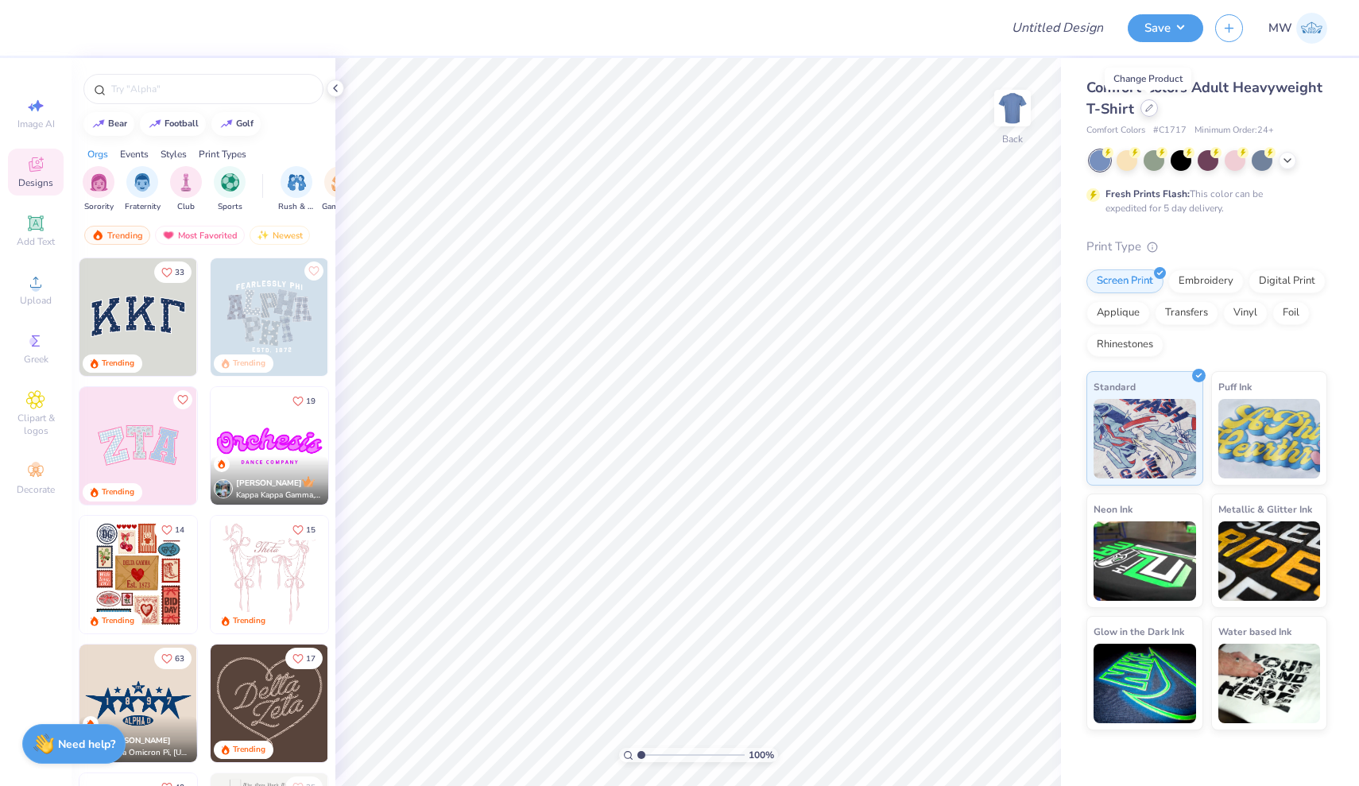
click at [1147, 107] on icon at bounding box center [1149, 108] width 8 height 8
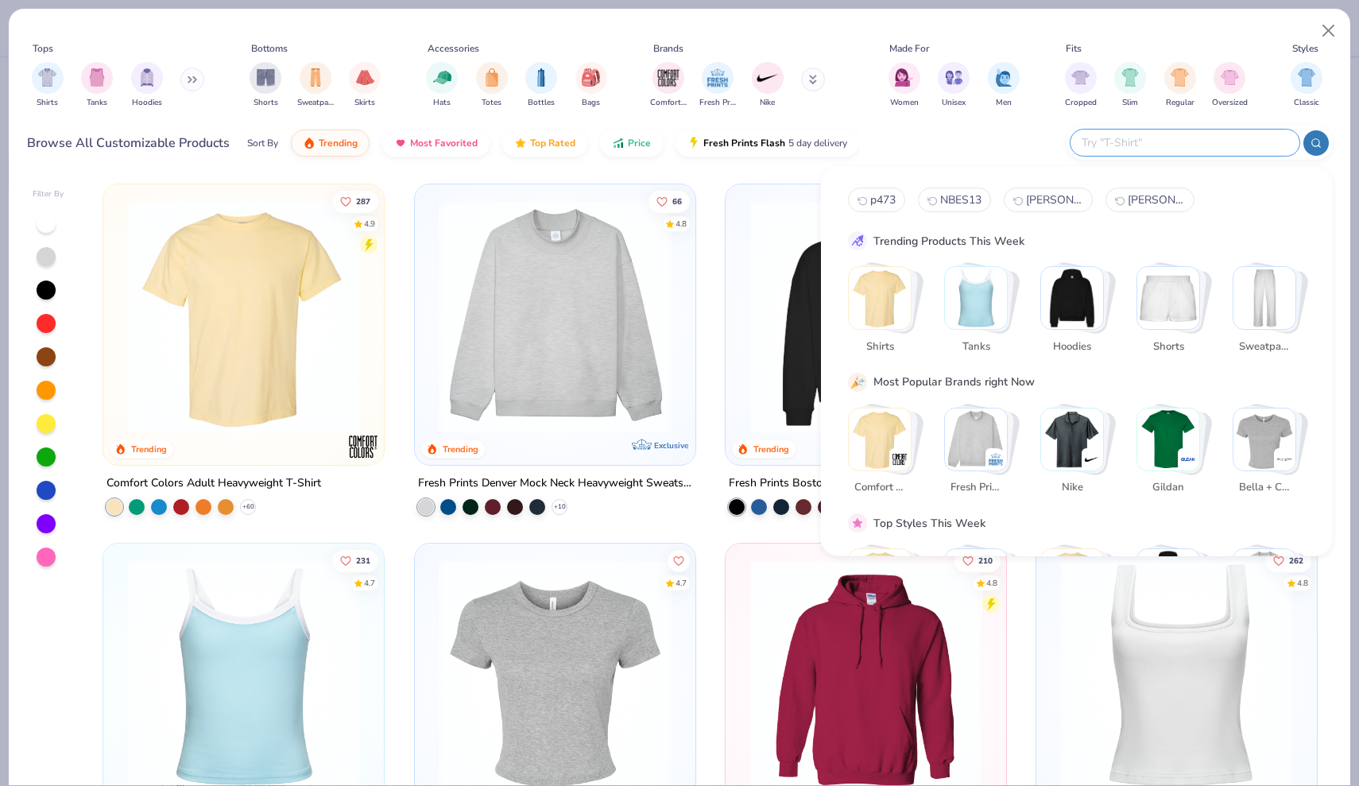
click at [1242, 148] on input "text" at bounding box center [1184, 143] width 208 height 18
type input "c"
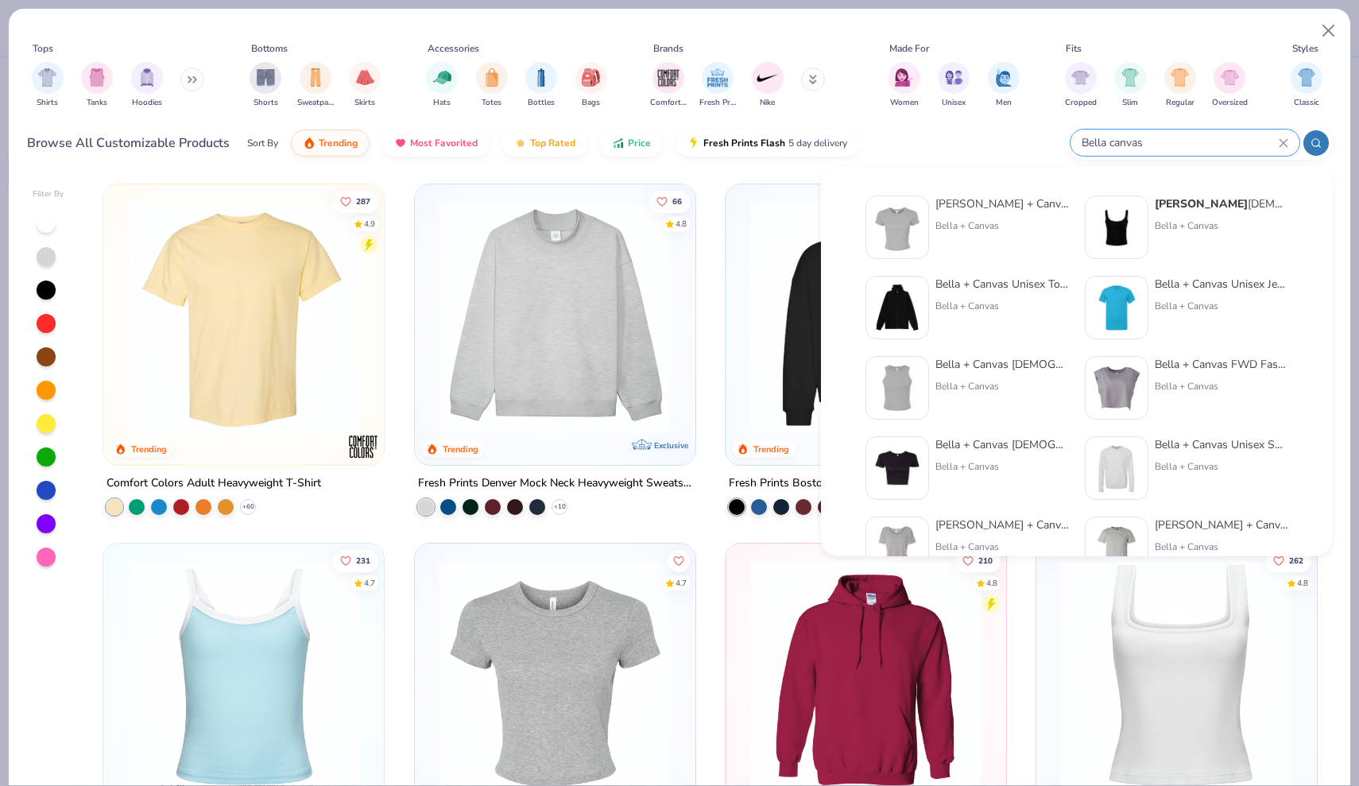
type input "Bella canvas"
click at [1218, 306] on div "Bella + Canvas" at bounding box center [1222, 306] width 134 height 14
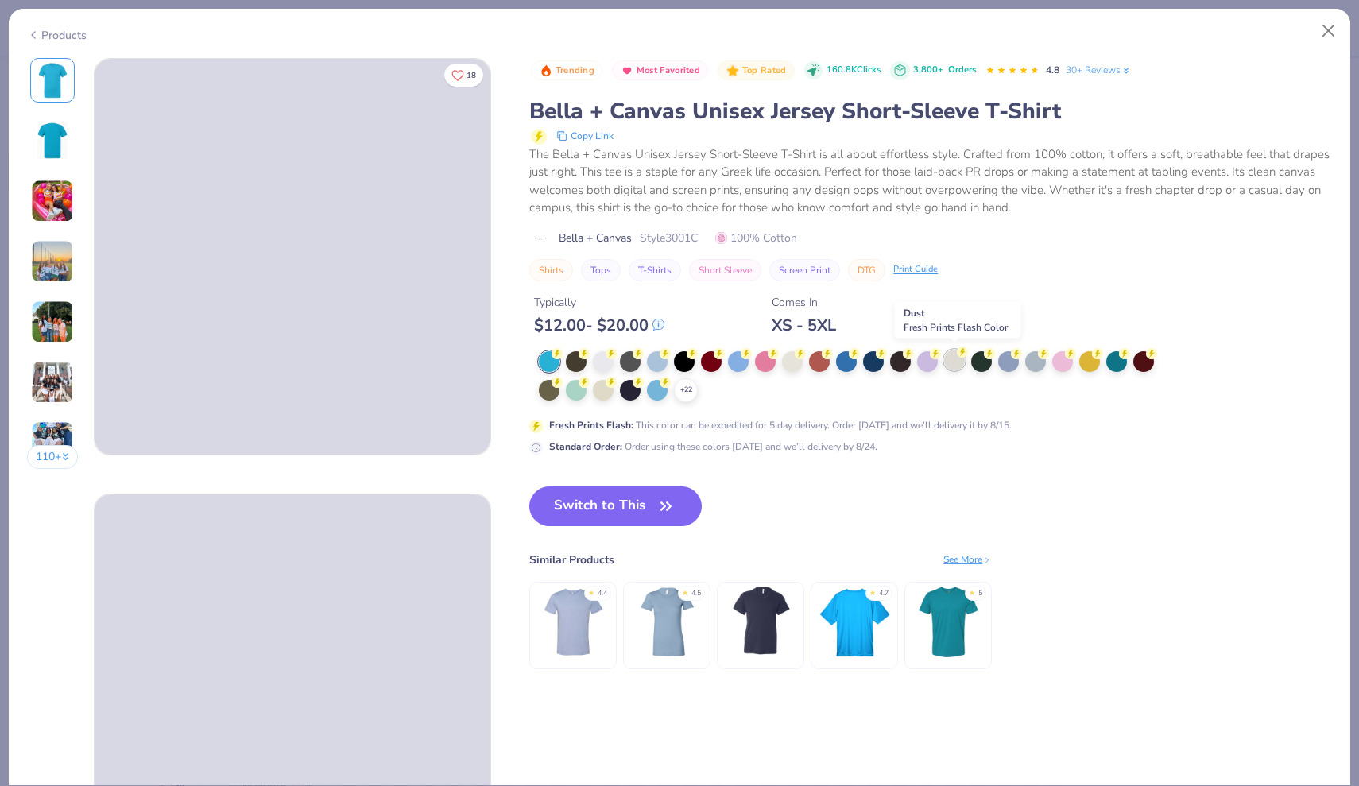
click at [955, 356] on div at bounding box center [954, 360] width 21 height 21
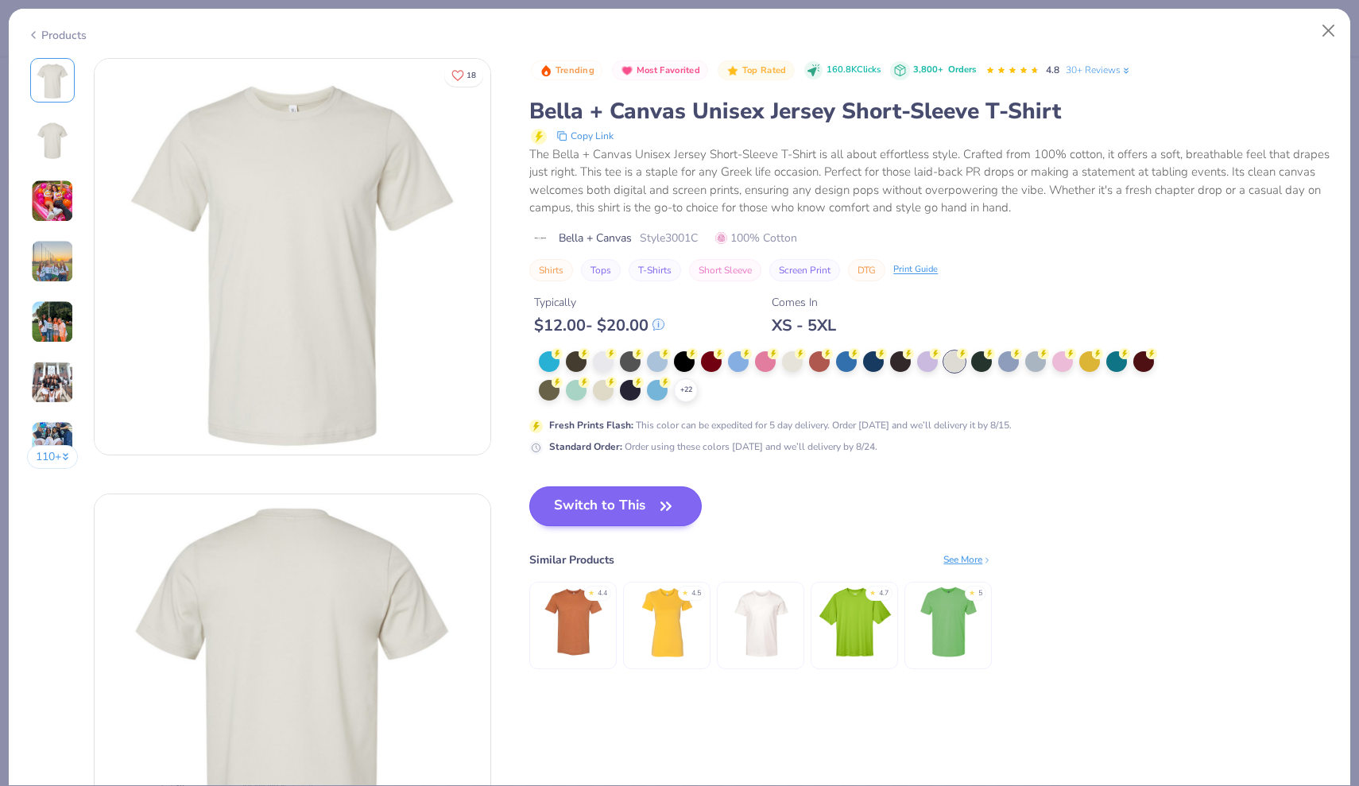
click at [622, 502] on button "Switch to This" at bounding box center [615, 506] width 172 height 40
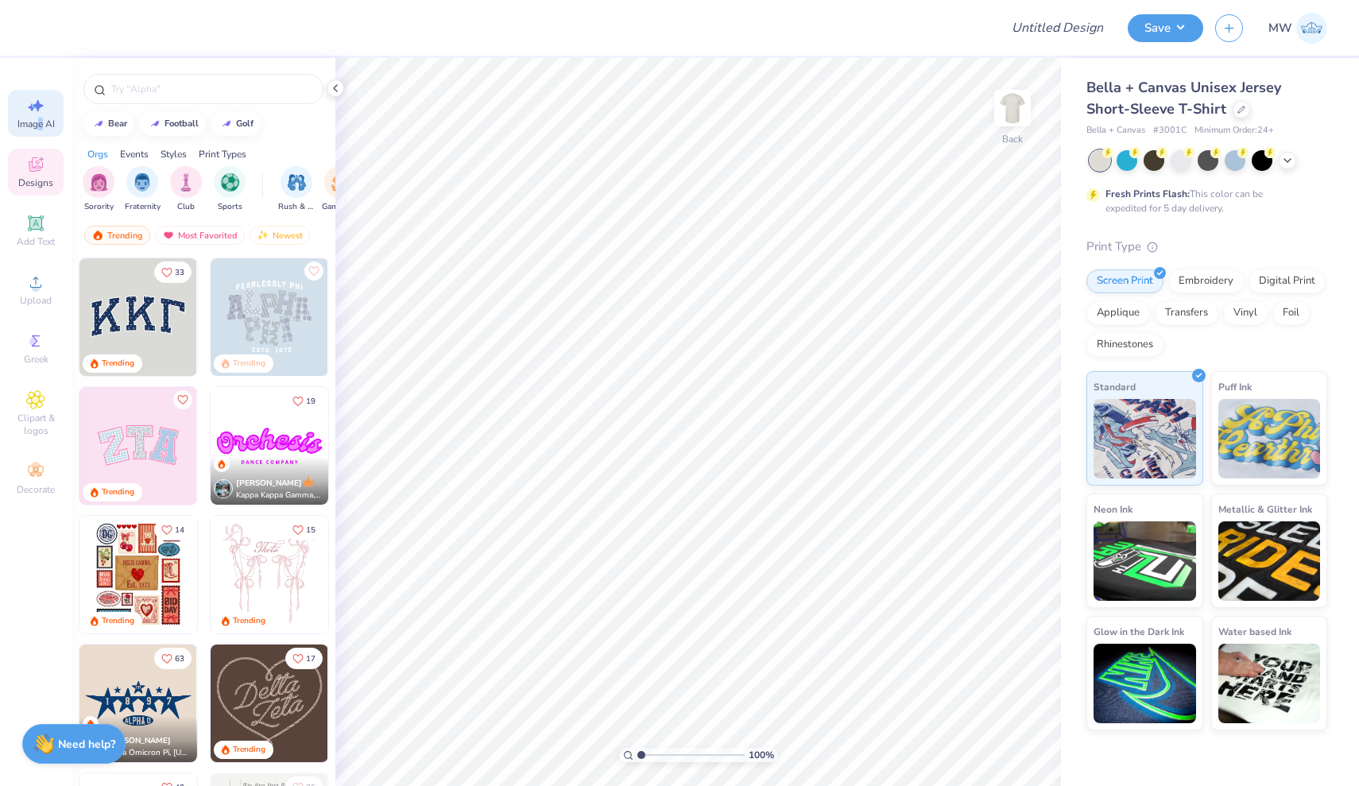
click at [40, 123] on span "Image AI" at bounding box center [35, 124] width 37 height 13
select select "4"
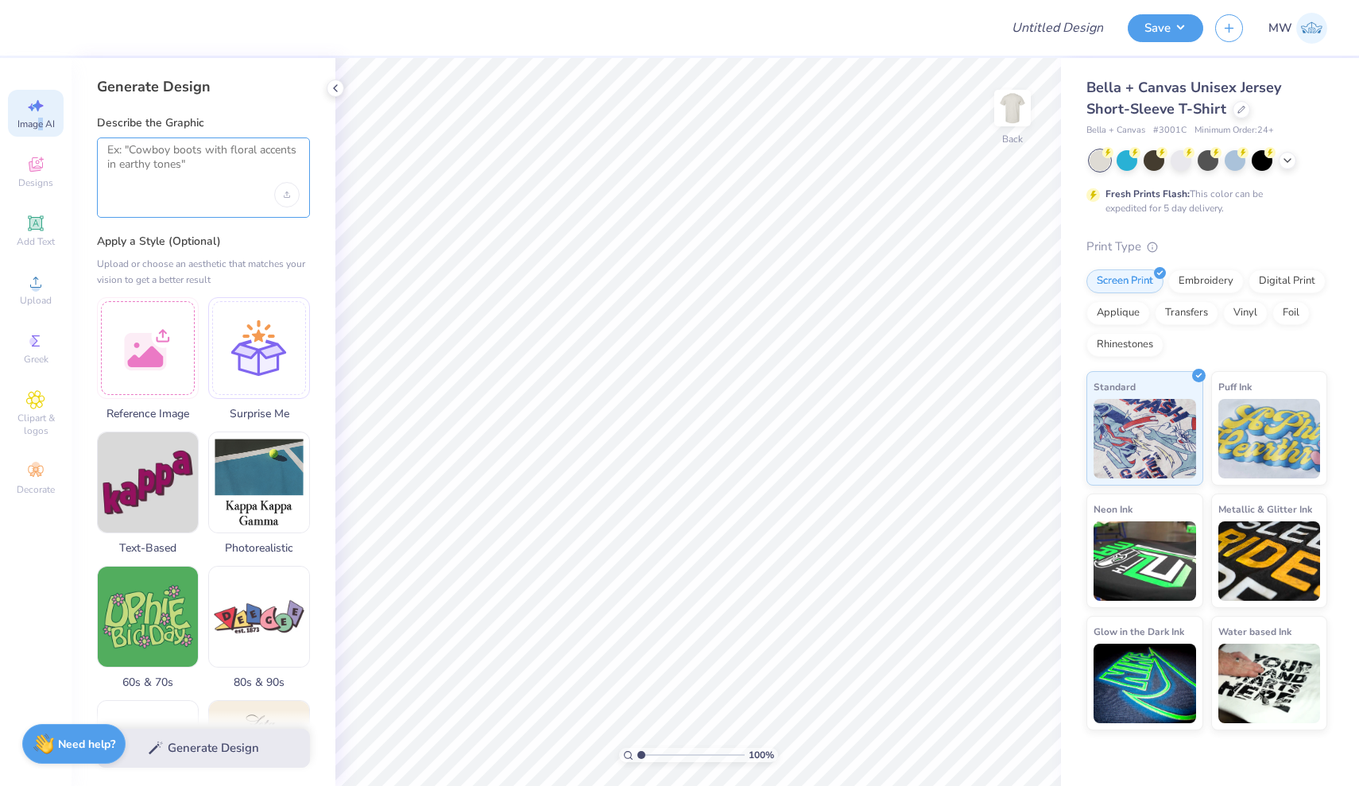
click at [168, 148] on textarea at bounding box center [203, 163] width 192 height 40
paste textarea "- create me a blackhawk and chinook flying in some fun colors"
drag, startPoint x: 116, startPoint y: 150, endPoint x: 92, endPoint y: 151, distance: 23.9
click at [92, 151] on div "Generate Design Describe the Graphic - create me a blackhawk and chinook flying…" at bounding box center [204, 422] width 264 height 728
click at [289, 147] on textarea "create me a blackhawk and Chinook flying in some fun colors" at bounding box center [203, 163] width 192 height 40
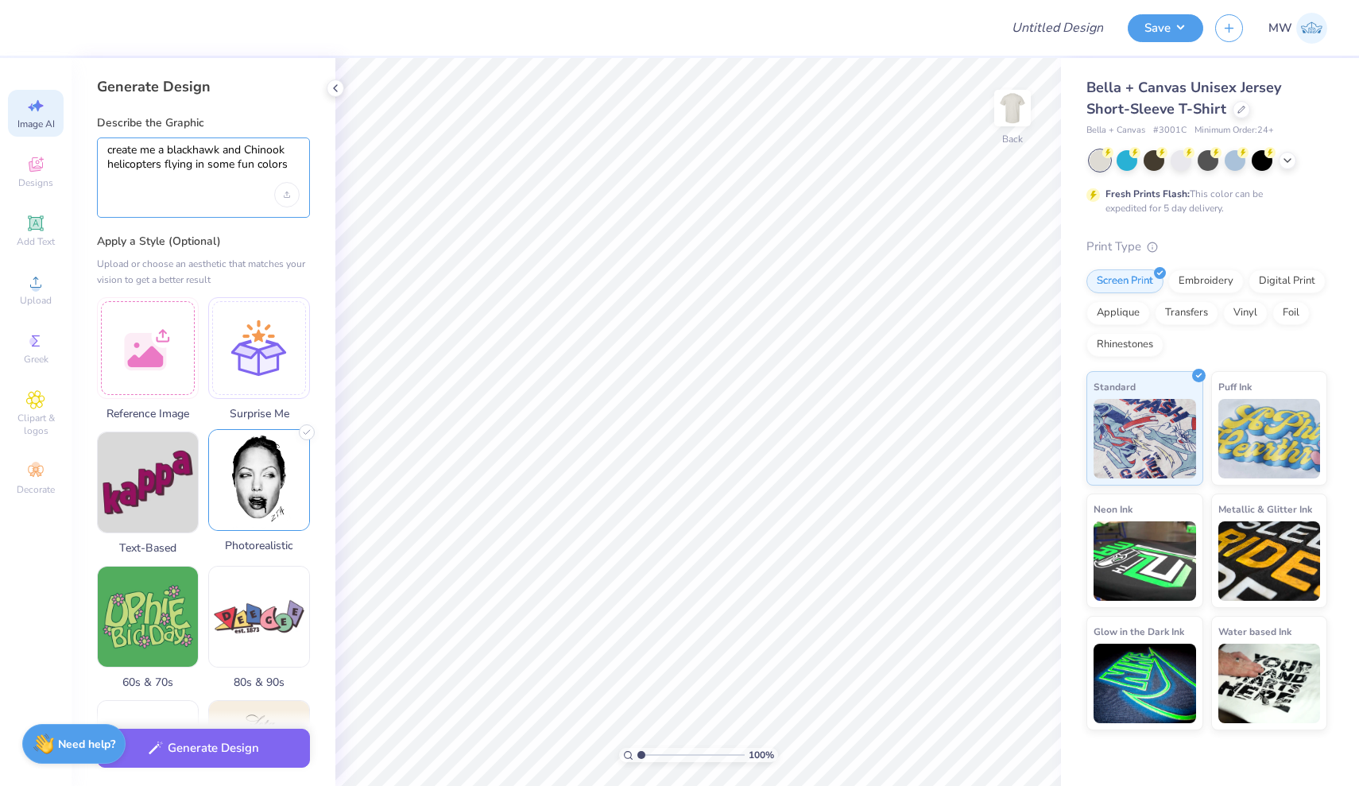
type textarea "create me a blackhawk and Chinook helicopters flying in some fun colors"
click at [279, 517] on img at bounding box center [259, 480] width 100 height 100
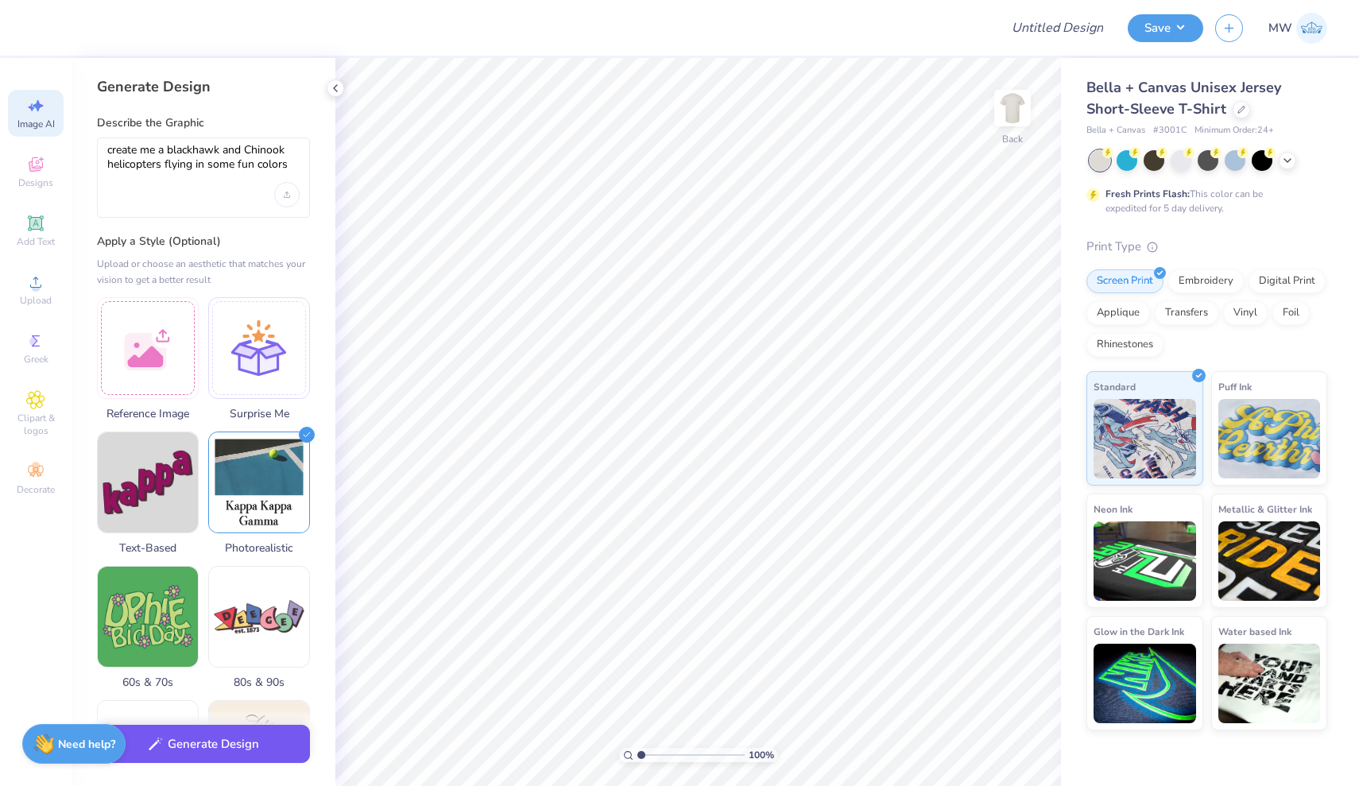
click at [259, 742] on button "Generate Design" at bounding box center [203, 744] width 213 height 39
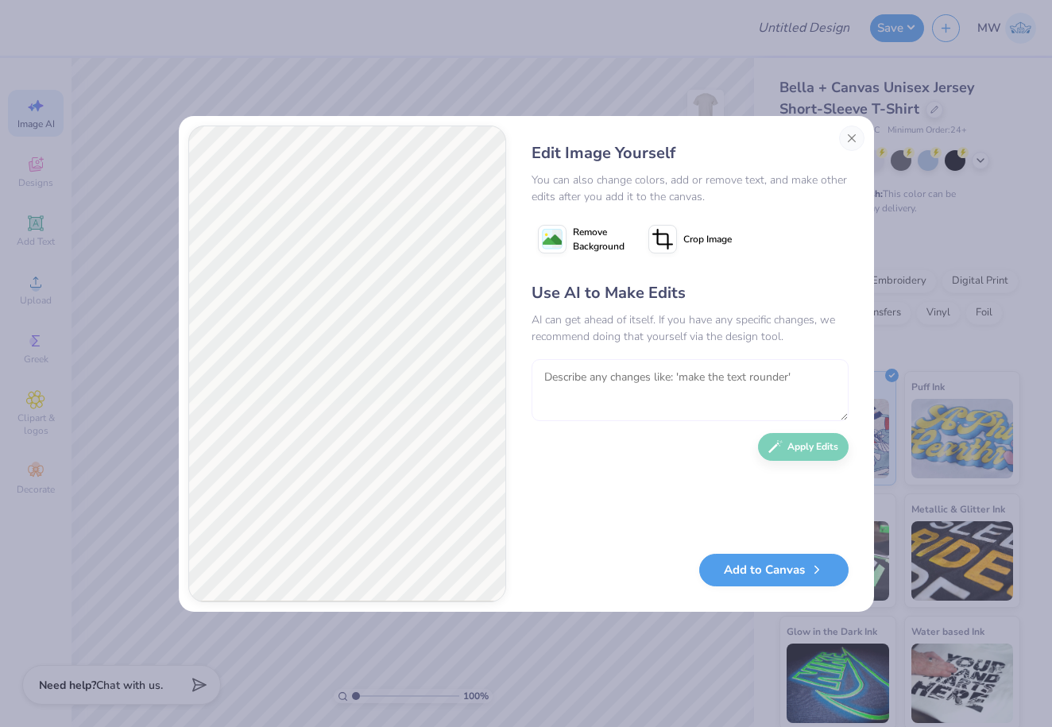
click at [661, 373] on textarea at bounding box center [690, 390] width 317 height 62
type textarea "a"
click at [555, 238] on image at bounding box center [552, 240] width 19 height 19
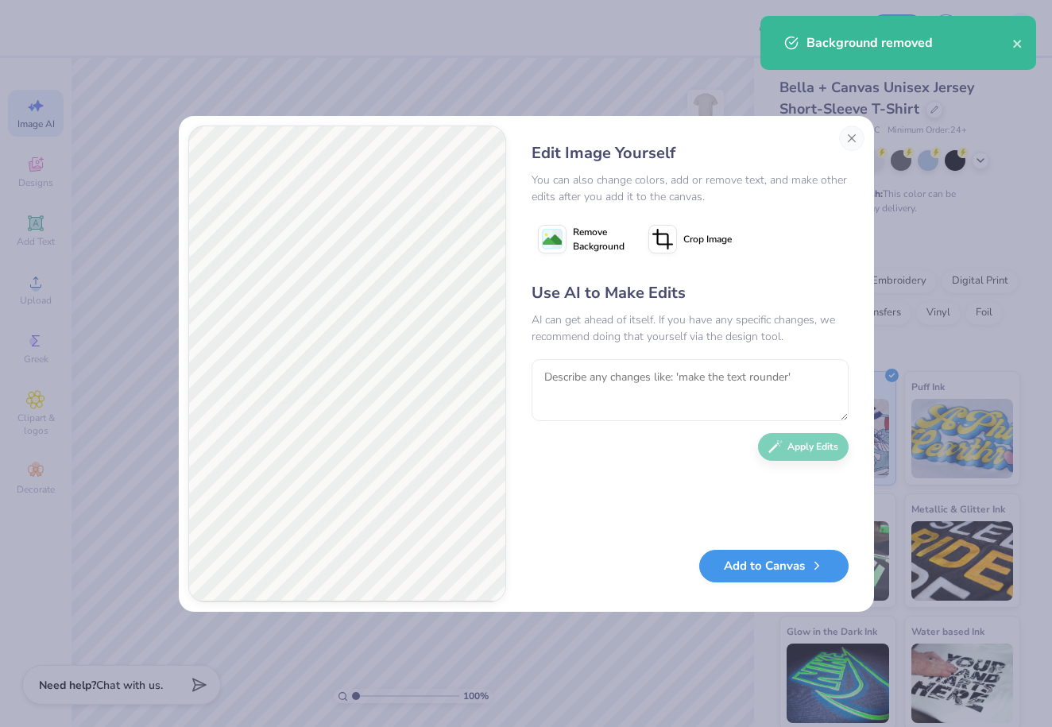
click at [738, 566] on button "Add to Canvas" at bounding box center [774, 566] width 149 height 33
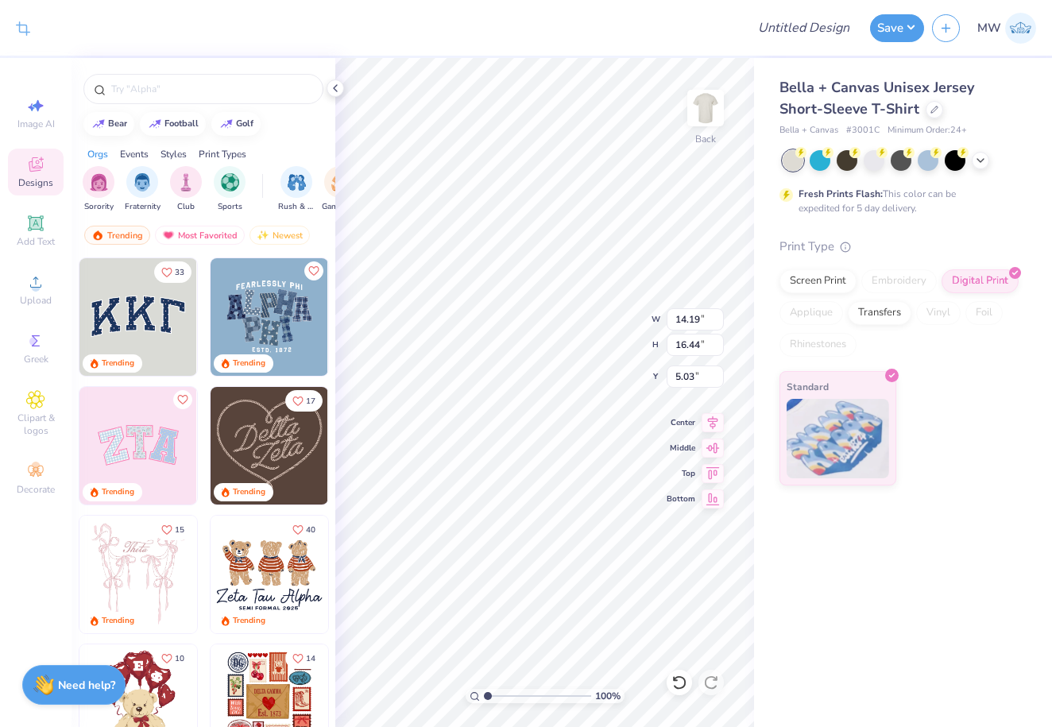
type input "9.89"
type input "11.45"
type input "3.63"
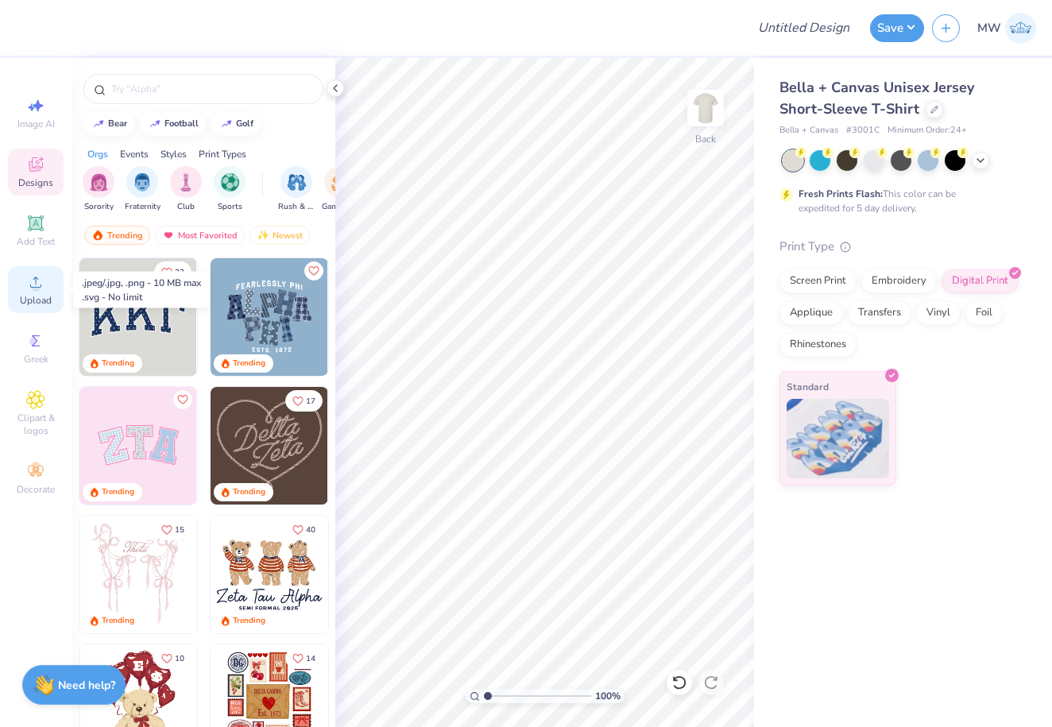
click at [38, 300] on span "Upload" at bounding box center [36, 300] width 32 height 13
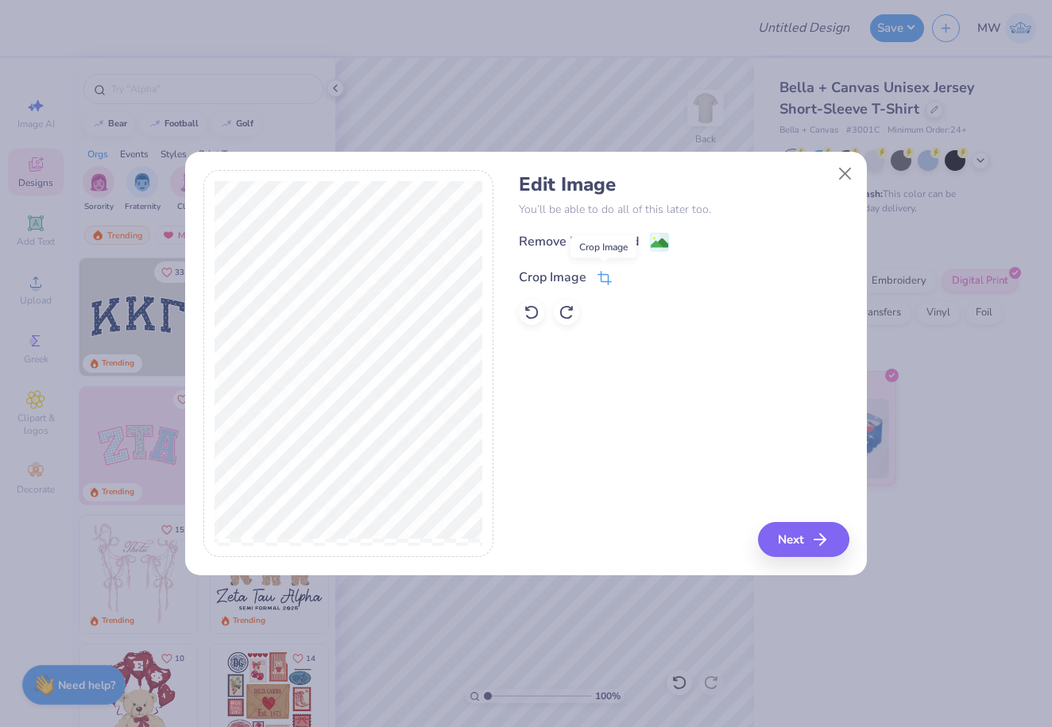
click at [606, 277] on icon at bounding box center [605, 278] width 14 height 14
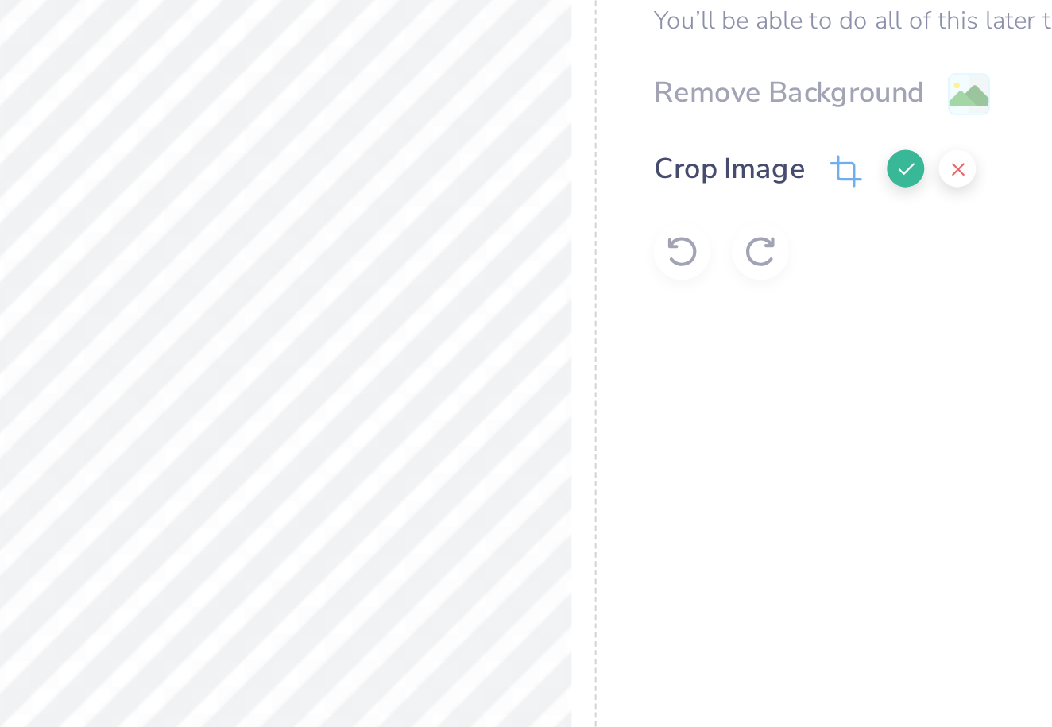
click at [260, 179] on div at bounding box center [348, 364] width 291 height 388
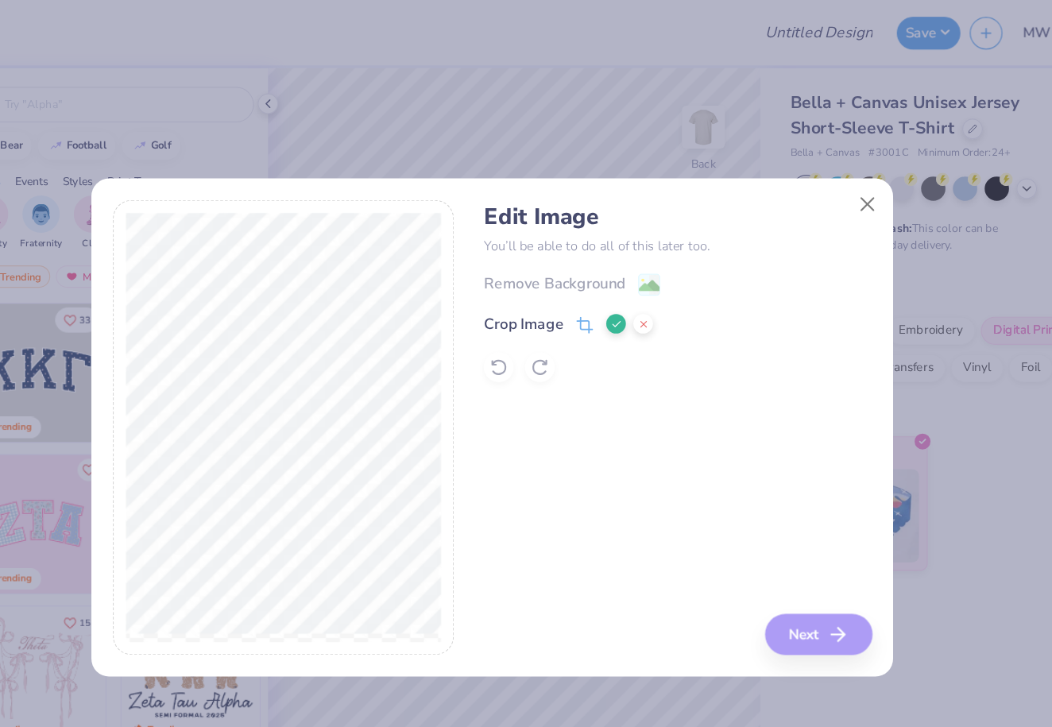
click at [627, 273] on icon at bounding box center [632, 276] width 10 height 10
click at [598, 272] on icon at bounding box center [605, 278] width 14 height 14
click at [627, 277] on icon at bounding box center [632, 276] width 10 height 10
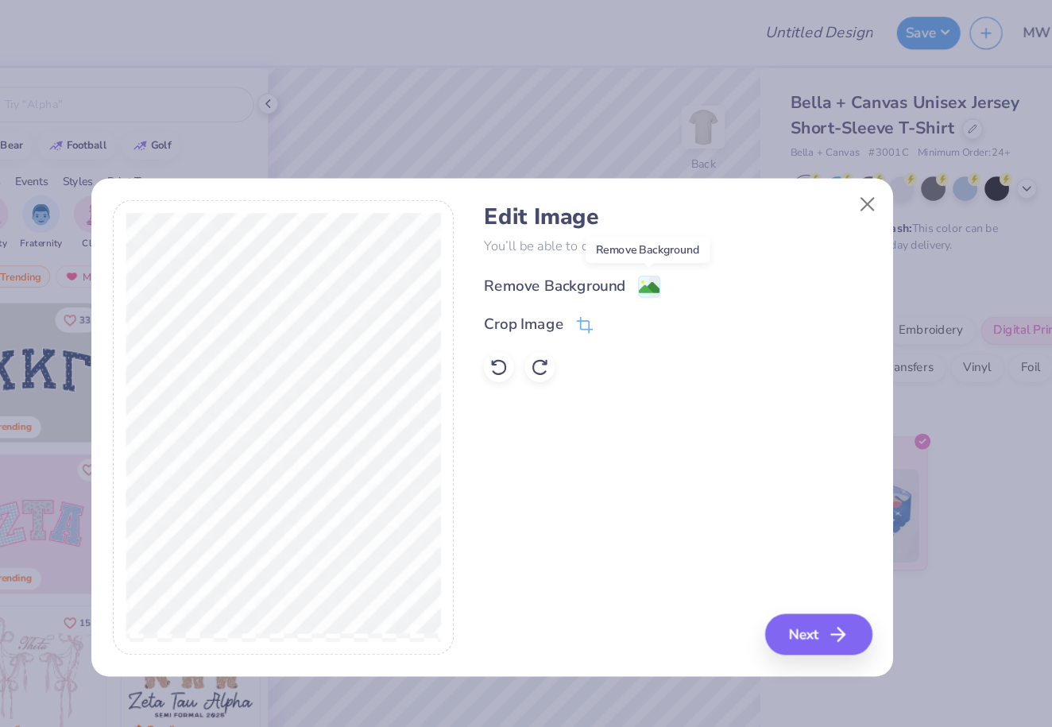
click at [651, 247] on image at bounding box center [659, 244] width 17 height 17
click at [761, 545] on button "Next" at bounding box center [806, 539] width 91 height 35
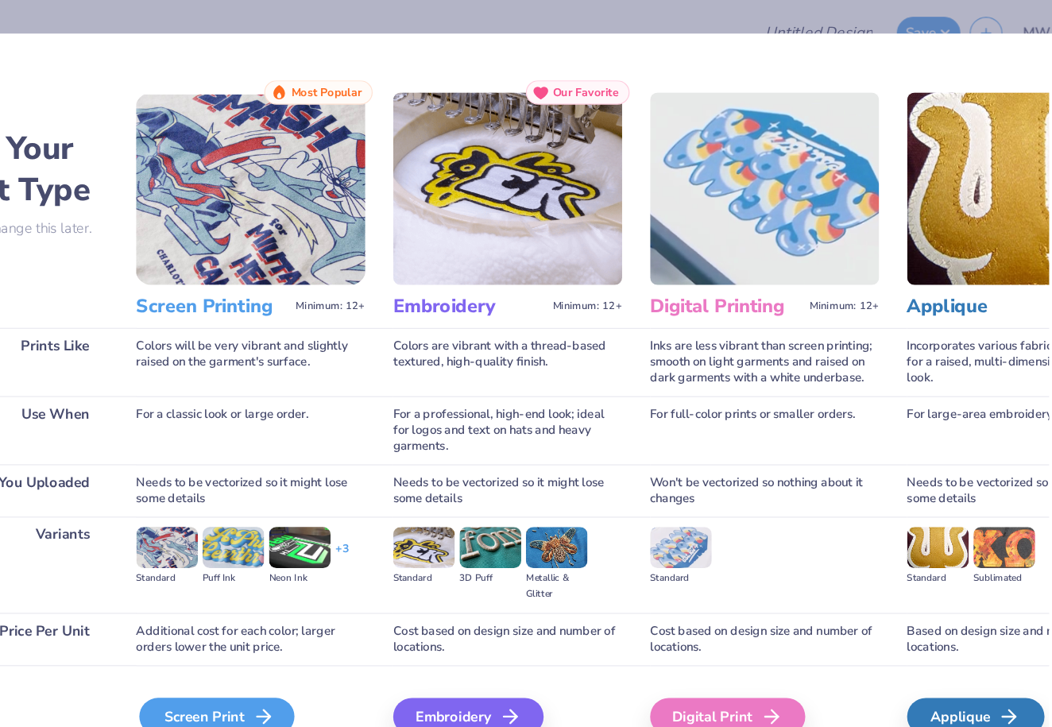
click at [322, 600] on icon at bounding box center [331, 609] width 19 height 19
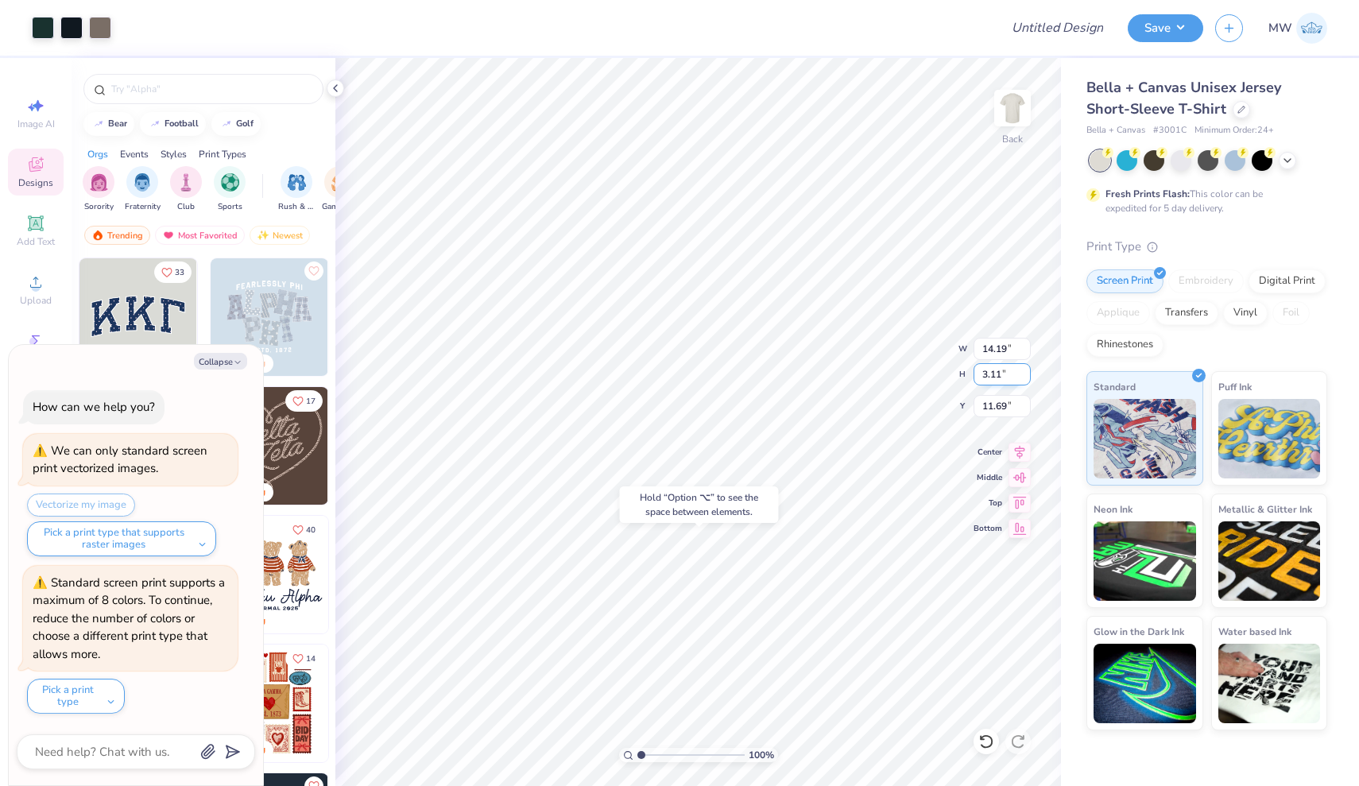
type textarea "x"
type input "17.22"
type textarea "x"
type input "8.57"
type input "1.88"
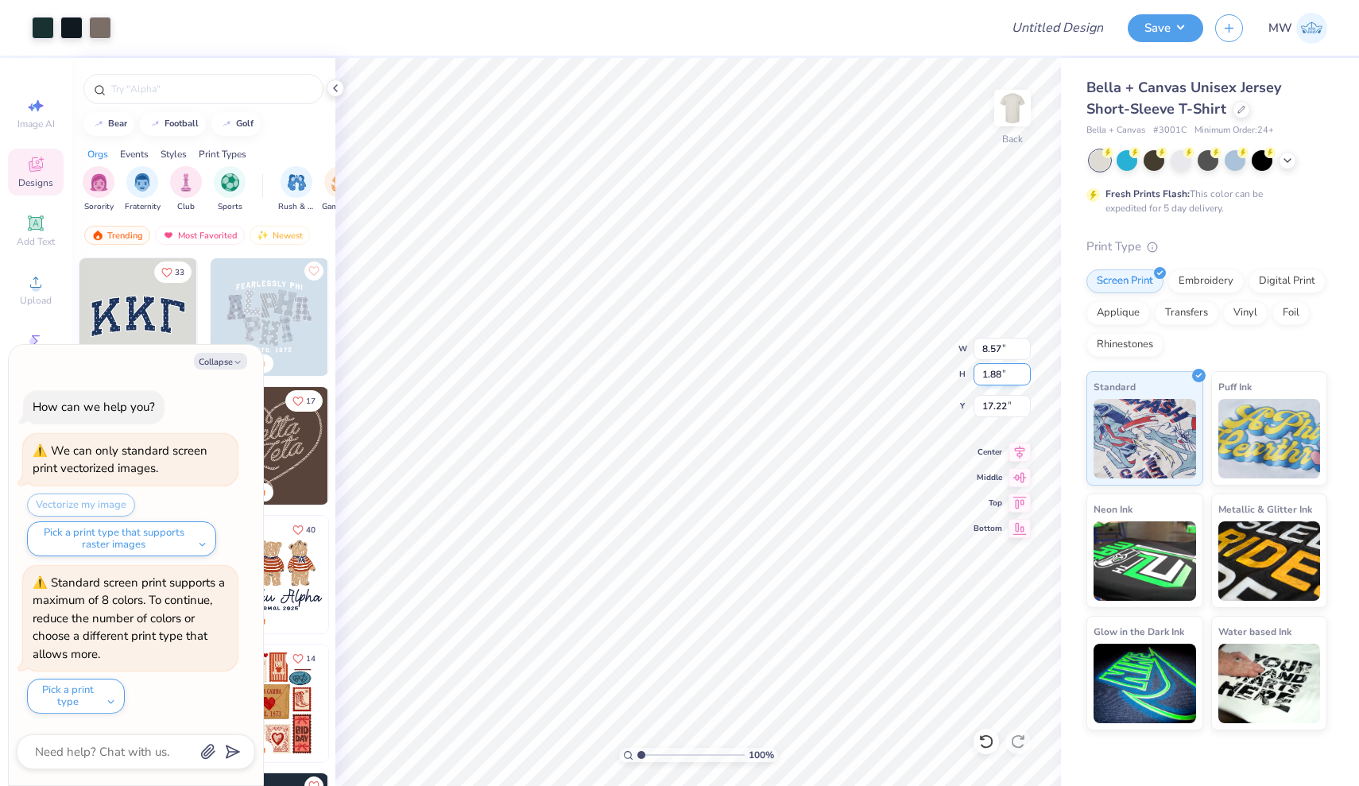
type textarea "x"
type input "16.43"
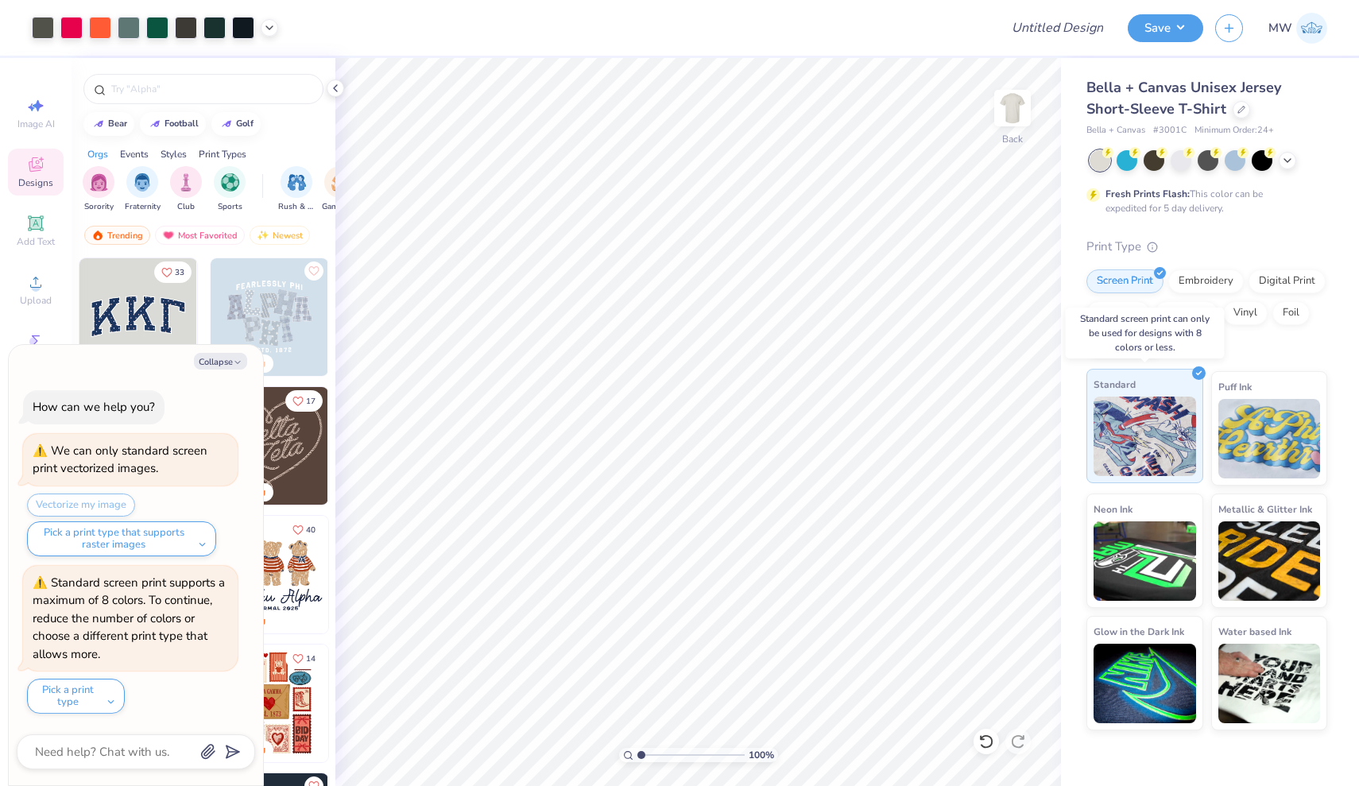
click at [1140, 410] on img at bounding box center [1145, 436] width 103 height 79
click at [1114, 277] on div "Screen Print" at bounding box center [1125, 279] width 77 height 24
click at [99, 702] on button "Pick a print type" at bounding box center [76, 696] width 98 height 35
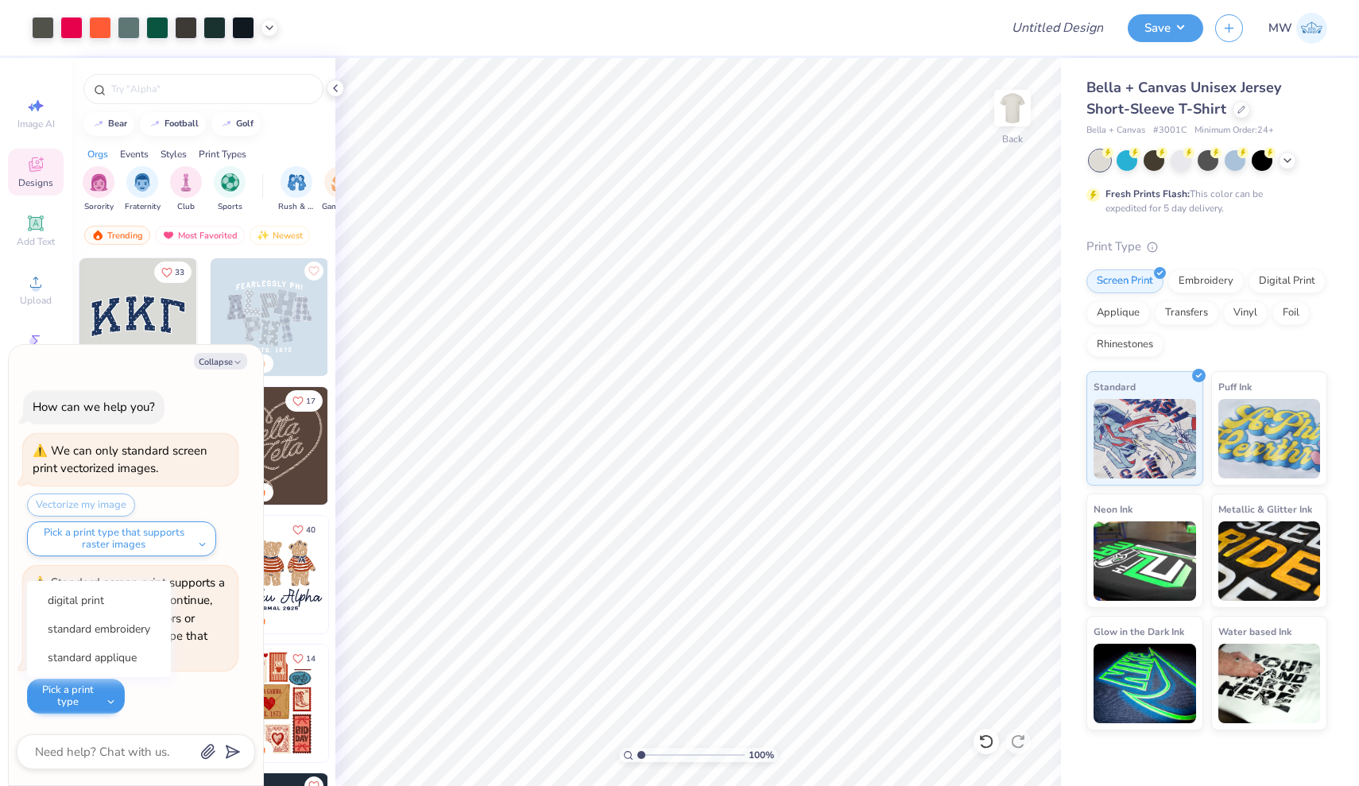
click at [103, 692] on button "Pick a print type" at bounding box center [76, 696] width 98 height 35
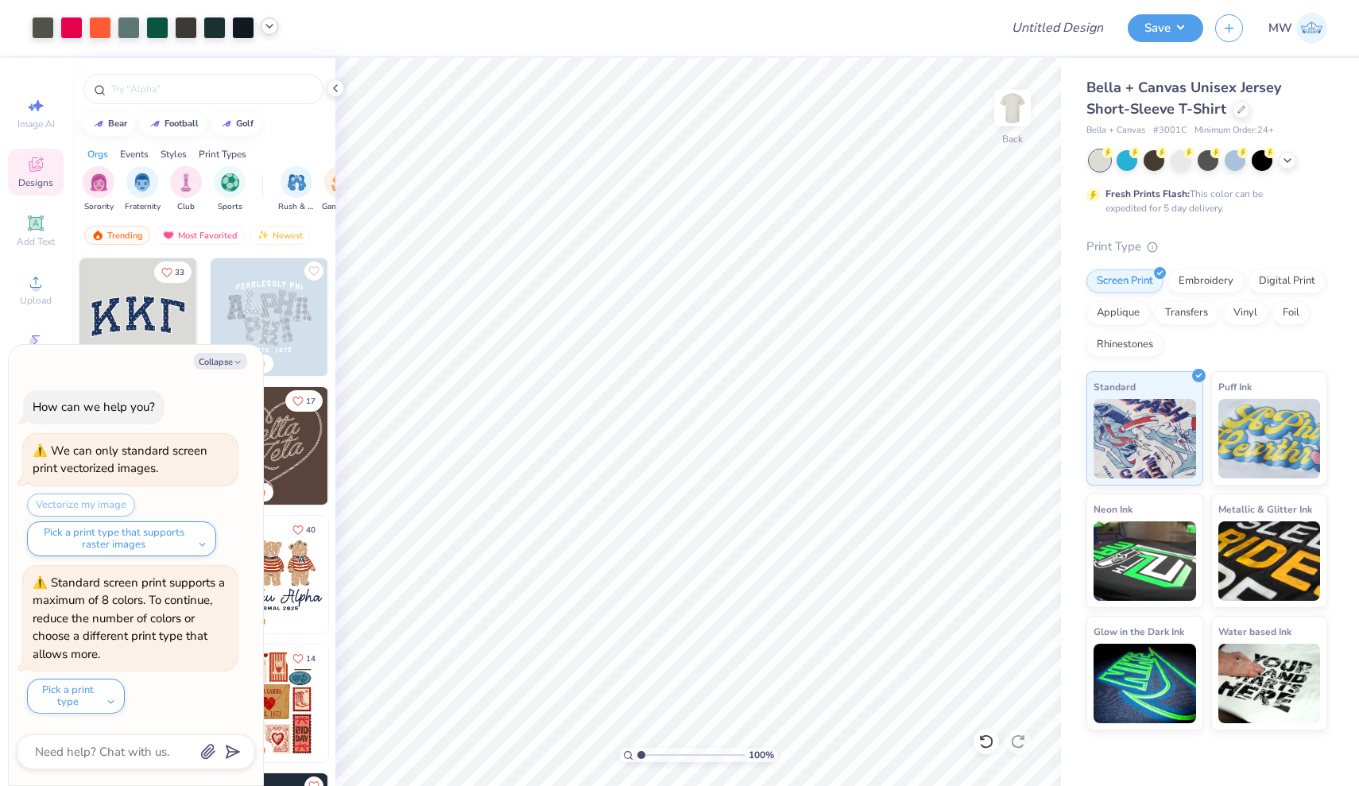
click at [276, 24] on div at bounding box center [269, 25] width 17 height 17
click at [277, 18] on div at bounding box center [155, 28] width 246 height 22
click at [102, 690] on button "Pick a print type" at bounding box center [76, 696] width 98 height 35
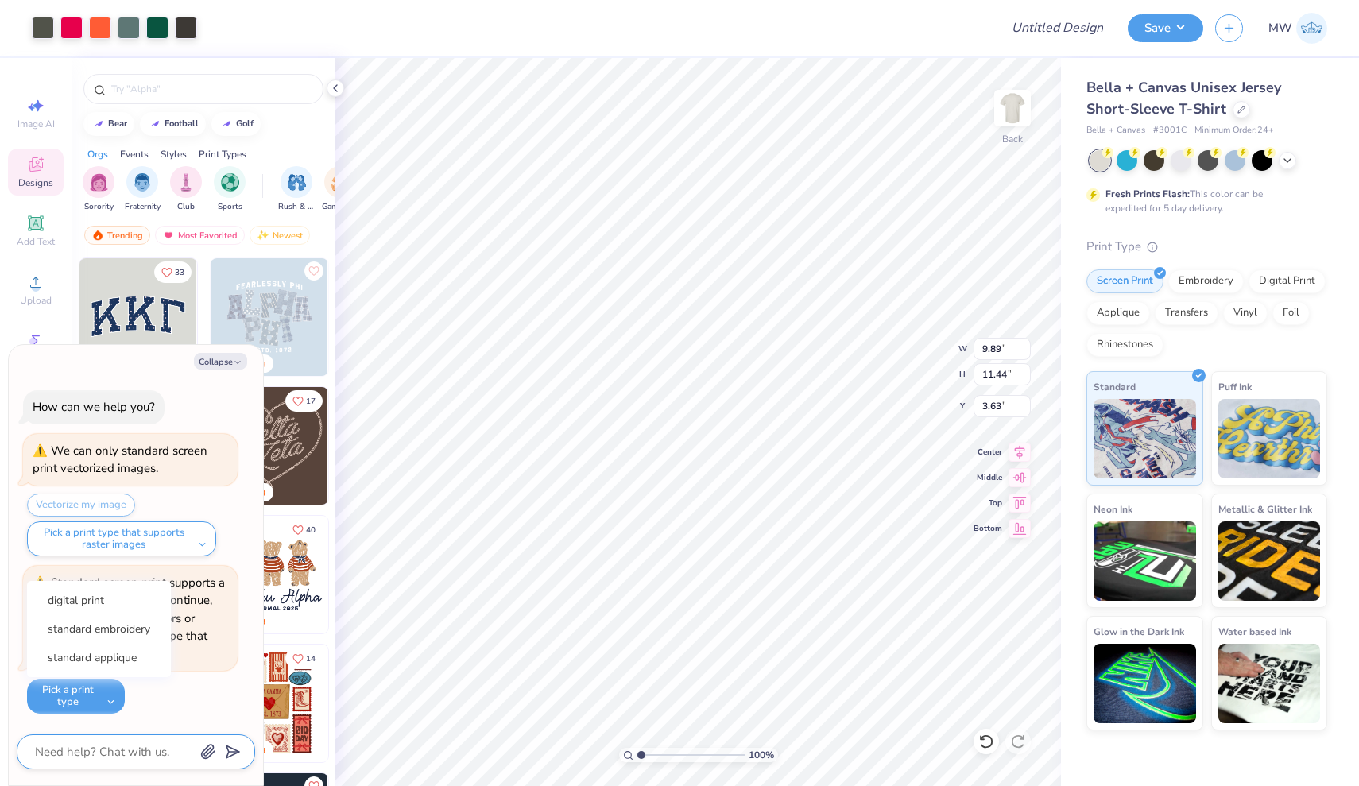
click at [89, 750] on textarea at bounding box center [113, 752] width 161 height 21
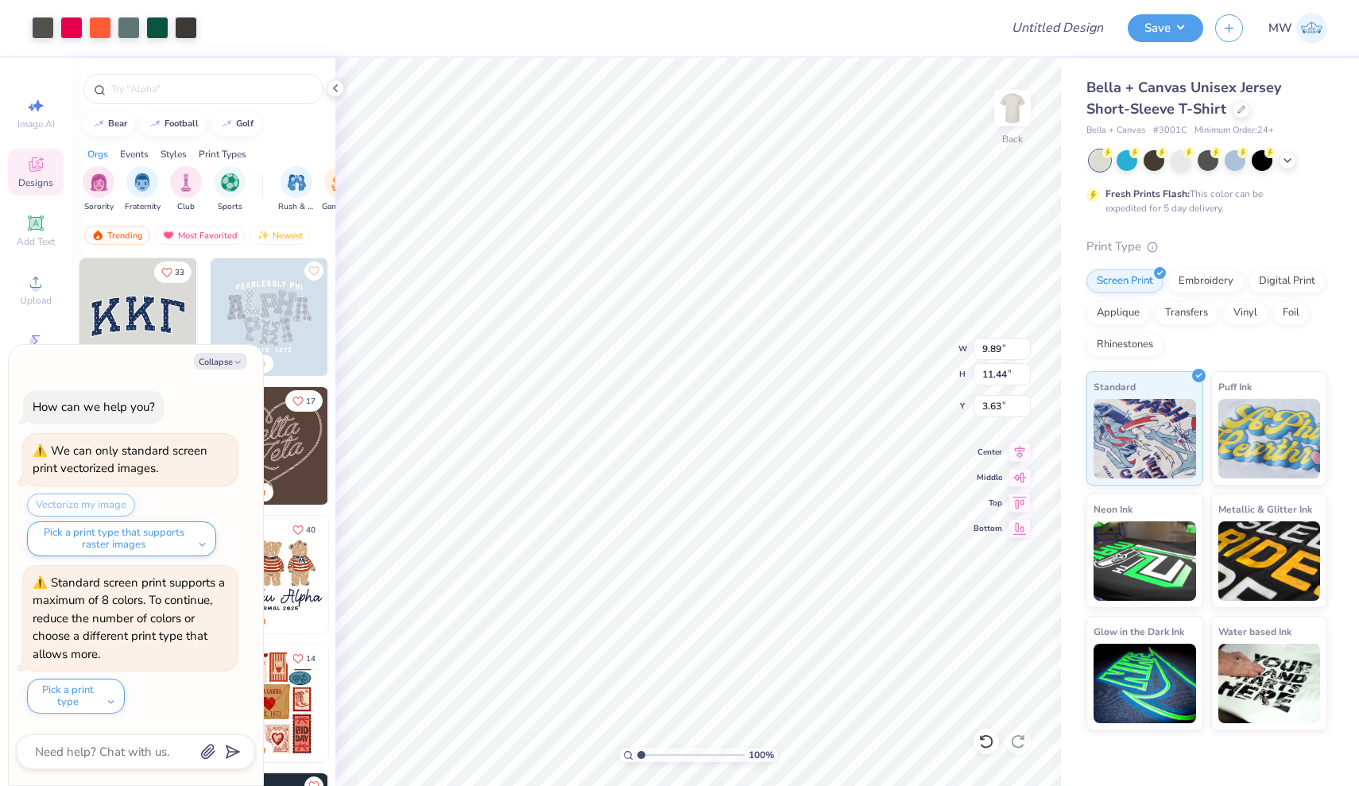
type textarea "x"
type input "8.57"
type input "1.88"
type input "16.43"
type textarea "x"
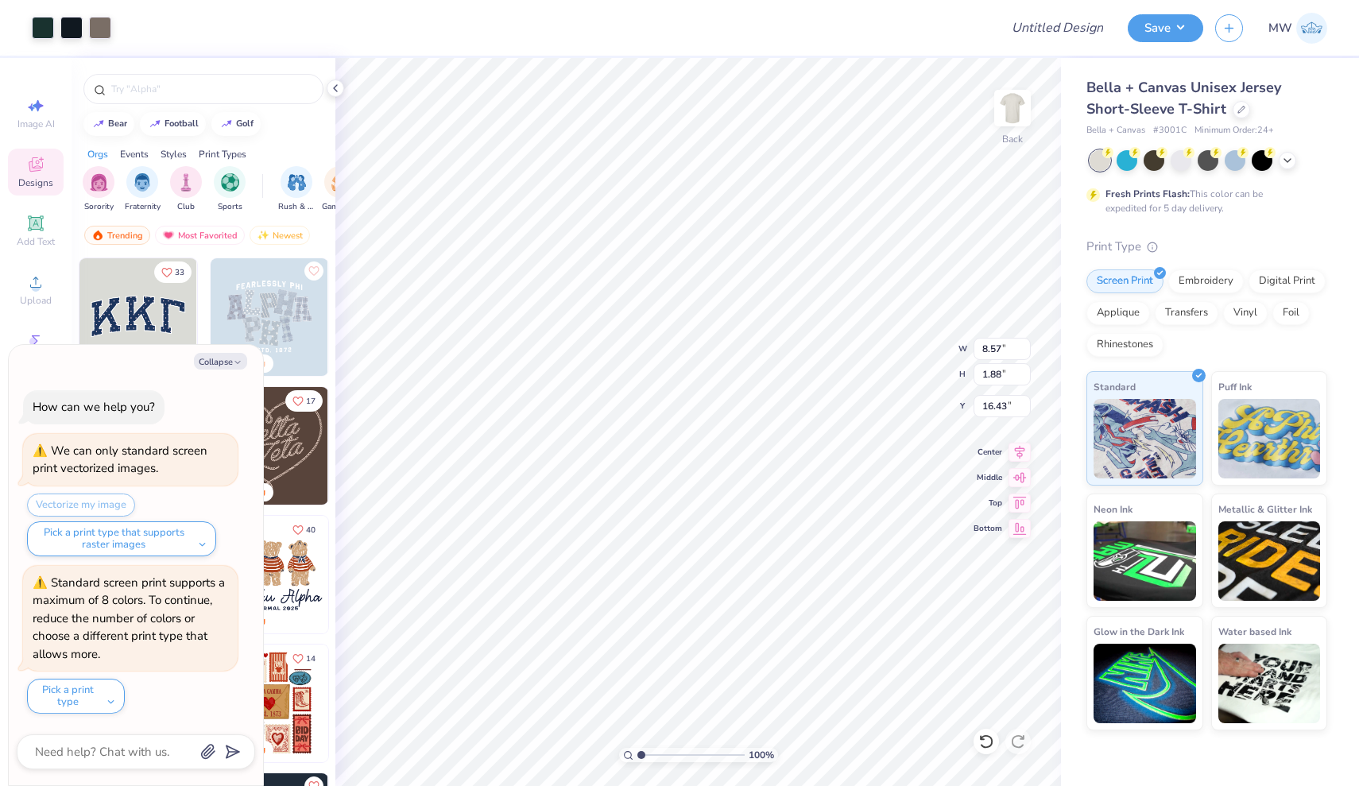
type input "16.50"
type textarea "x"
type input "9.89"
type input "11.44"
type input "3.63"
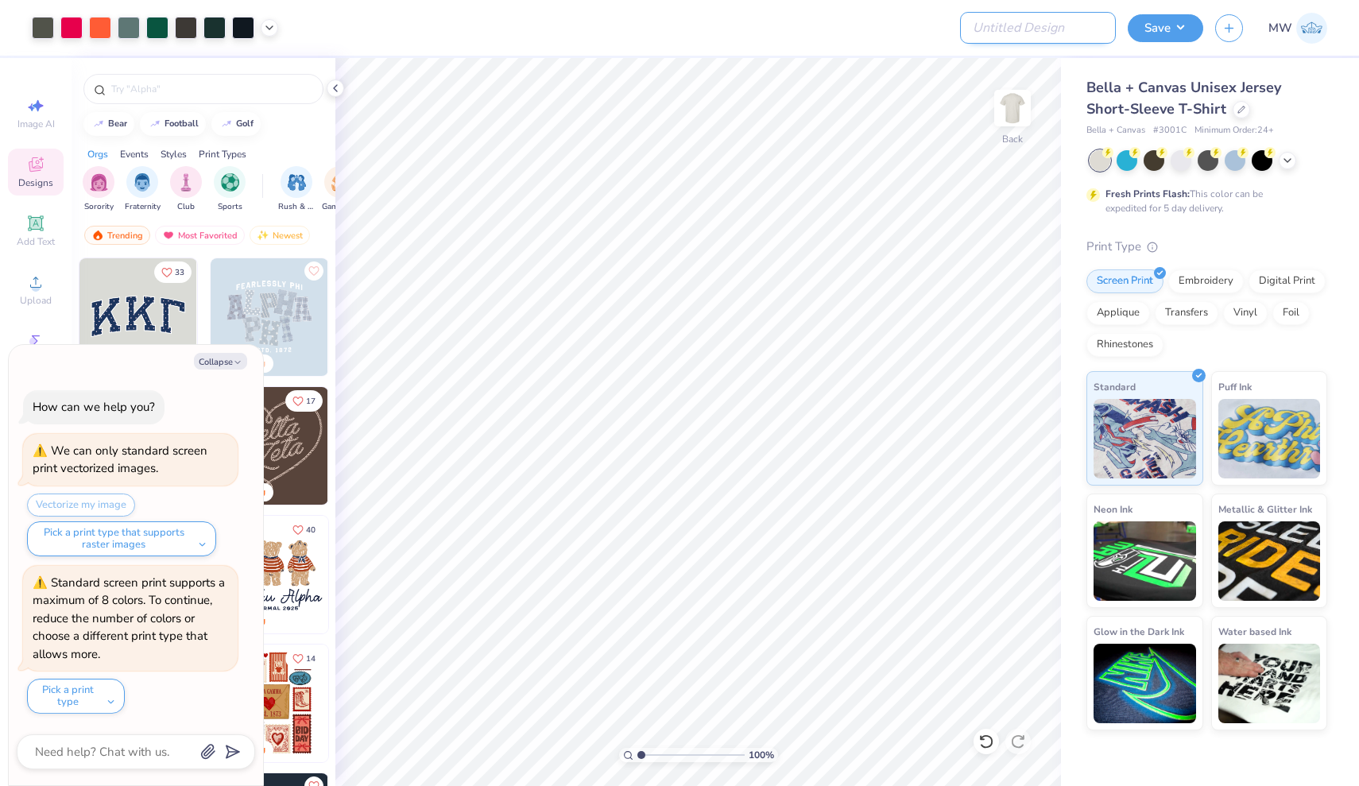
click at [1086, 30] on input "Design Title" at bounding box center [1038, 28] width 156 height 32
type textarea "x"
type input "A"
type textarea "x"
type input "Av"
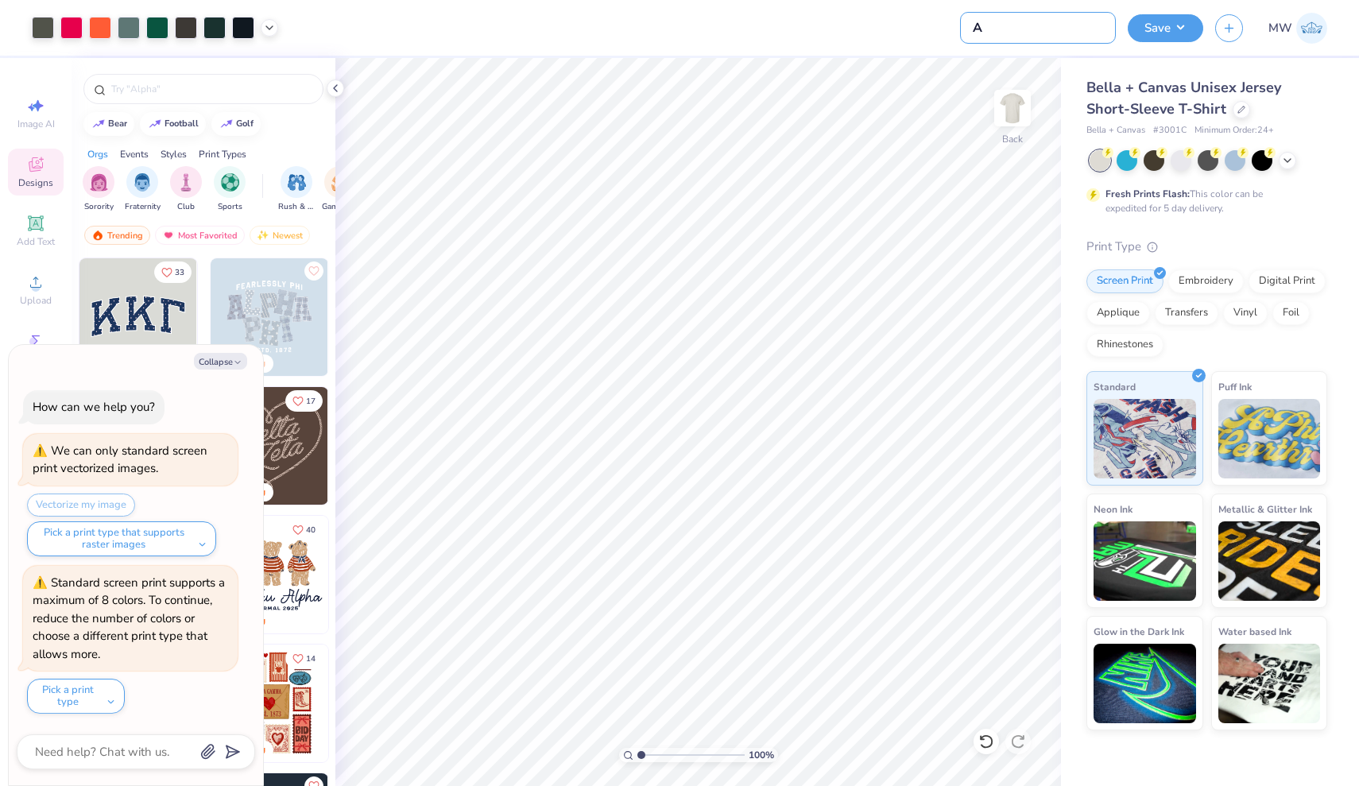
type textarea "x"
type input "Avi"
type textarea "x"
type input "Avia"
type textarea "x"
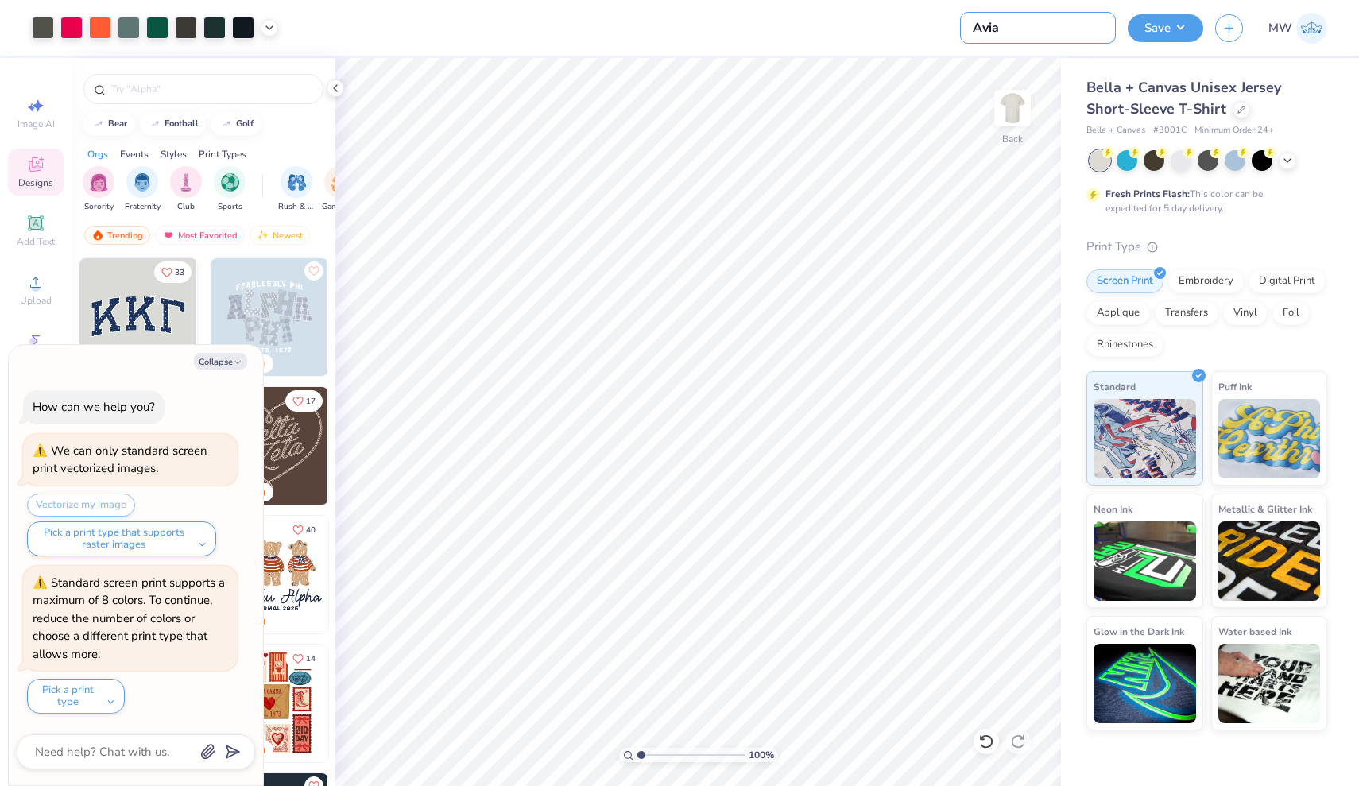
type input "Aviat"
type textarea "x"
type input "Aviatr"
type textarea "x"
type input "Aviatri"
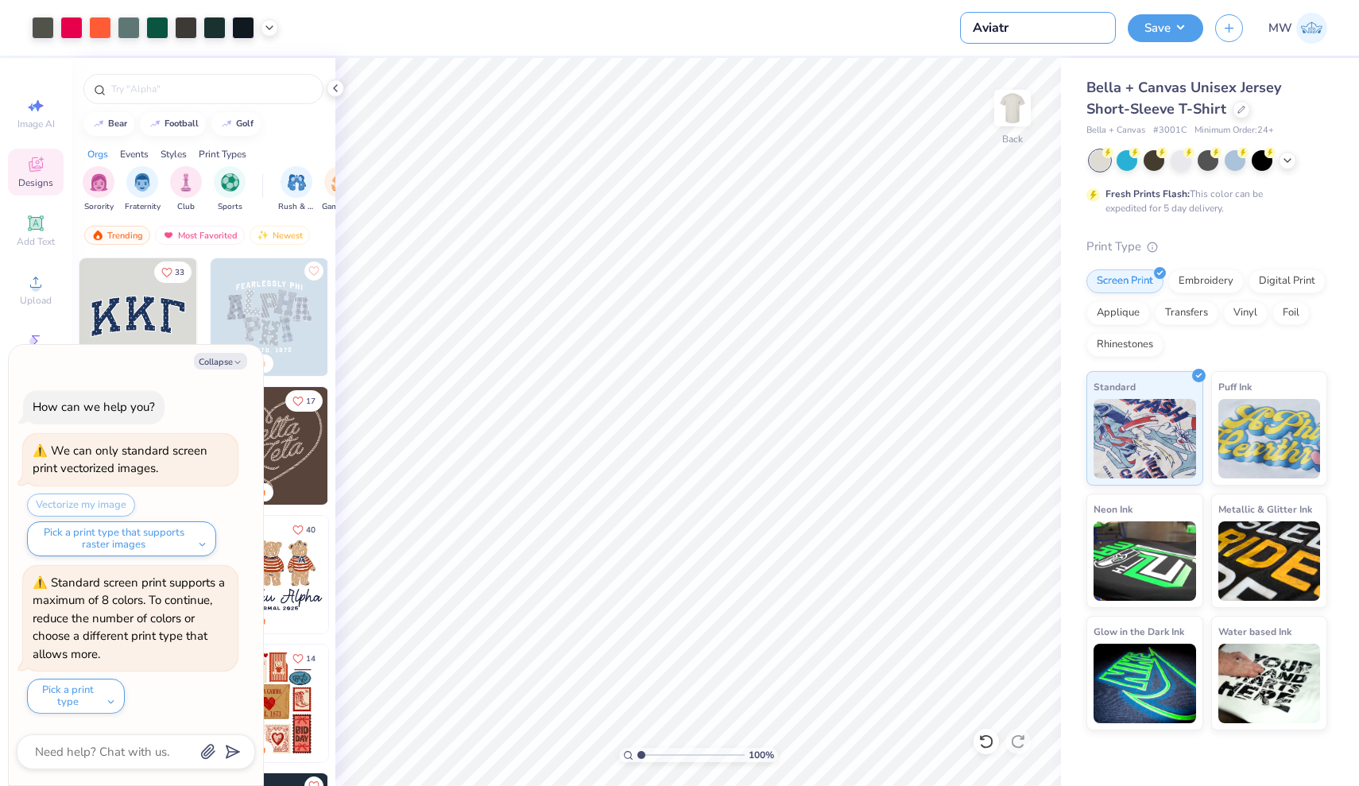
type textarea "x"
type input "Aviatric"
type textarea "x"
type input "Aviatric"
type textarea "x"
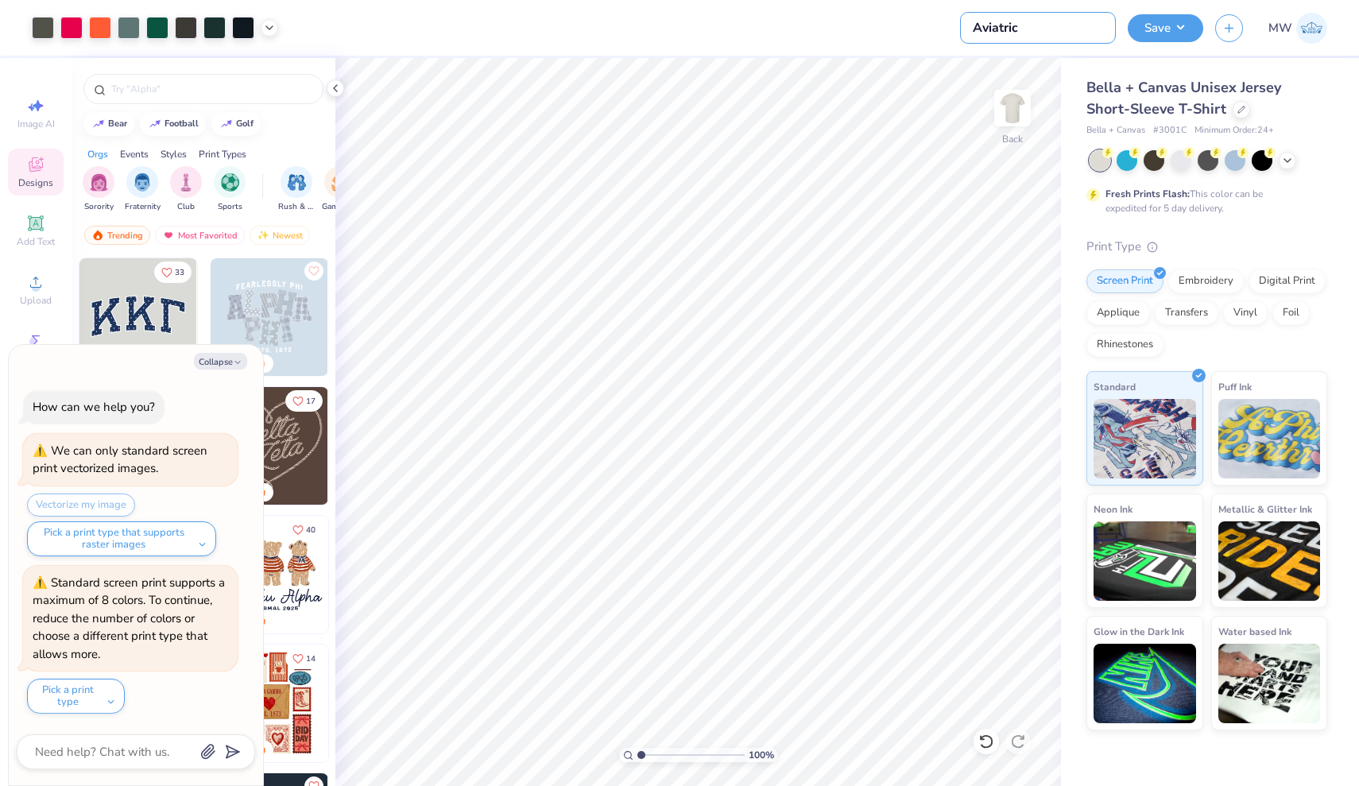
type input "Aviatric"
type textarea "x"
type input "Aviatri"
type textarea "x"
type input "Aviatrix"
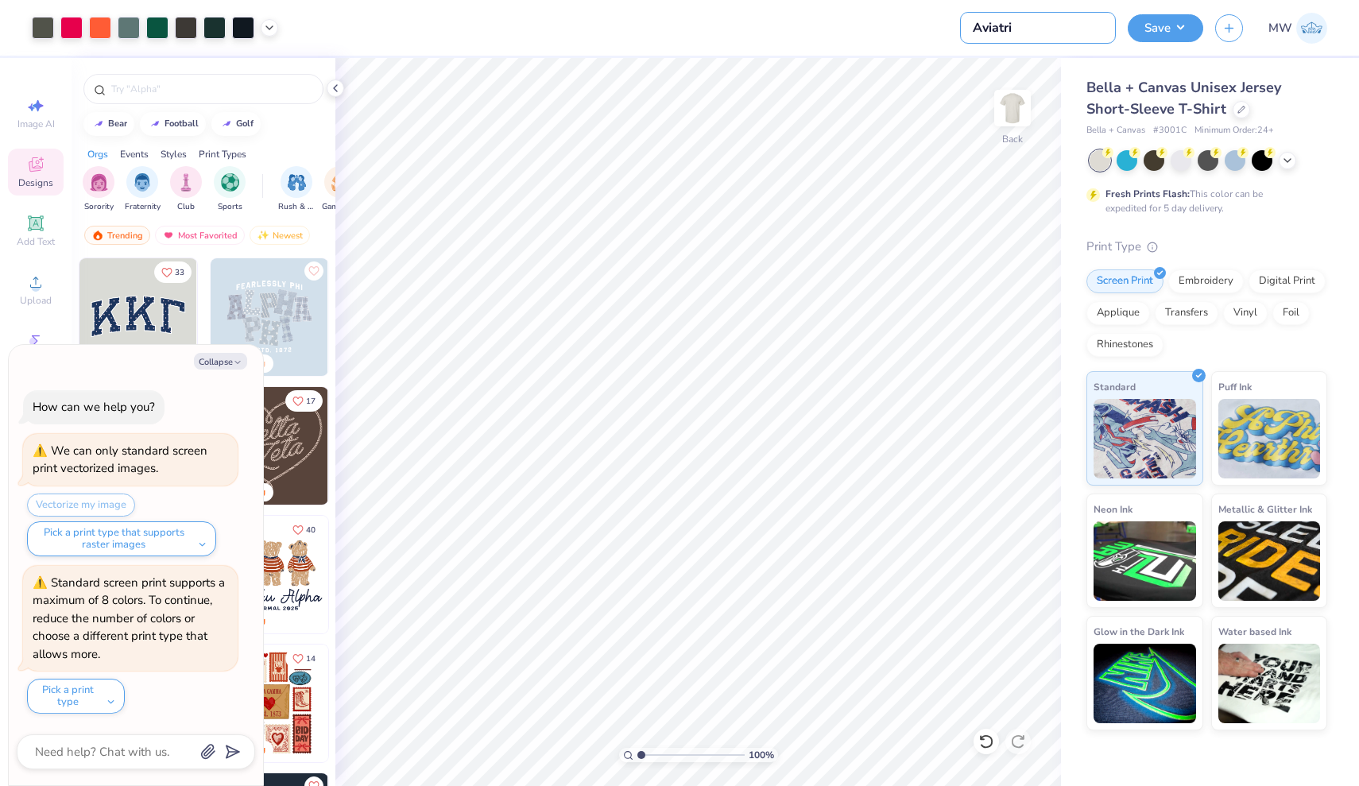
type textarea "x"
type input "Aviatrix"
type textarea "x"
type input "Aviatrix D"
type textarea "x"
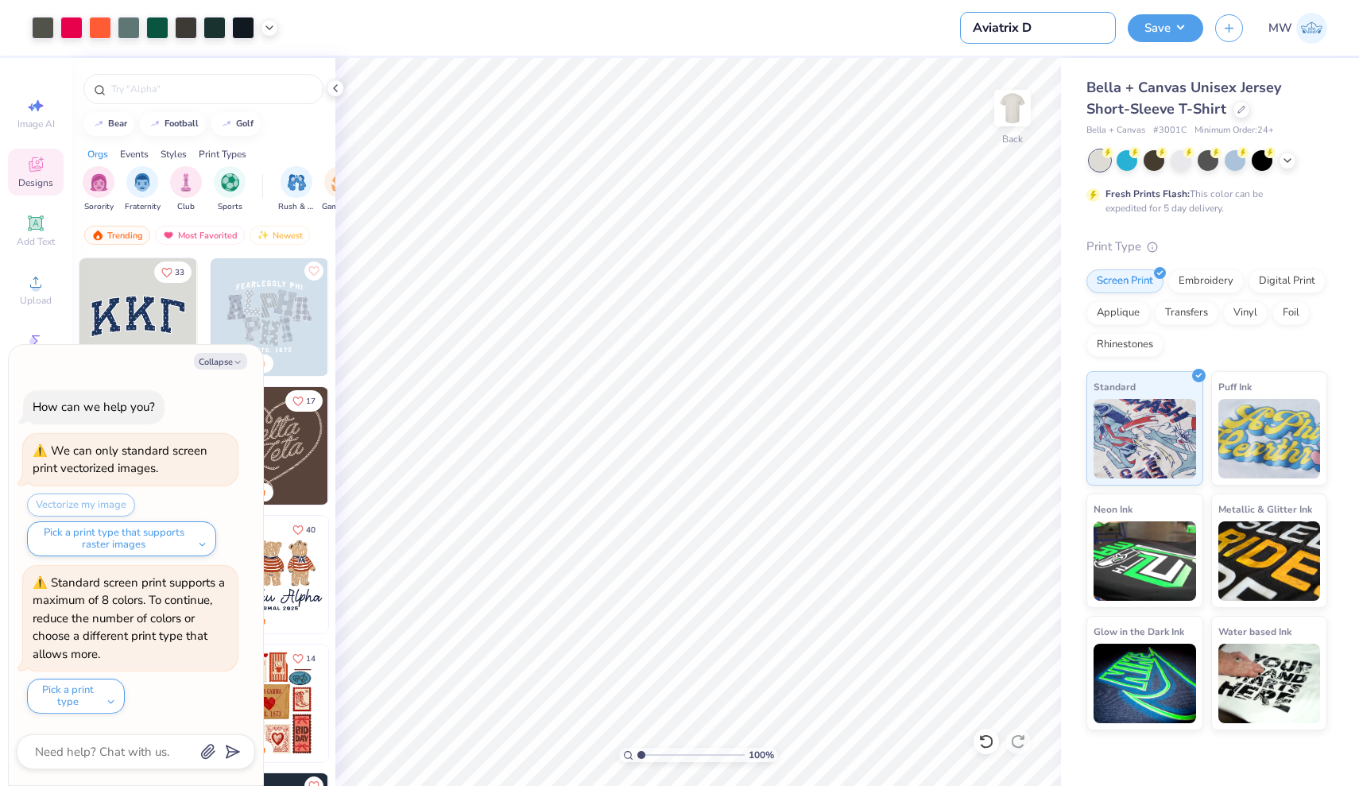
type input "Aviatrix De"
type textarea "x"
type input "Aviatrix Des"
type textarea "x"
type input "Aviatrix Desi"
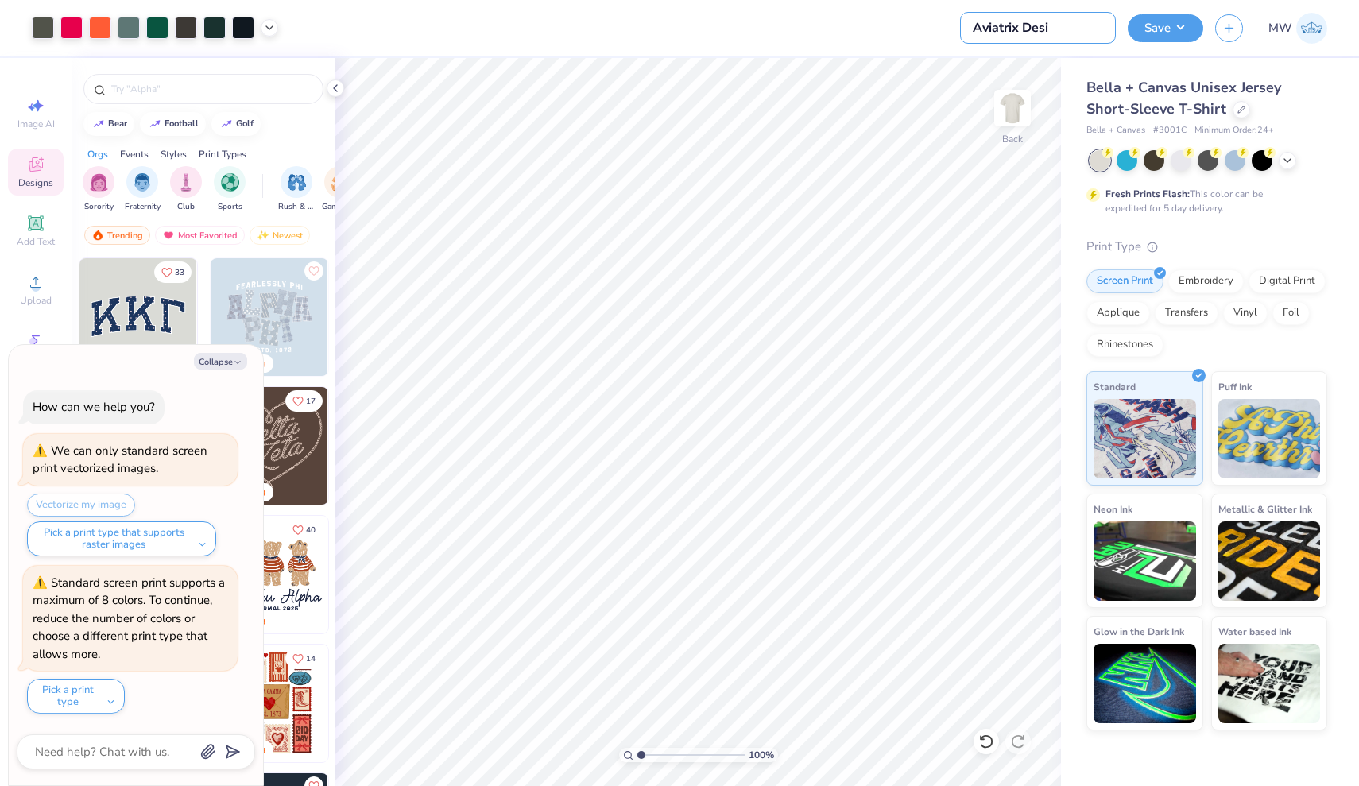
type textarea "x"
type input "Aviatrix Desig"
type textarea "x"
type input "Aviatrix Design"
type textarea "x"
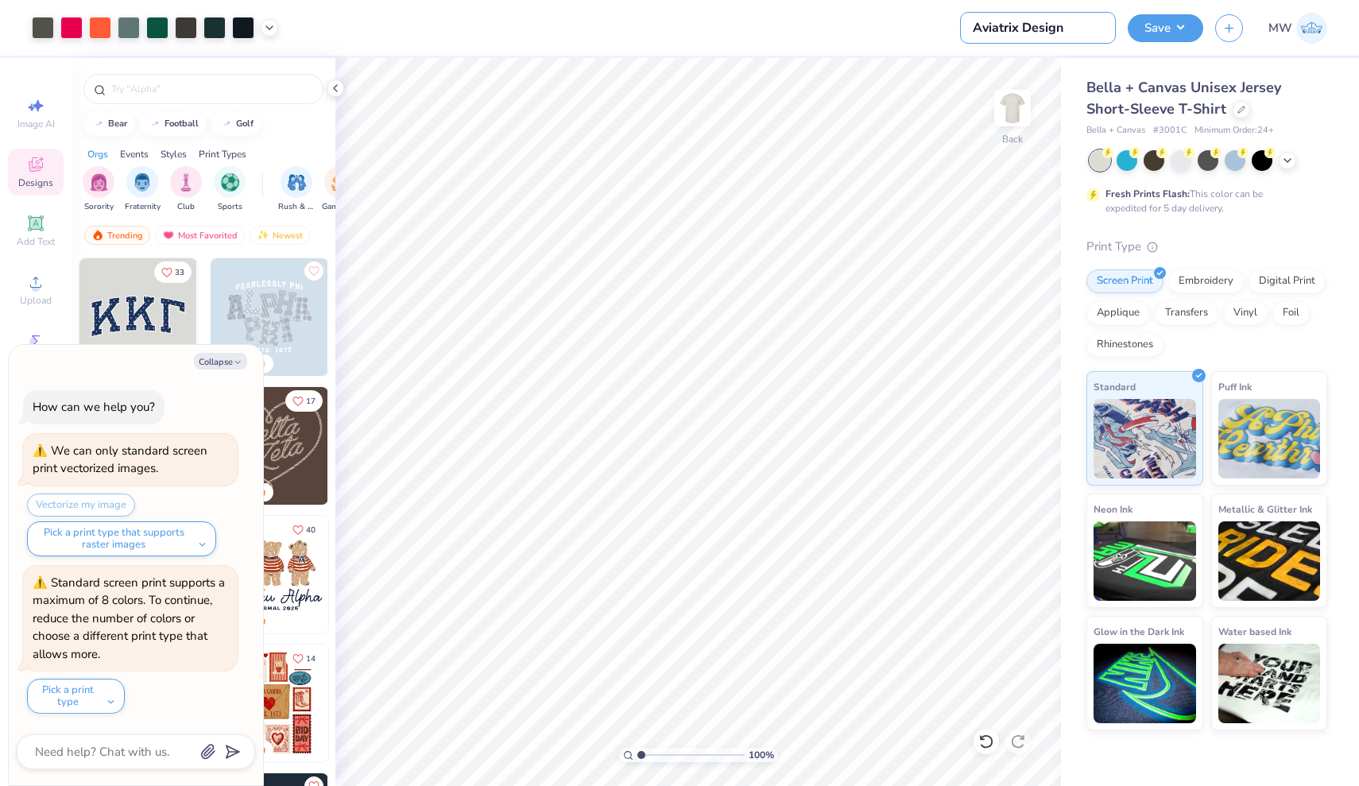
type input "Aviatrix Design"
type textarea "x"
type input "Aviatrix Design"
type textarea "x"
type input "Aviatrix 2 Design"
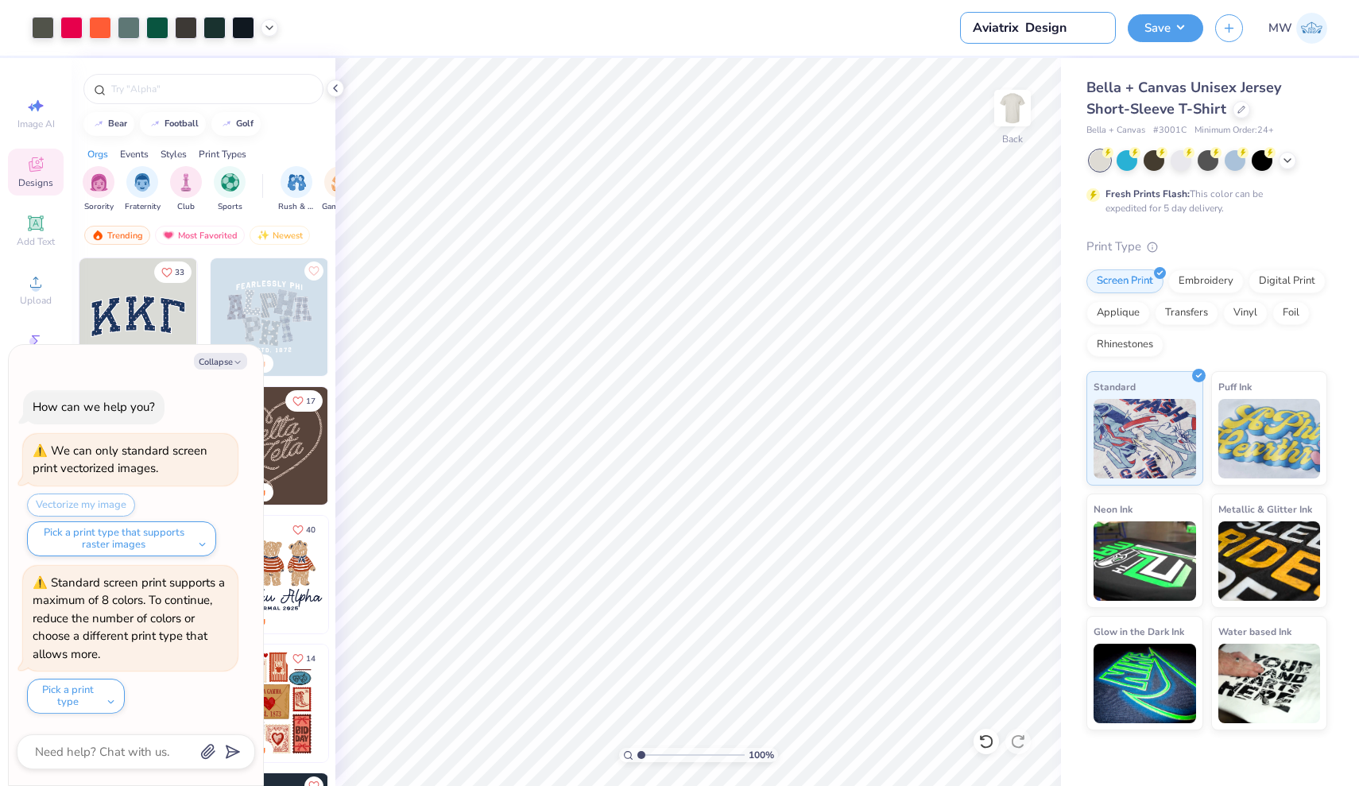
type textarea "x"
type input "Aviatrix 25 Design"
type textarea "x"
type input "Aviatrix '25 Design"
type textarea "x"
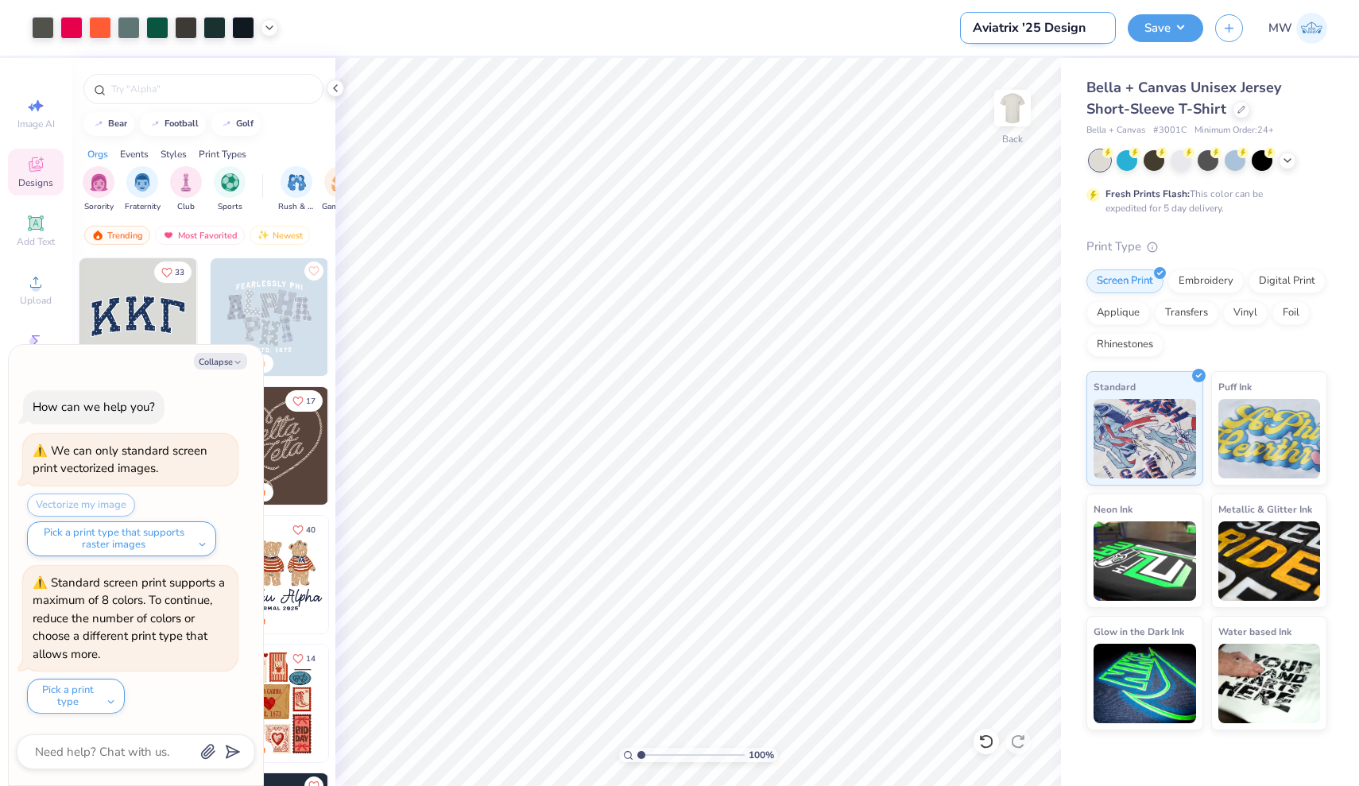
click at [1093, 27] on input "Aviatrix '25 Design" at bounding box center [1038, 28] width 156 height 32
type input "Aviatrix '25 Design 6"
type textarea "x"
type input "Aviatrix '25 Design 6"
click at [1295, 3] on div "Save MW" at bounding box center [1243, 28] width 231 height 56
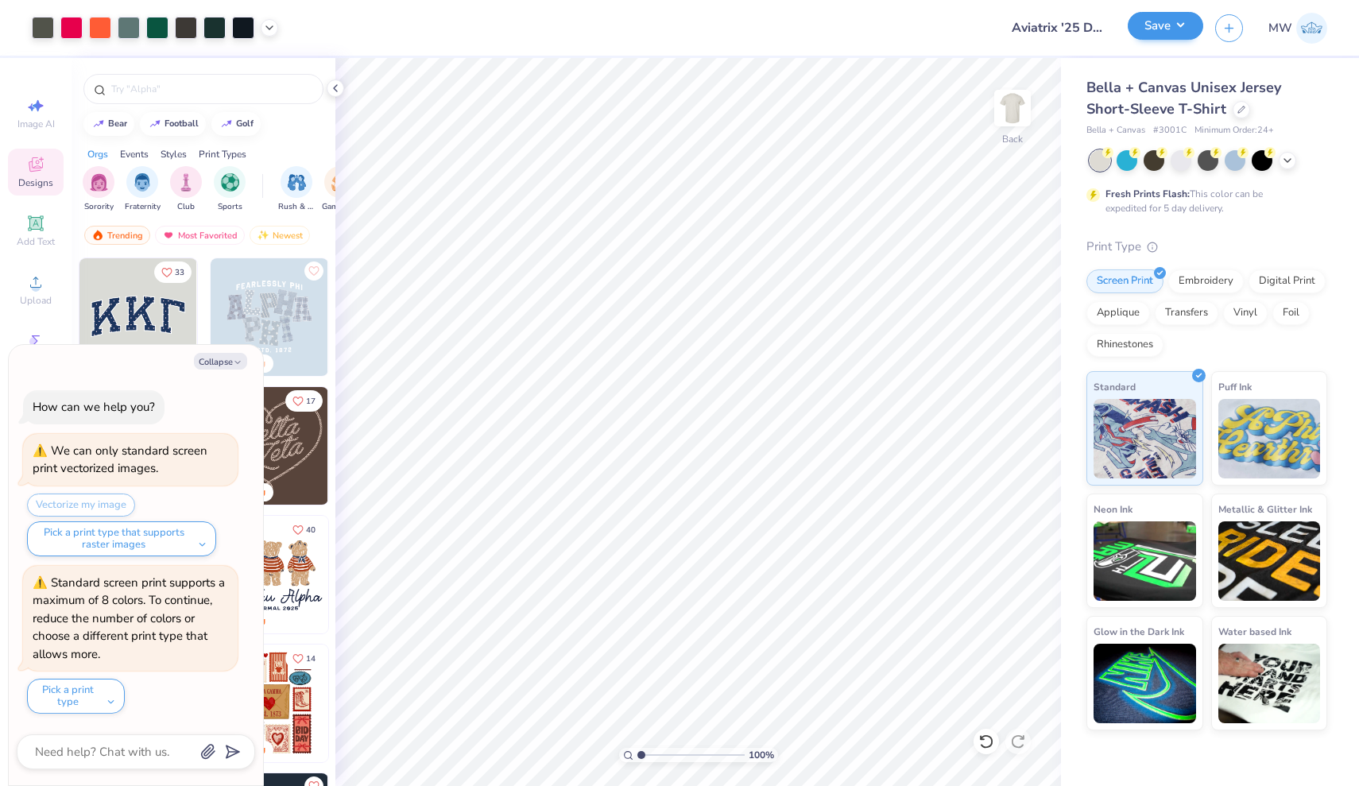
click at [1166, 27] on button "Save" at bounding box center [1166, 26] width 76 height 28
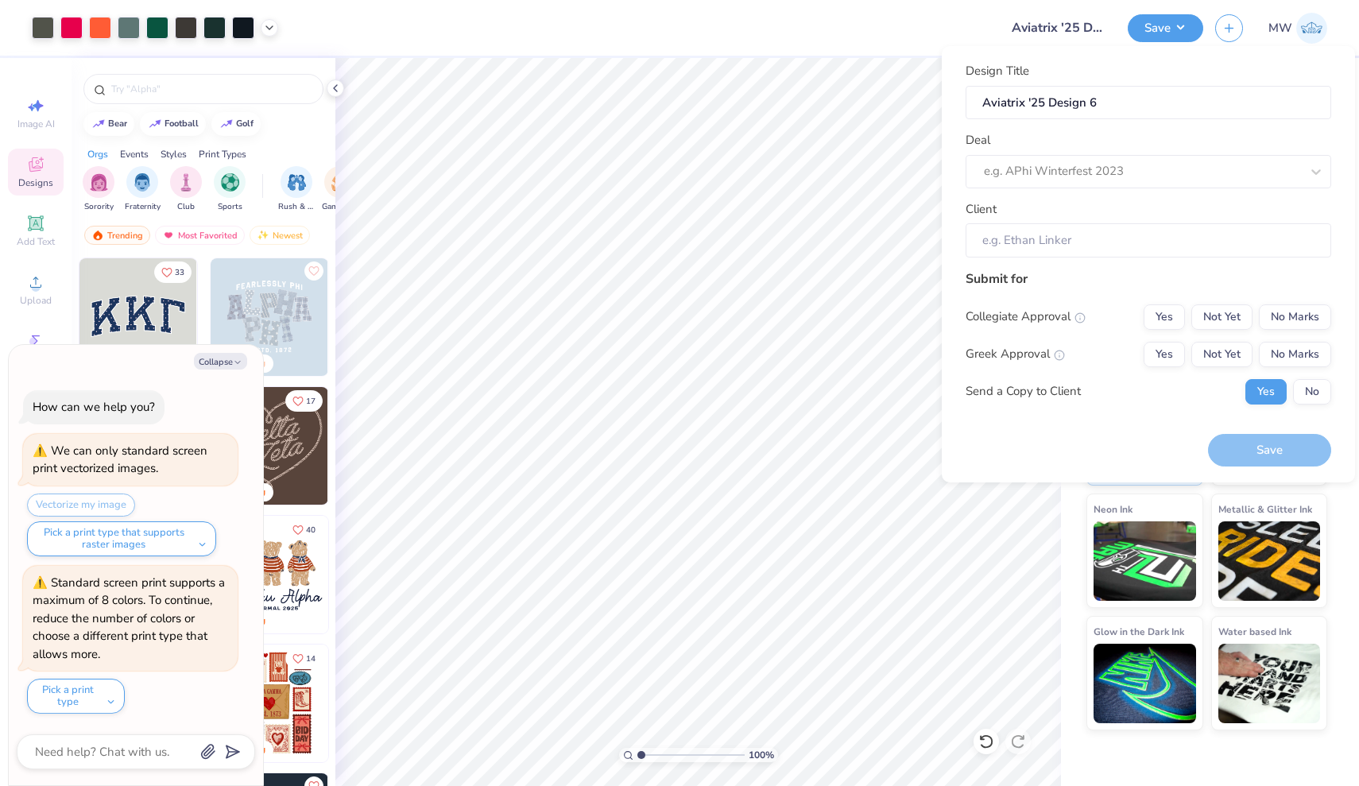
click at [1126, 150] on div "Deal e.g. APhi Winterfest 2023" at bounding box center [1149, 159] width 366 height 57
click at [1126, 169] on div at bounding box center [1126, 171] width 285 height 21
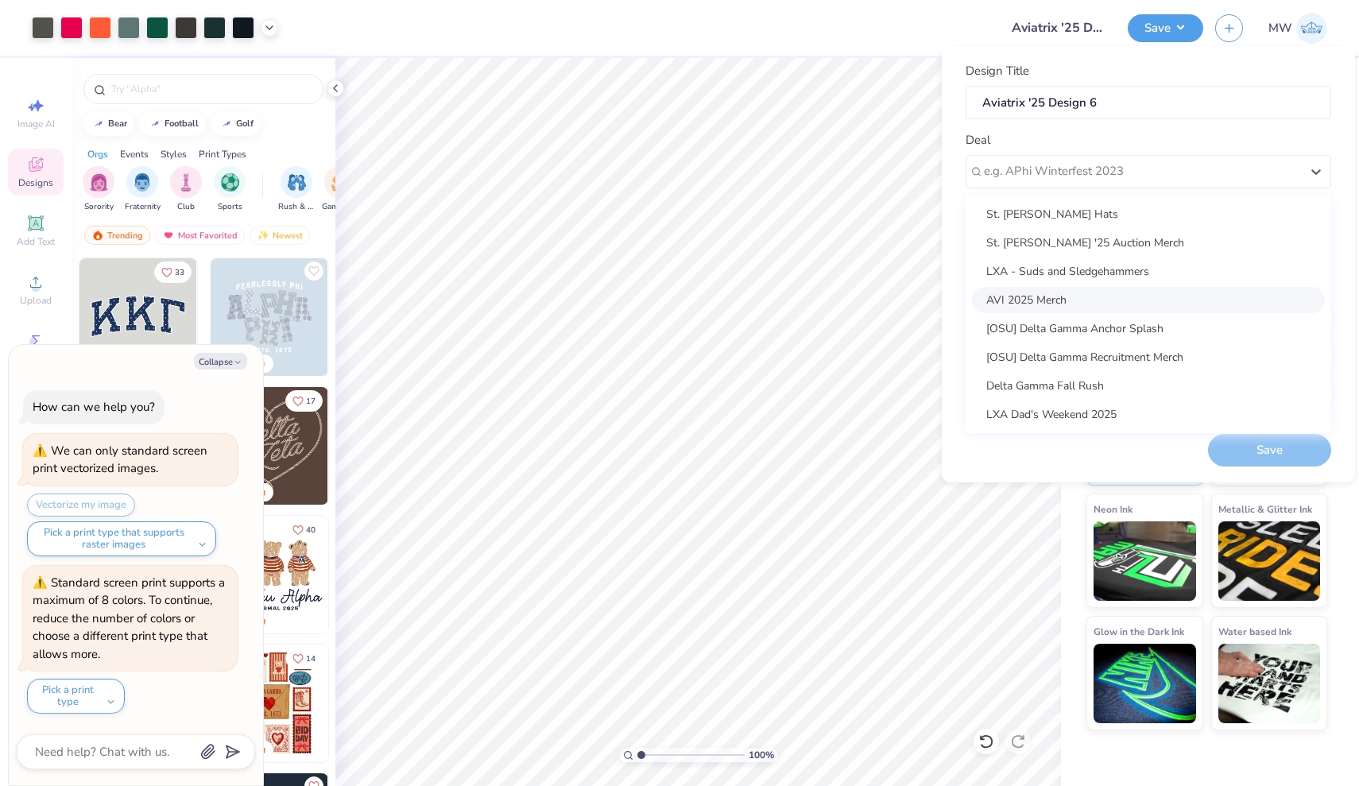
click at [1088, 299] on div "AVI 2025 Merch" at bounding box center [1148, 300] width 353 height 26
type textarea "x"
type input "[PERSON_NAME]"
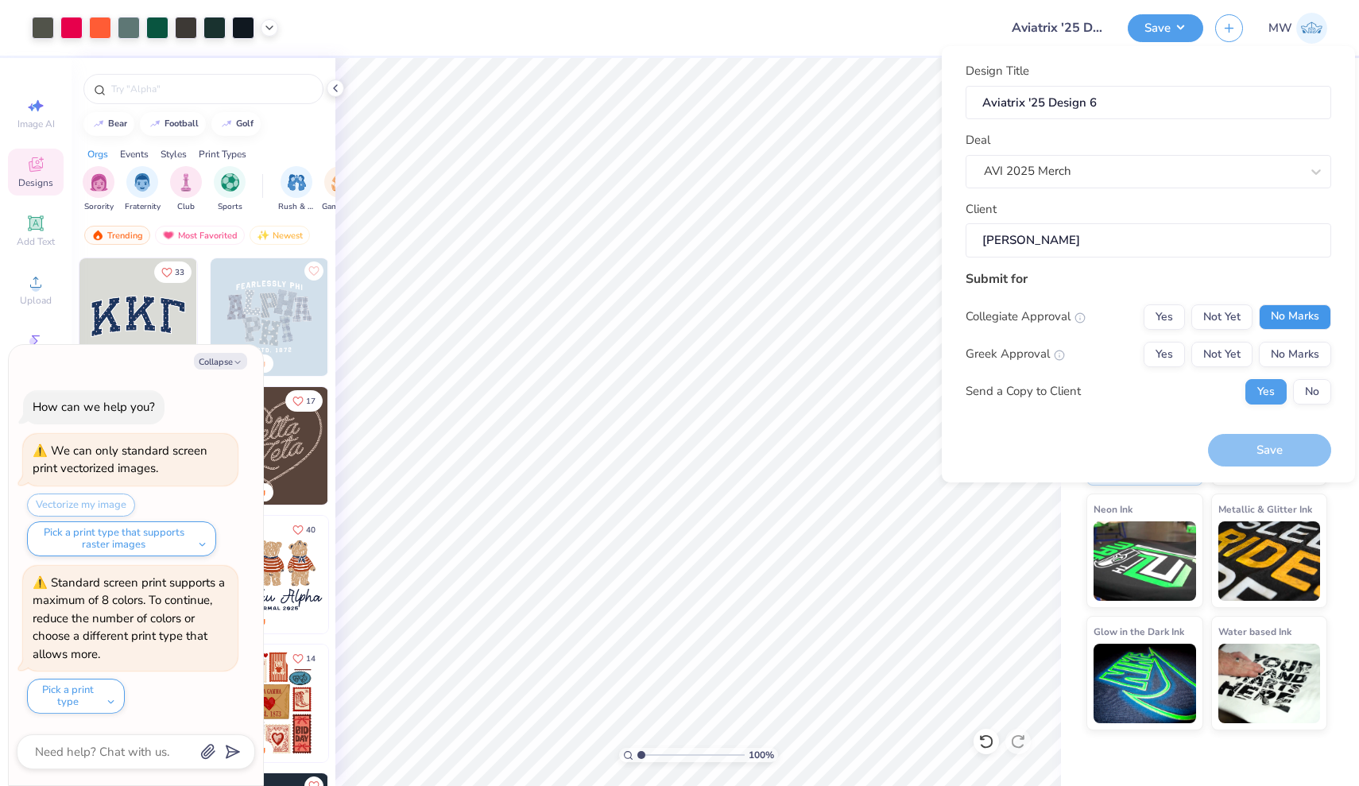
click at [1293, 311] on button "No Marks" at bounding box center [1295, 316] width 72 height 25
click at [1293, 347] on button "No Marks" at bounding box center [1295, 354] width 72 height 25
click at [1303, 448] on button "Save" at bounding box center [1269, 450] width 123 height 33
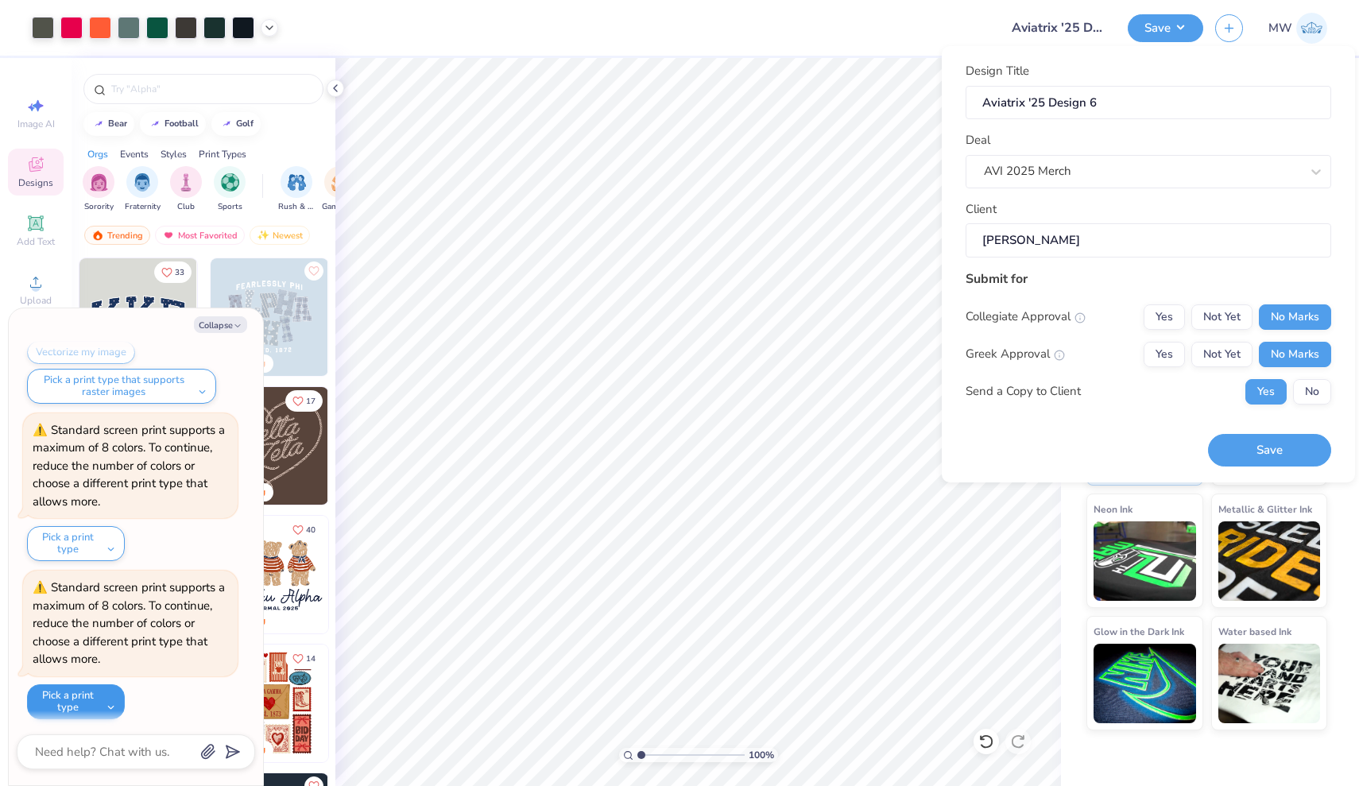
click at [106, 692] on button "Pick a print type" at bounding box center [76, 701] width 98 height 35
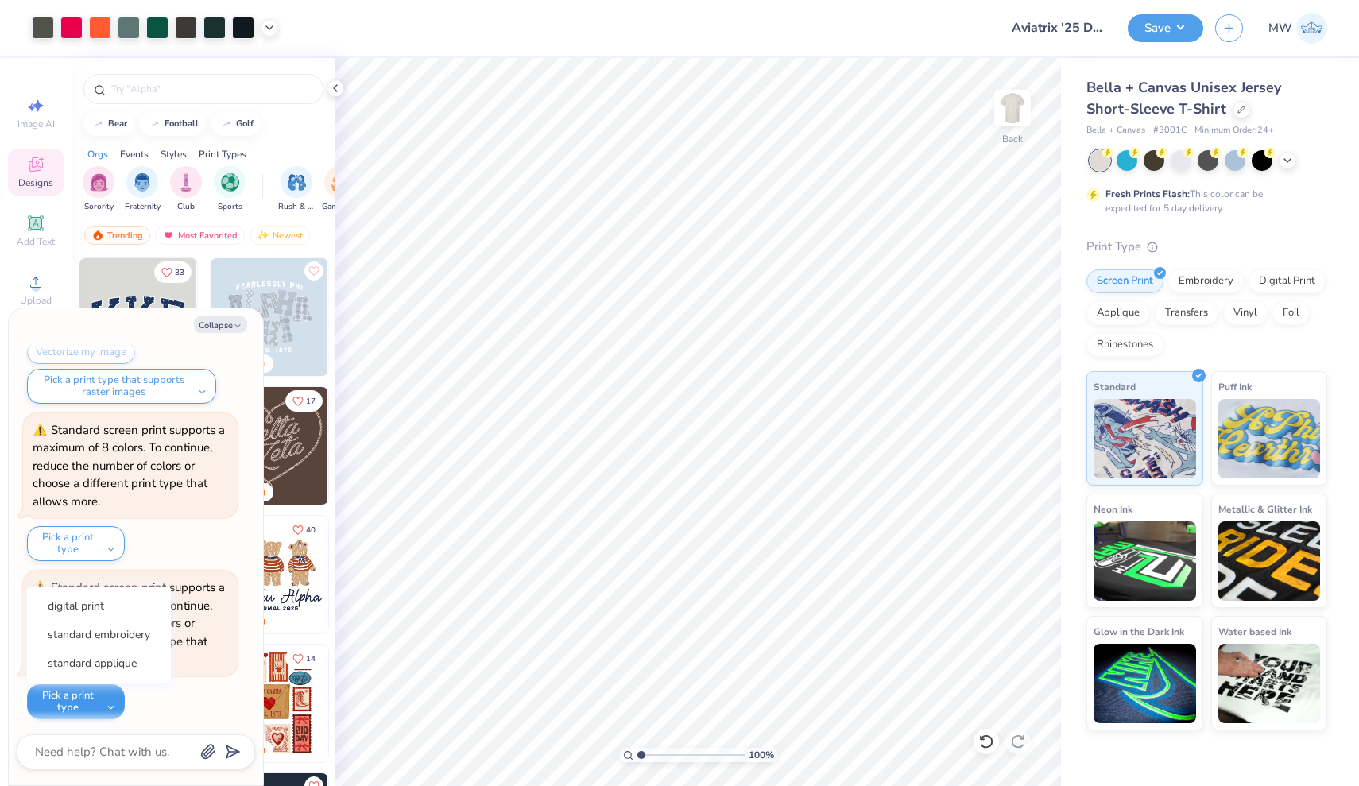
click at [106, 692] on button "Pick a print type" at bounding box center [76, 701] width 98 height 35
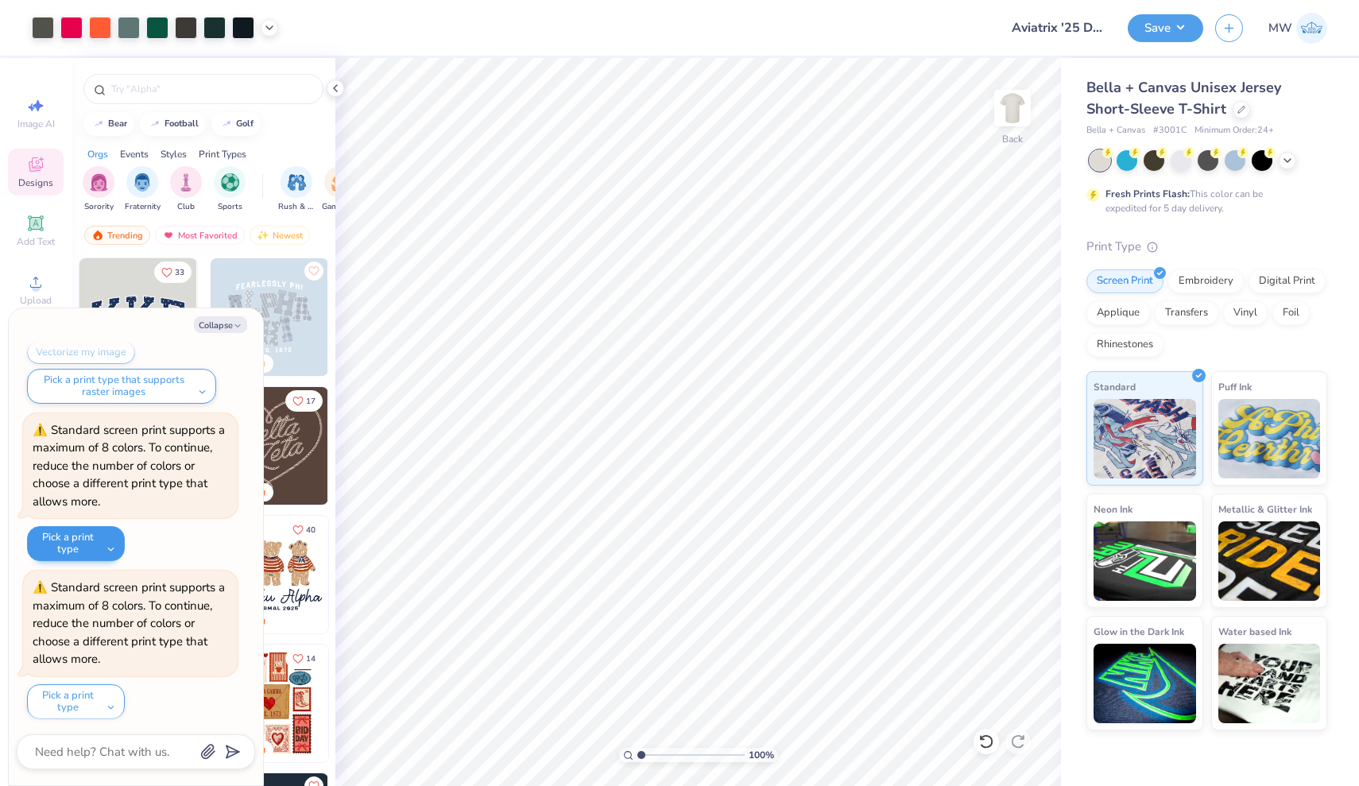
click at [102, 542] on button "Pick a print type" at bounding box center [76, 543] width 98 height 35
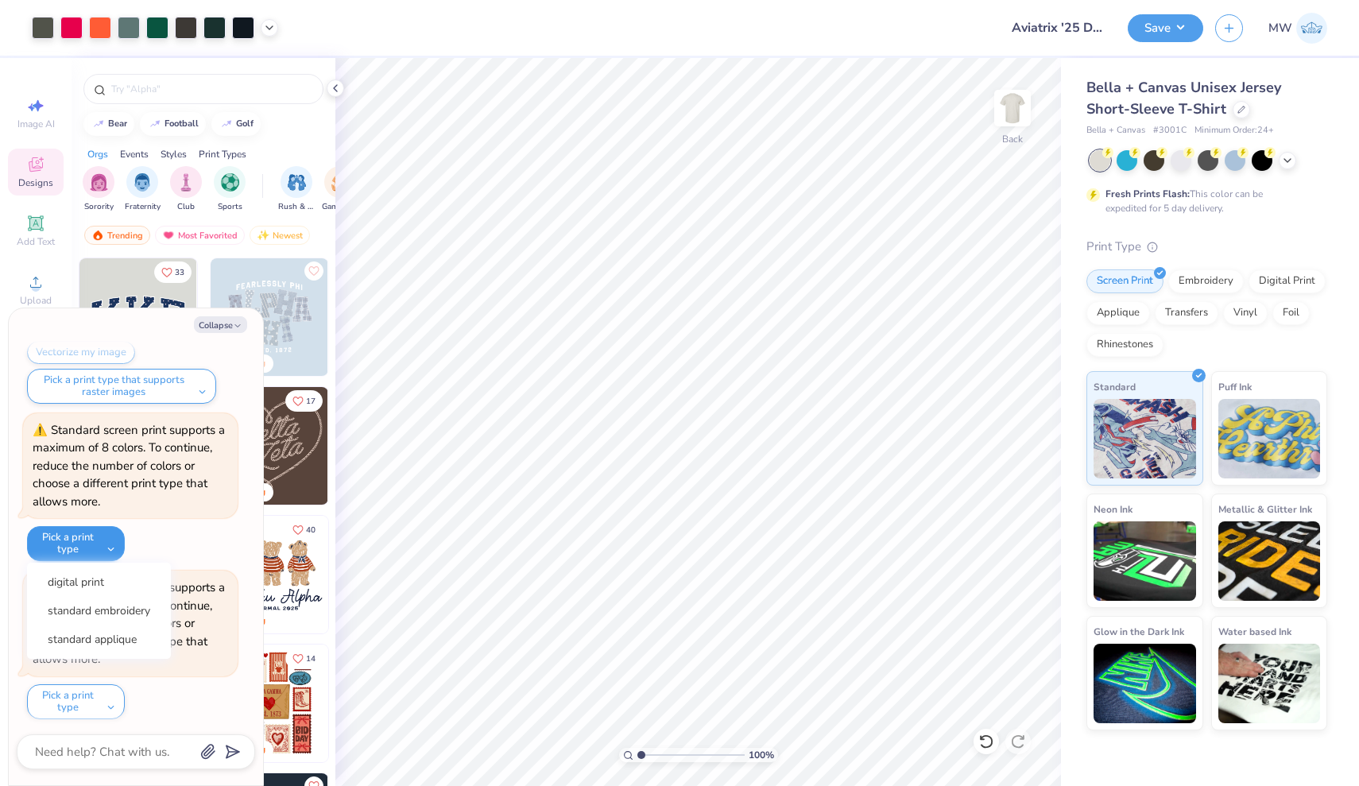
click at [104, 541] on button "Pick a print type" at bounding box center [76, 543] width 98 height 35
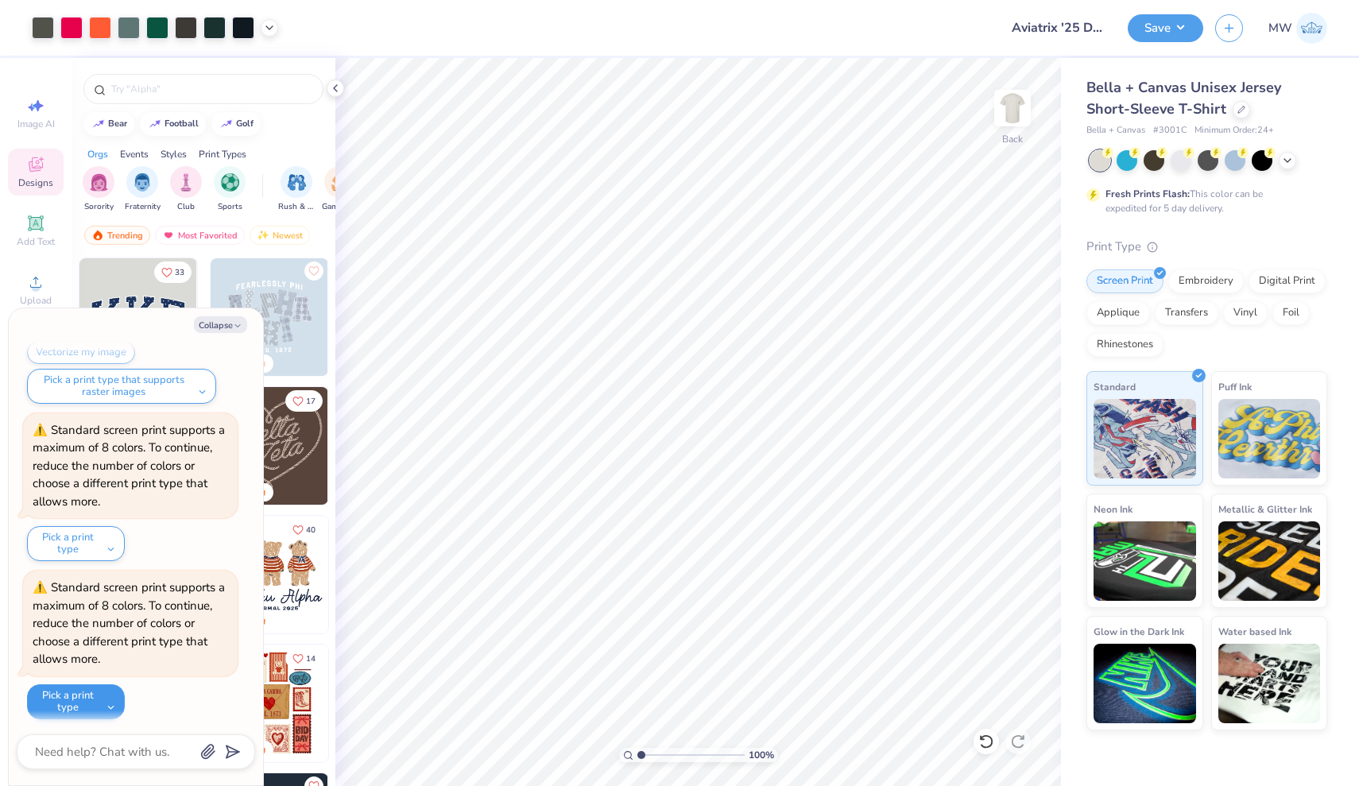
click at [95, 696] on button "Pick a print type" at bounding box center [76, 701] width 98 height 35
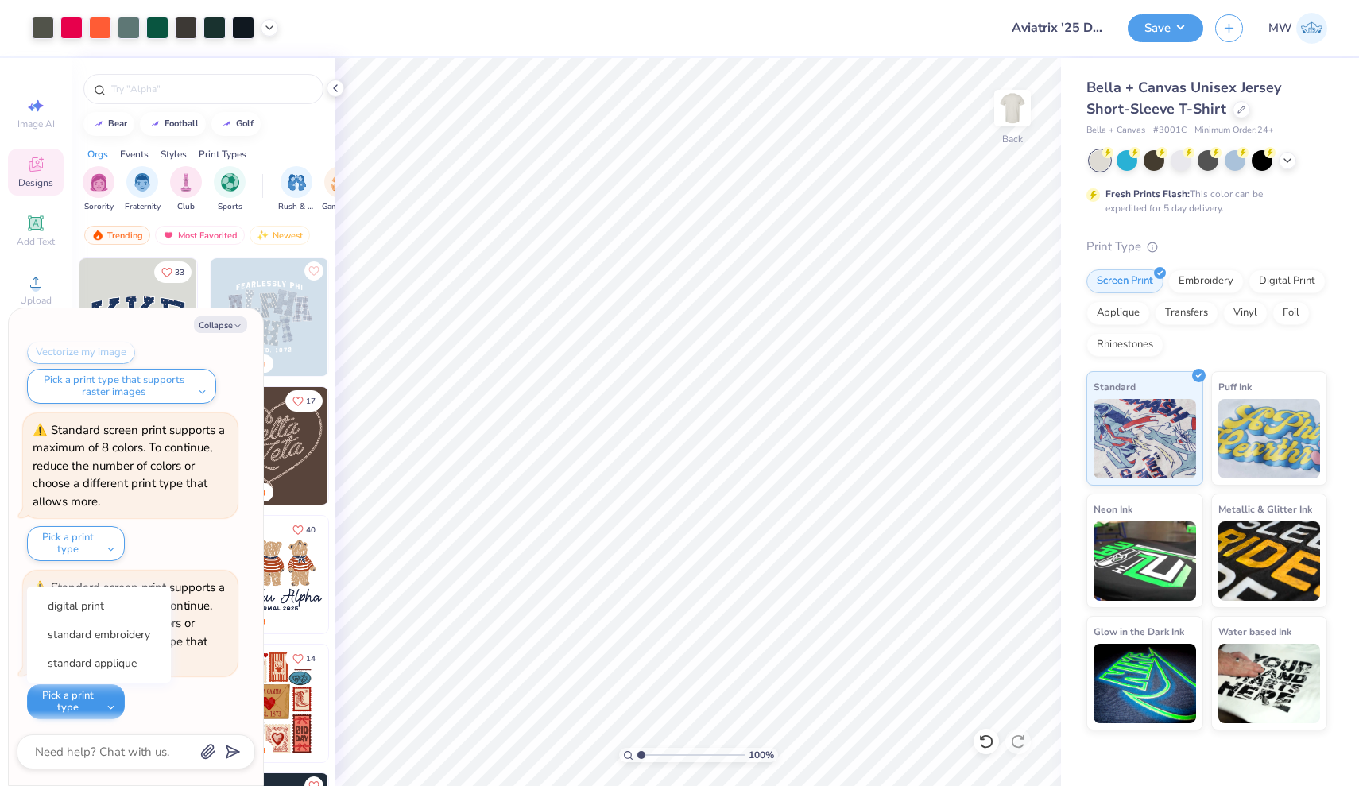
click at [95, 696] on button "Pick a print type" at bounding box center [76, 701] width 98 height 35
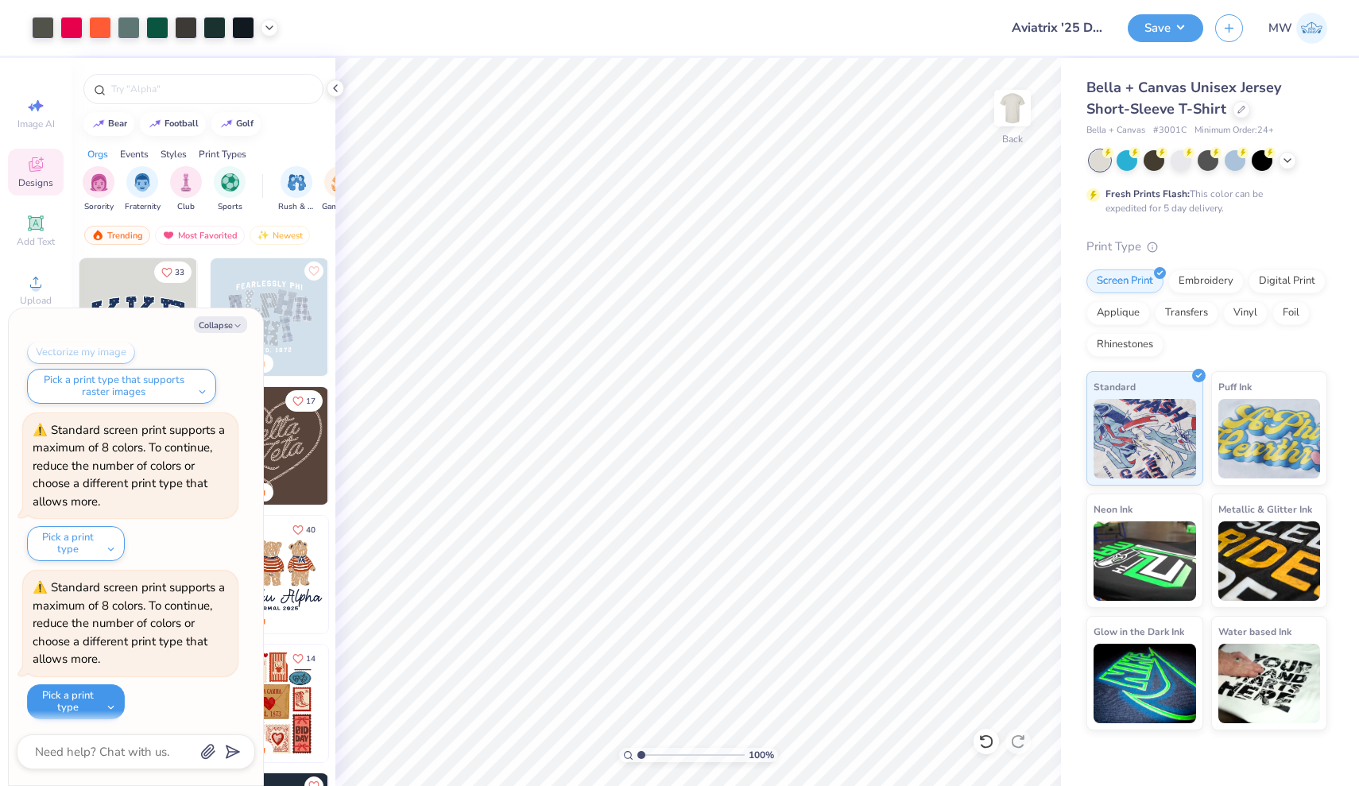
click at [114, 694] on button "Pick a print type" at bounding box center [76, 701] width 98 height 35
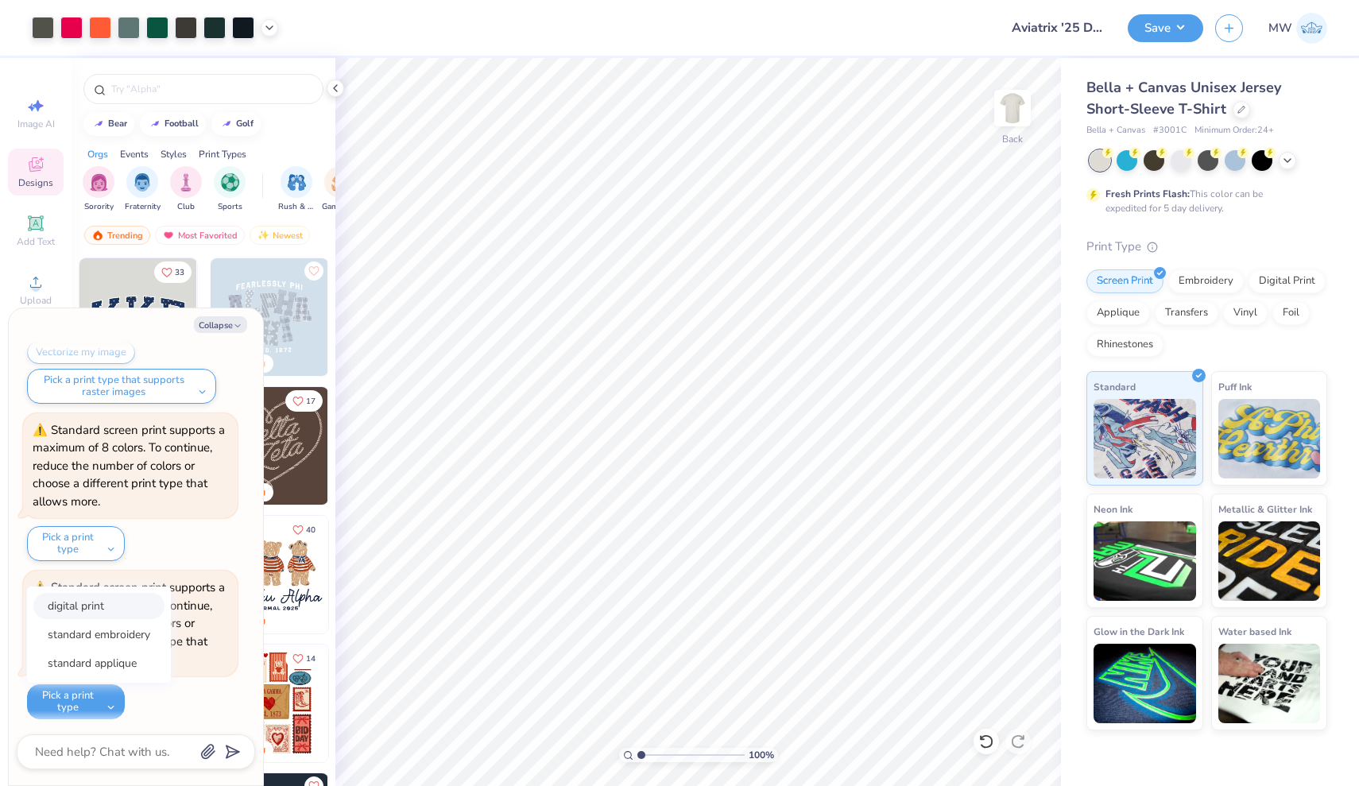
click at [118, 607] on button "digital print" at bounding box center [98, 606] width 131 height 26
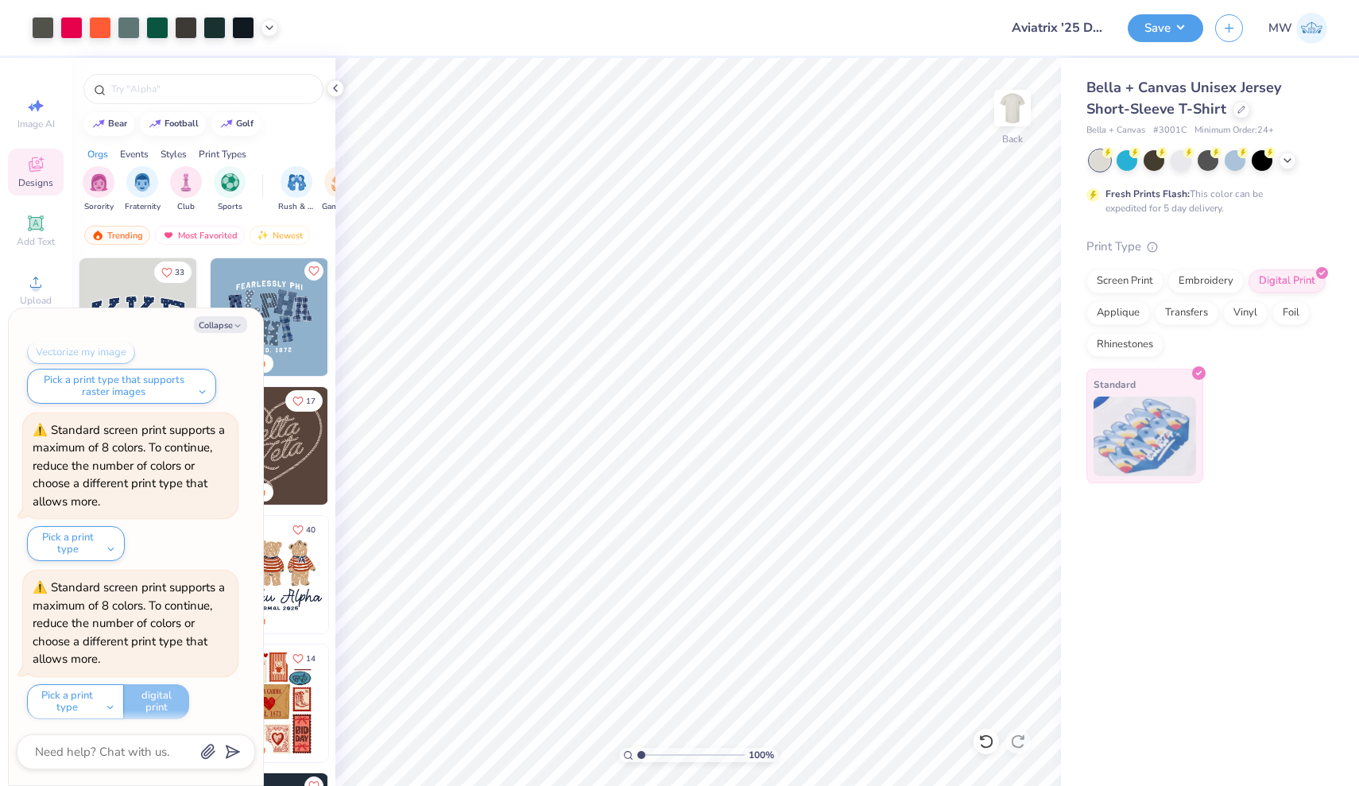
click at [1142, 440] on img at bounding box center [1145, 436] width 103 height 79
click at [1172, 30] on button "Save" at bounding box center [1166, 26] width 76 height 28
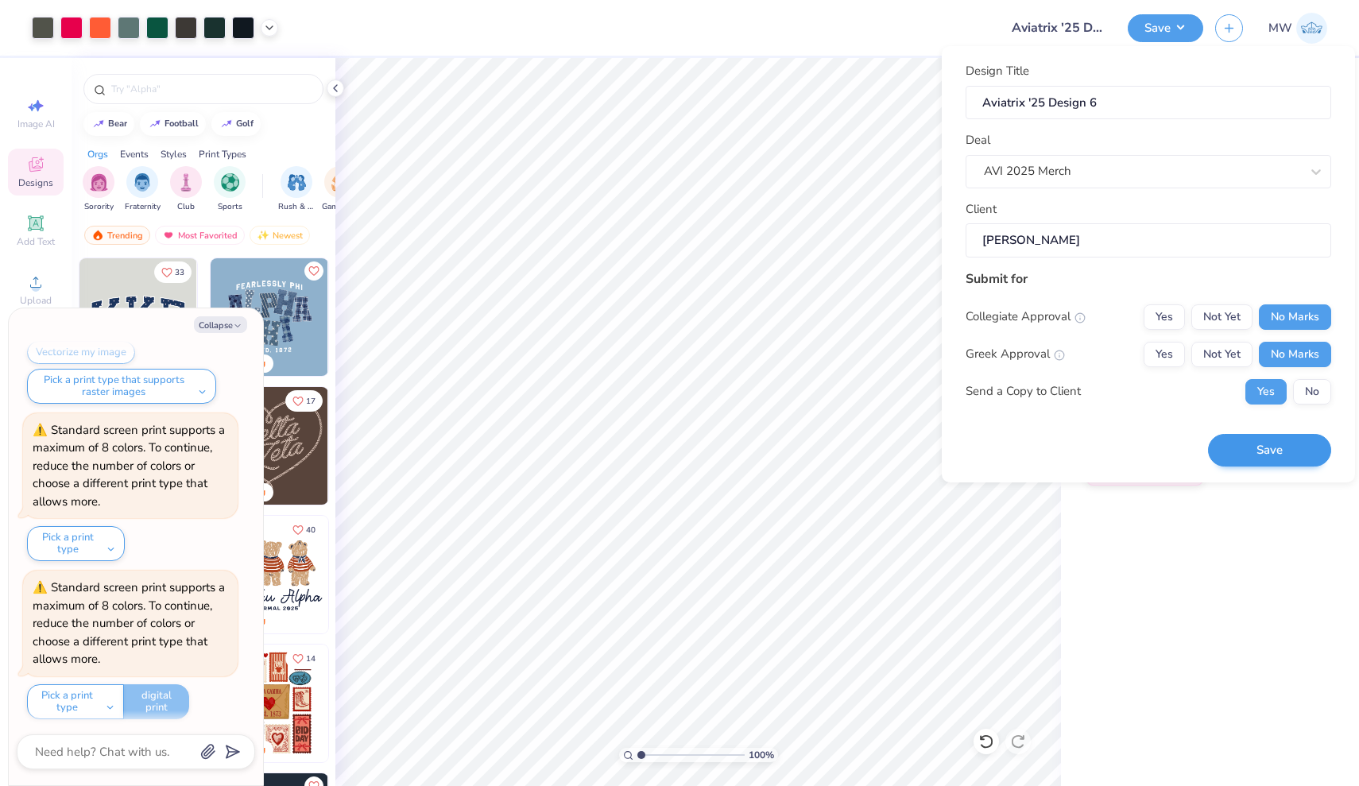
click at [1291, 443] on button "Save" at bounding box center [1269, 450] width 123 height 33
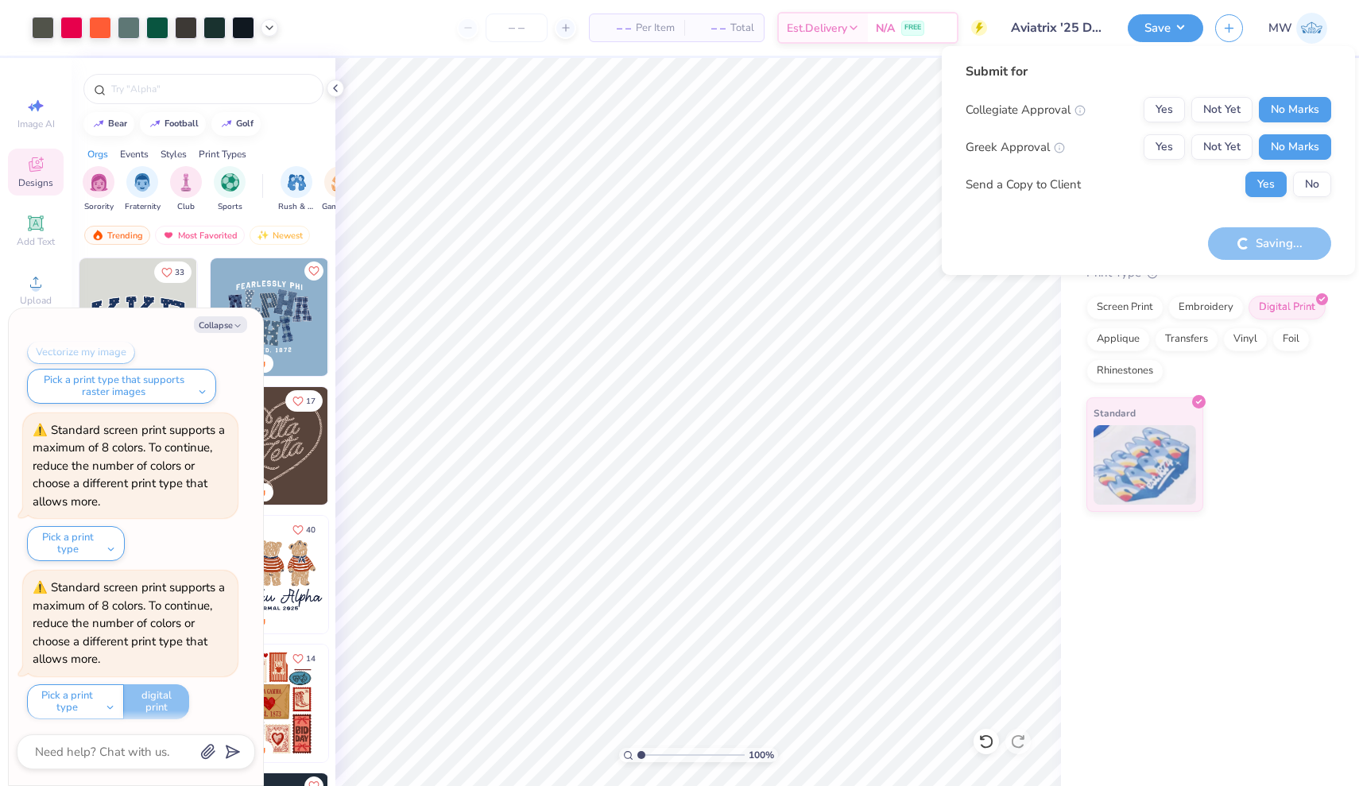
type textarea "x"
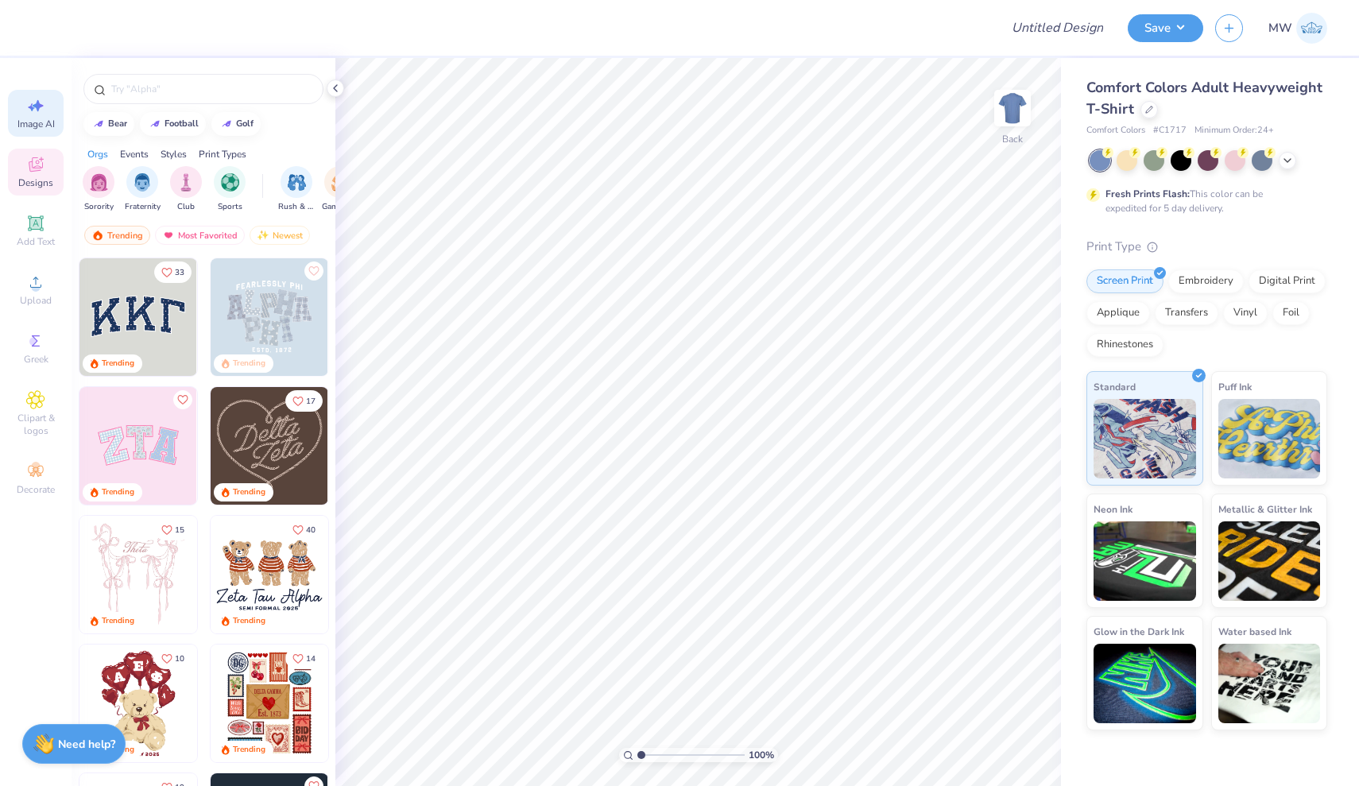
click at [41, 115] on div "Image AI" at bounding box center [36, 113] width 56 height 47
select select "4"
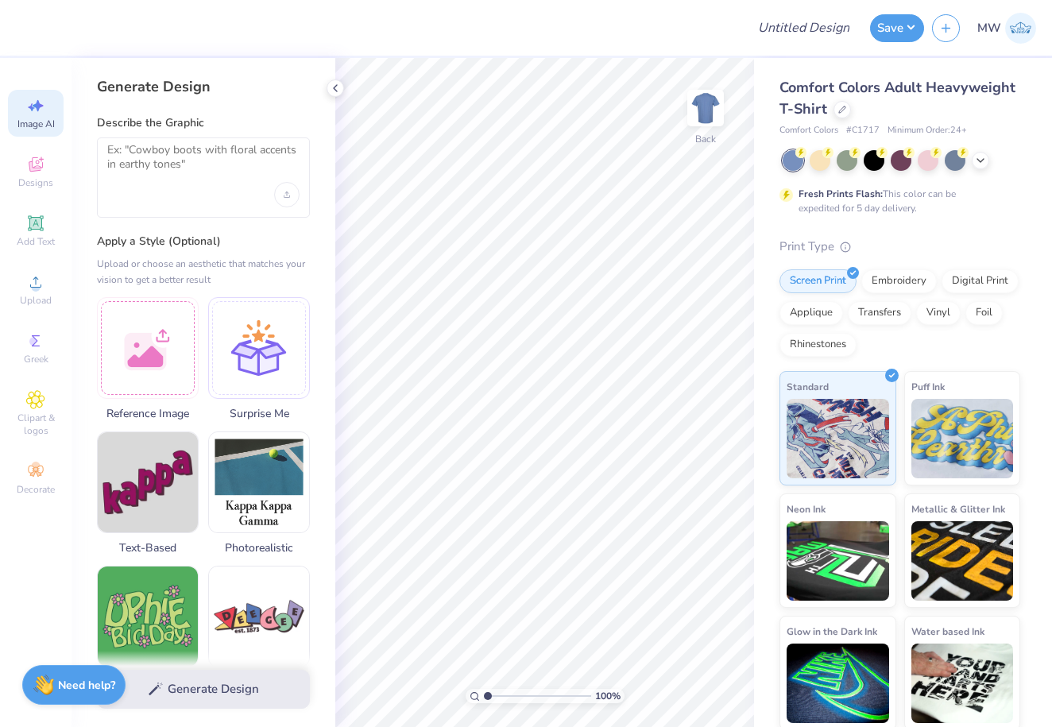
click at [176, 209] on div at bounding box center [203, 178] width 213 height 80
click at [172, 159] on textarea at bounding box center [203, 163] width 192 height 40
paste textarea "- Create a realistic design of a c130 dropping water on a forest fire in oregon"
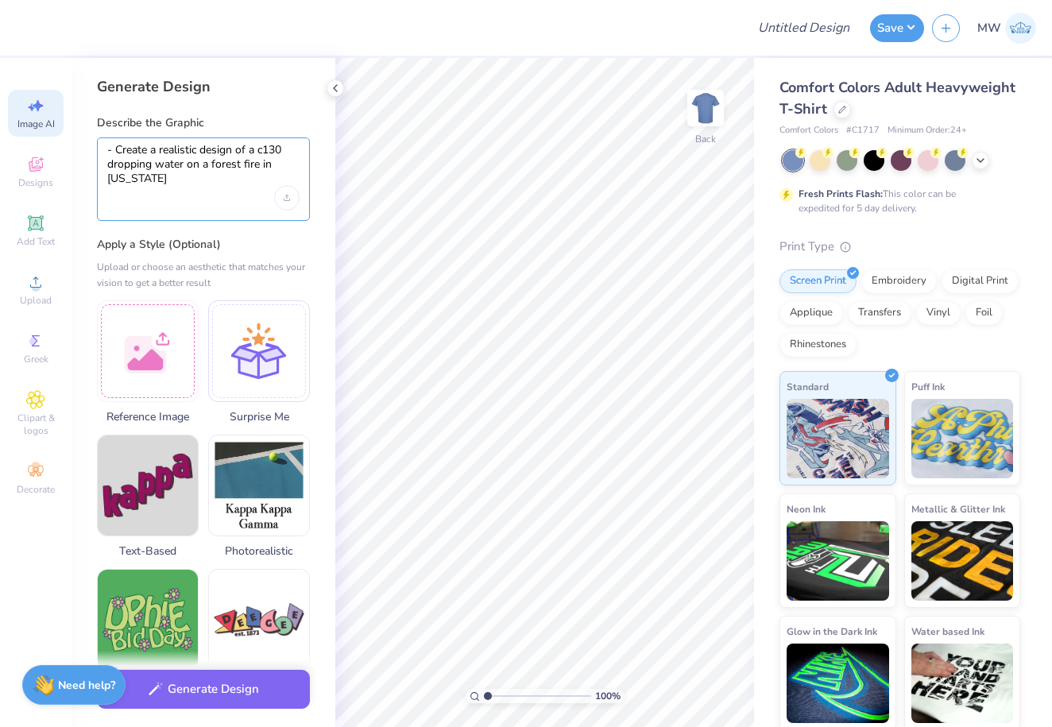
drag, startPoint x: 116, startPoint y: 146, endPoint x: 67, endPoint y: 146, distance: 49.3
click at [67, 146] on div "Design Title Save MW Image AI Designs Add Text Upload Greek Clipart & logos Dec…" at bounding box center [526, 363] width 1052 height 727
type textarea "Create a realistic design of a c130 dropping water on a forest fire in oregon"
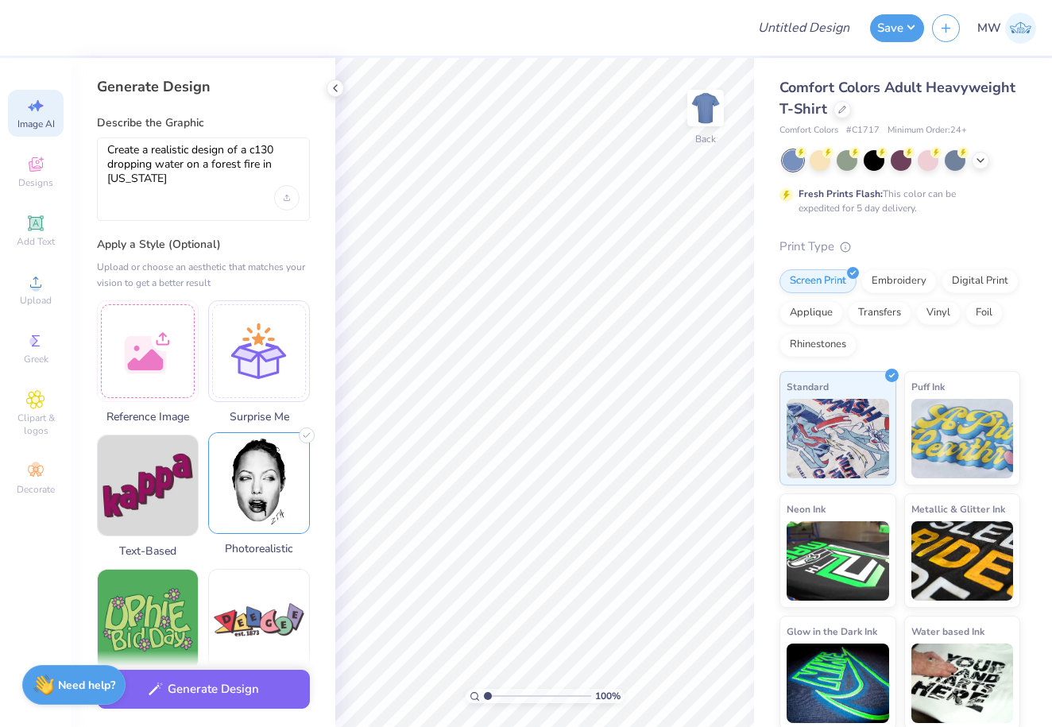
click at [240, 494] on img at bounding box center [259, 483] width 100 height 100
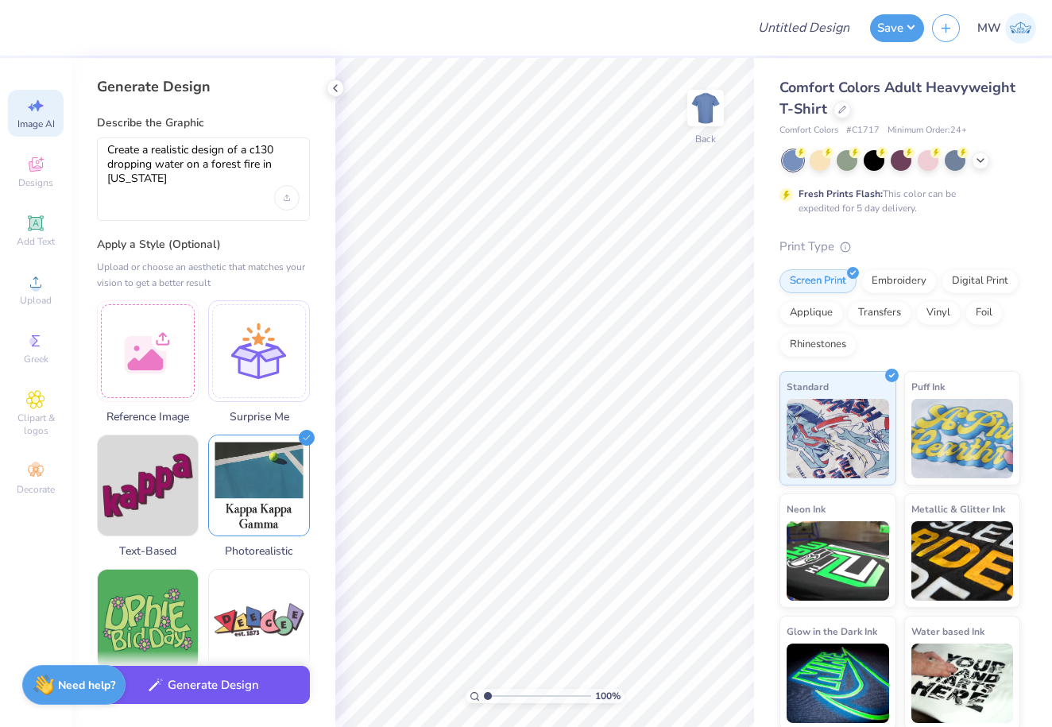
click at [271, 687] on button "Generate Design" at bounding box center [203, 685] width 213 height 39
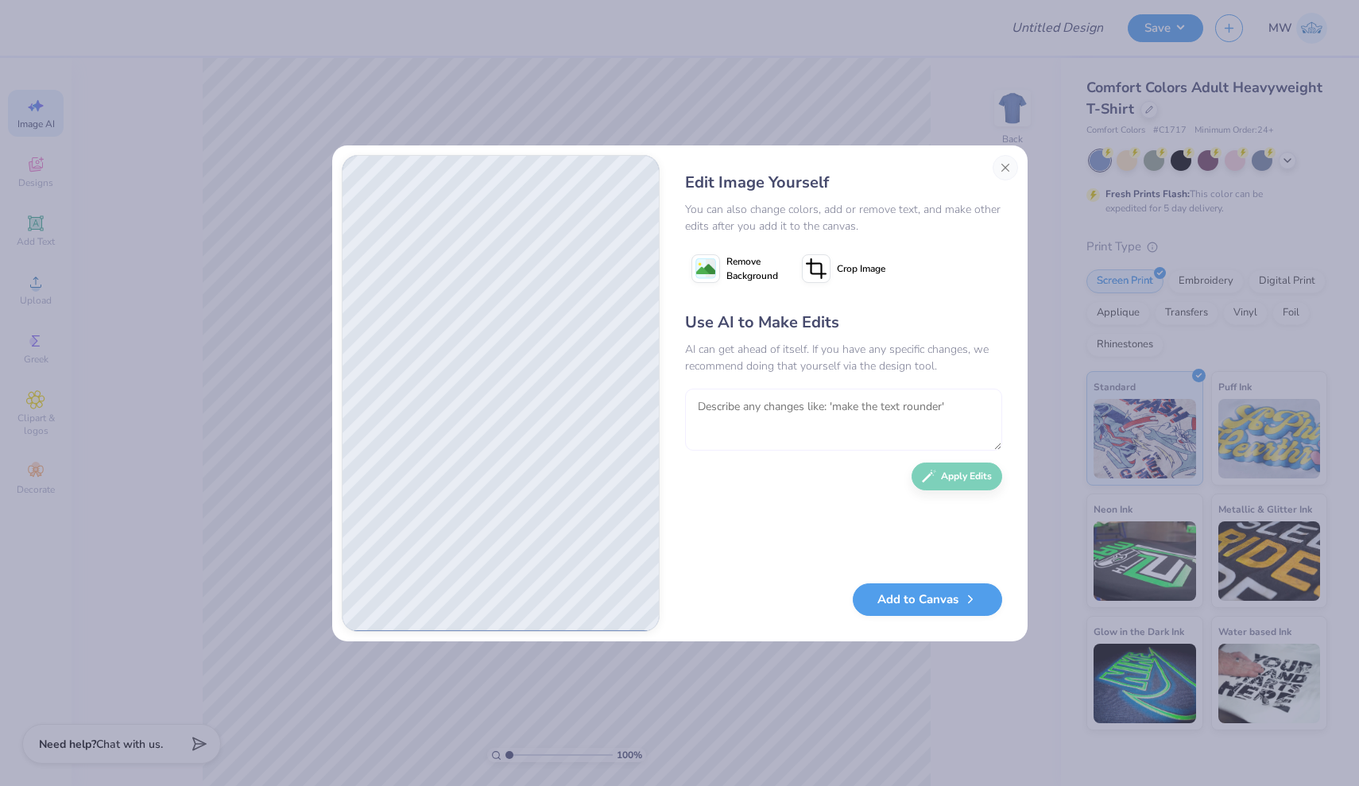
click at [786, 413] on textarea at bounding box center [843, 420] width 317 height 62
type textarea "make more simple"
click at [940, 475] on button "Apply Edits" at bounding box center [957, 473] width 91 height 28
click at [710, 266] on image at bounding box center [705, 269] width 19 height 19
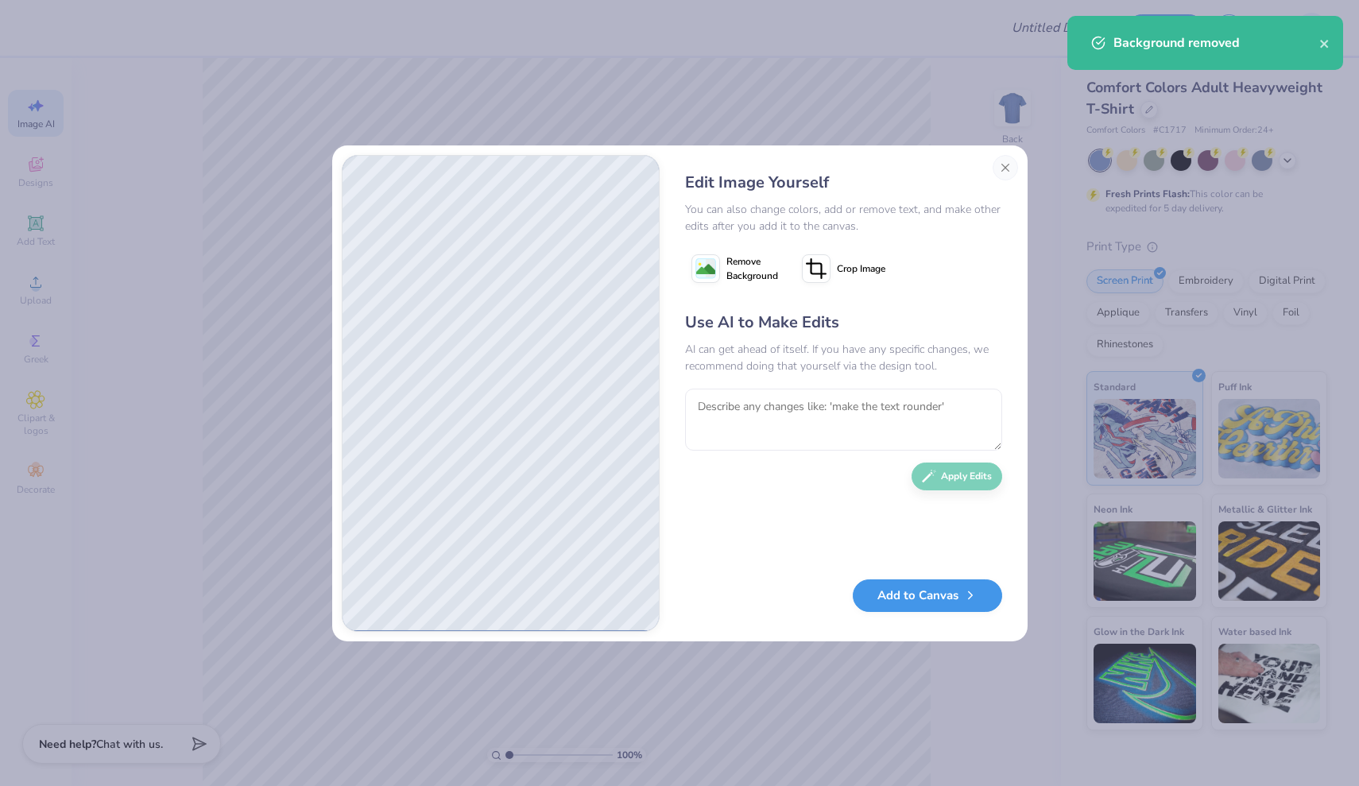
click at [921, 600] on button "Add to Canvas" at bounding box center [927, 595] width 149 height 33
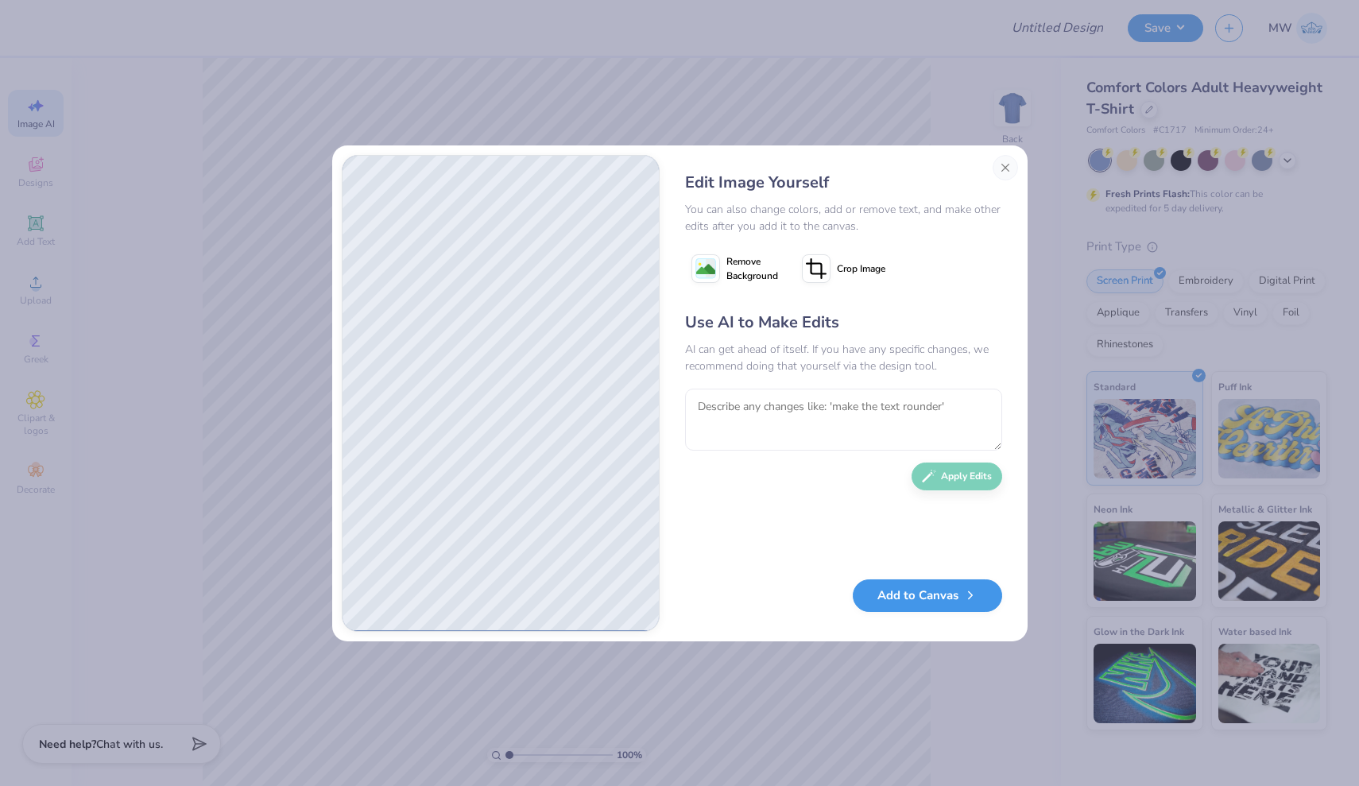
click at [902, 594] on button "Add to Canvas" at bounding box center [927, 595] width 149 height 33
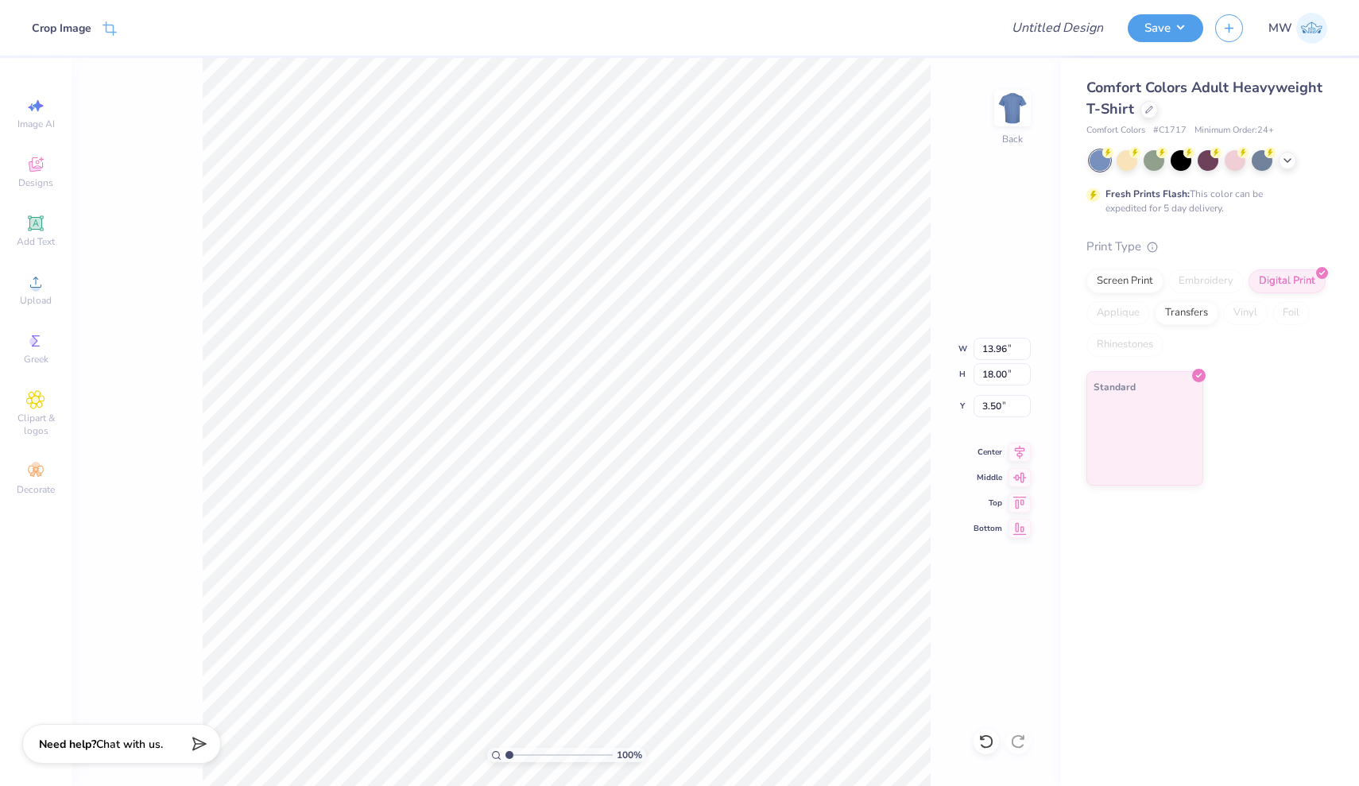
type input "9.70"
type input "12.51"
type input "9.50"
type input "12.25"
type input "4.80"
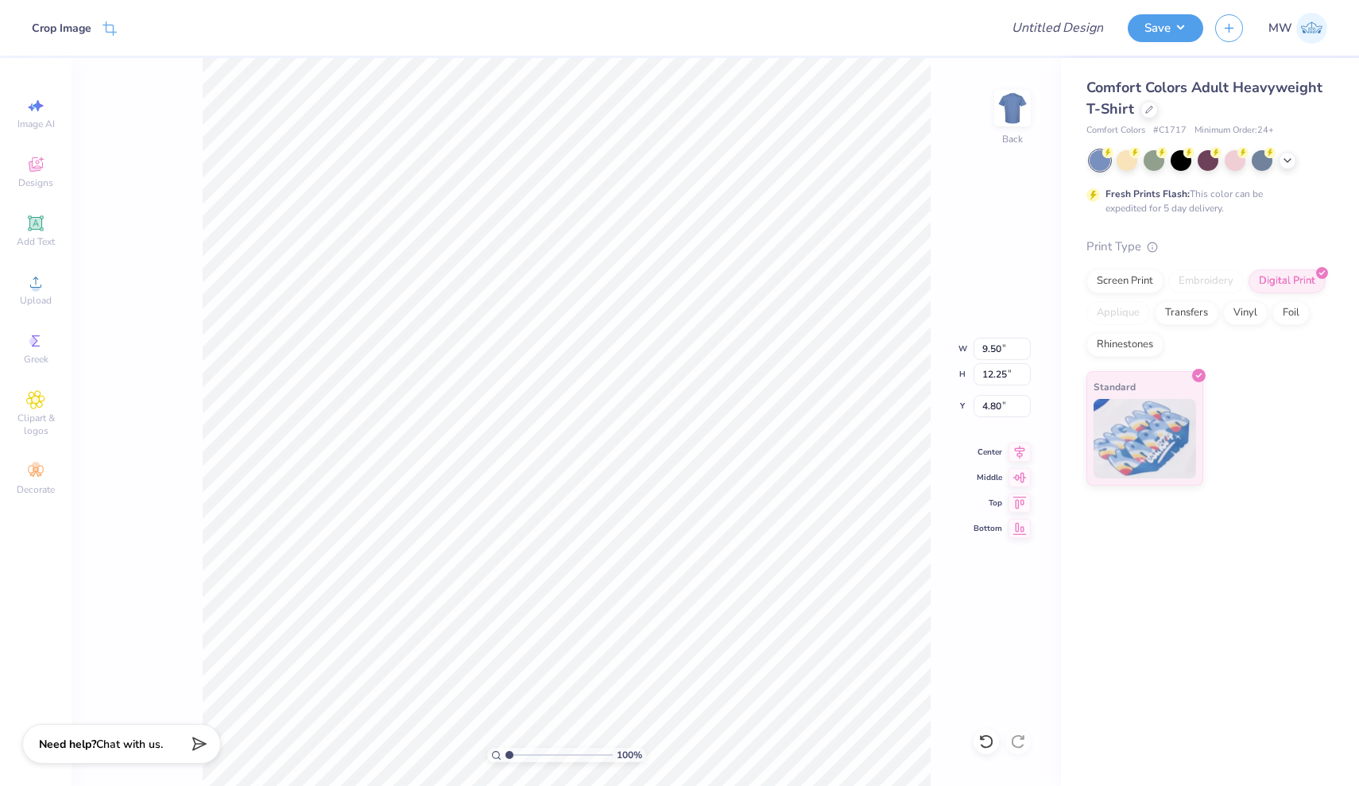
type input "10.60"
type input "13.66"
type input "5.20"
click at [1181, 161] on div at bounding box center [1181, 159] width 21 height 21
click at [1284, 162] on icon at bounding box center [1287, 159] width 13 height 13
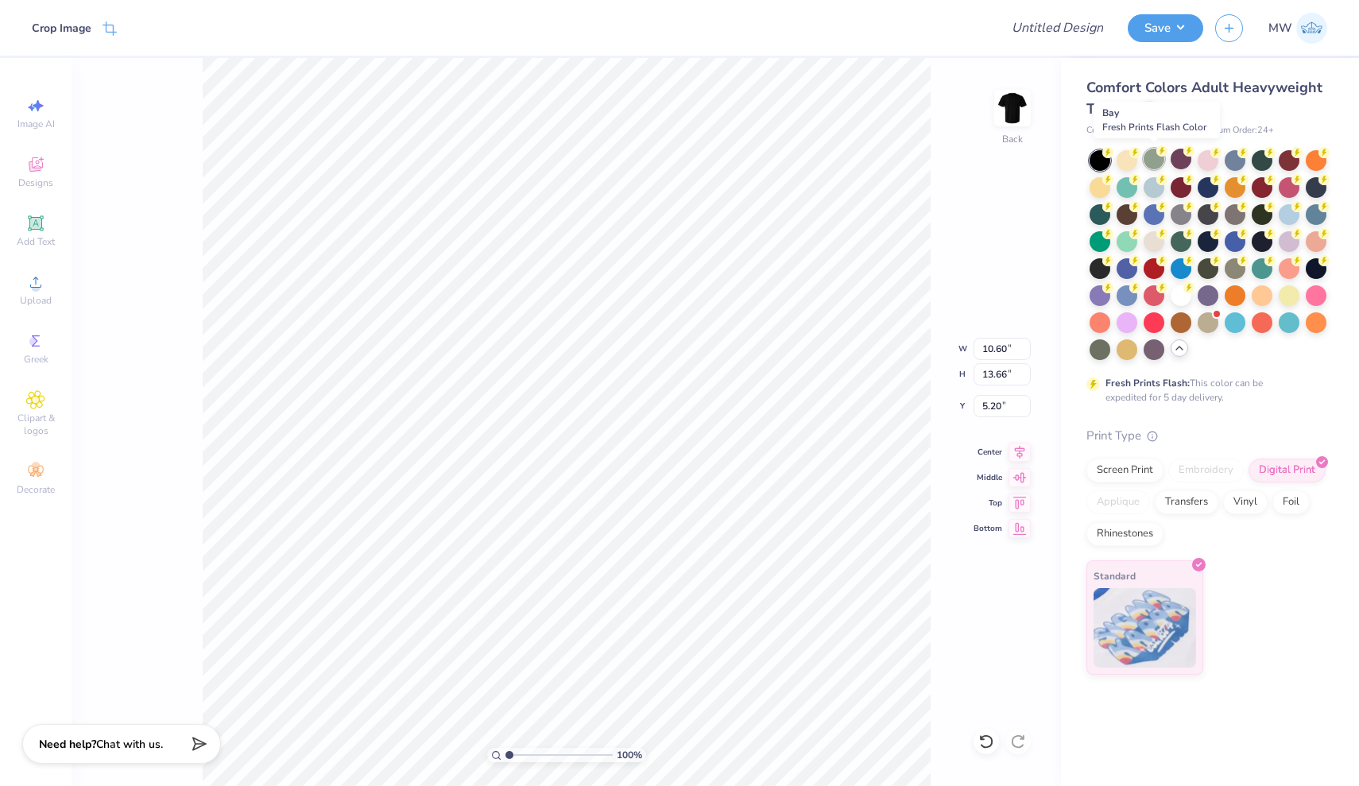
click at [1158, 161] on div at bounding box center [1154, 159] width 21 height 21
click at [1130, 160] on div at bounding box center [1127, 159] width 21 height 21
click at [1150, 184] on div at bounding box center [1154, 186] width 21 height 21
click at [1157, 207] on icon at bounding box center [1162, 205] width 11 height 11
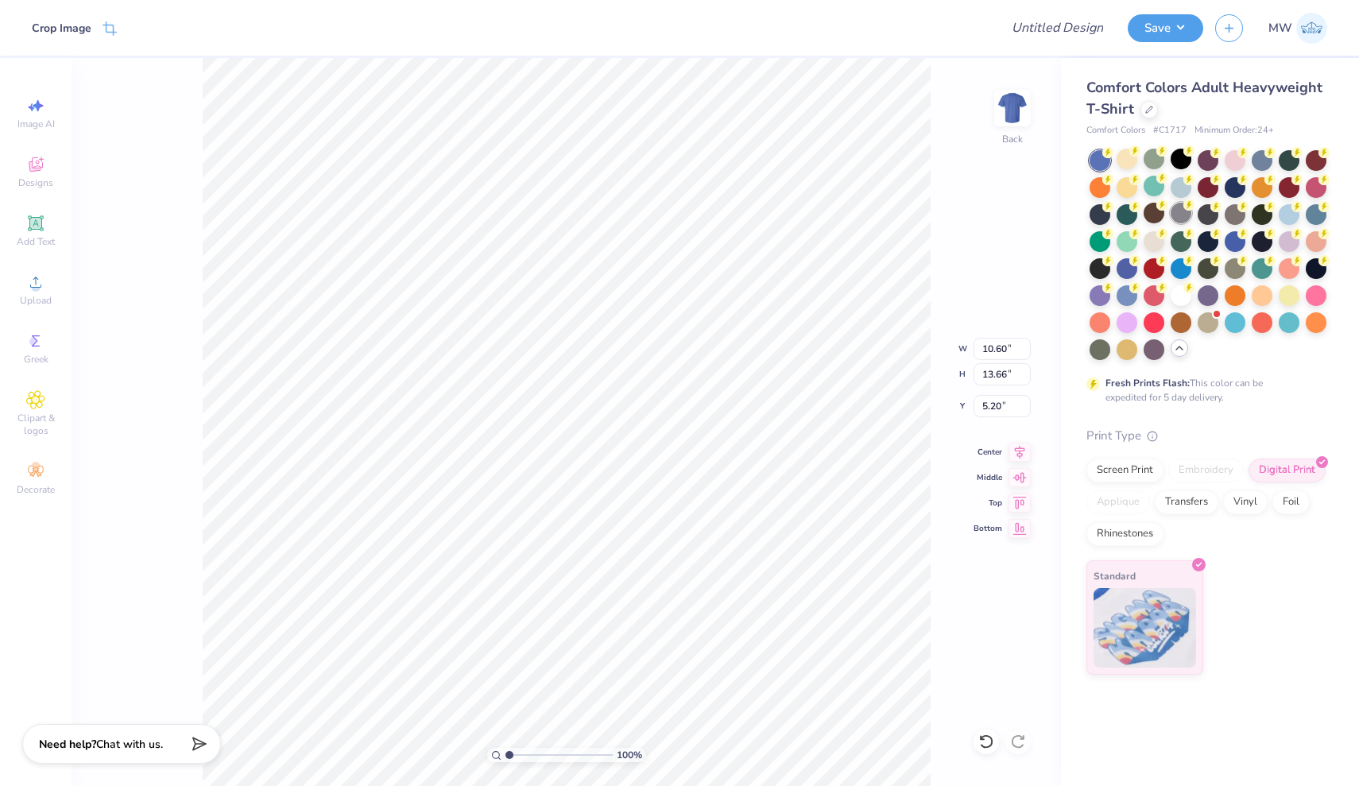
click at [1189, 214] on div at bounding box center [1181, 213] width 21 height 21
click at [1211, 212] on div at bounding box center [1208, 213] width 21 height 21
click at [1176, 219] on div at bounding box center [1181, 213] width 21 height 21
click at [1217, 213] on div at bounding box center [1208, 213] width 21 height 21
click at [1282, 221] on div at bounding box center [1289, 213] width 21 height 21
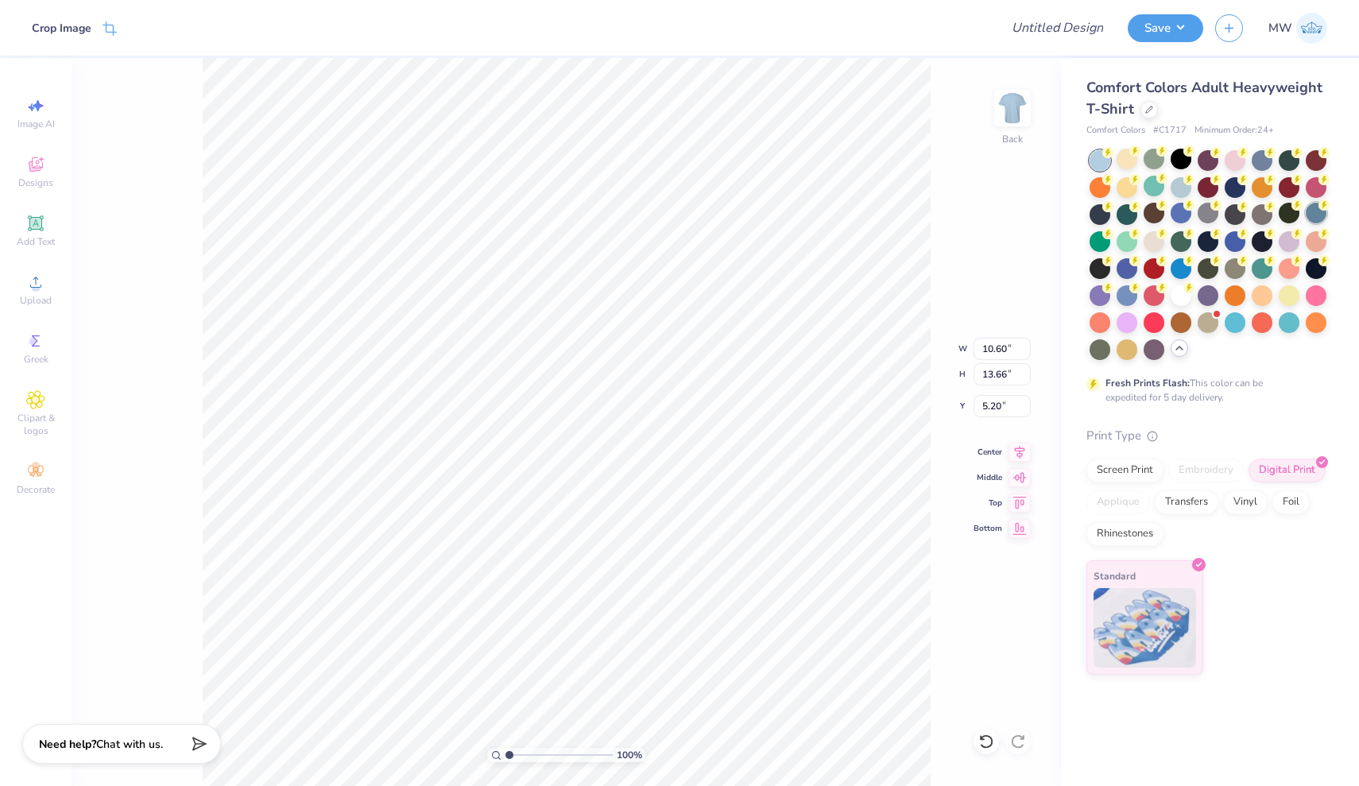
click at [1318, 211] on div at bounding box center [1316, 213] width 21 height 21
click at [1101, 245] on div at bounding box center [1100, 240] width 21 height 21
click at [1128, 240] on div at bounding box center [1127, 240] width 21 height 21
click at [1157, 238] on div at bounding box center [1154, 240] width 21 height 21
click at [1184, 243] on div at bounding box center [1181, 240] width 21 height 21
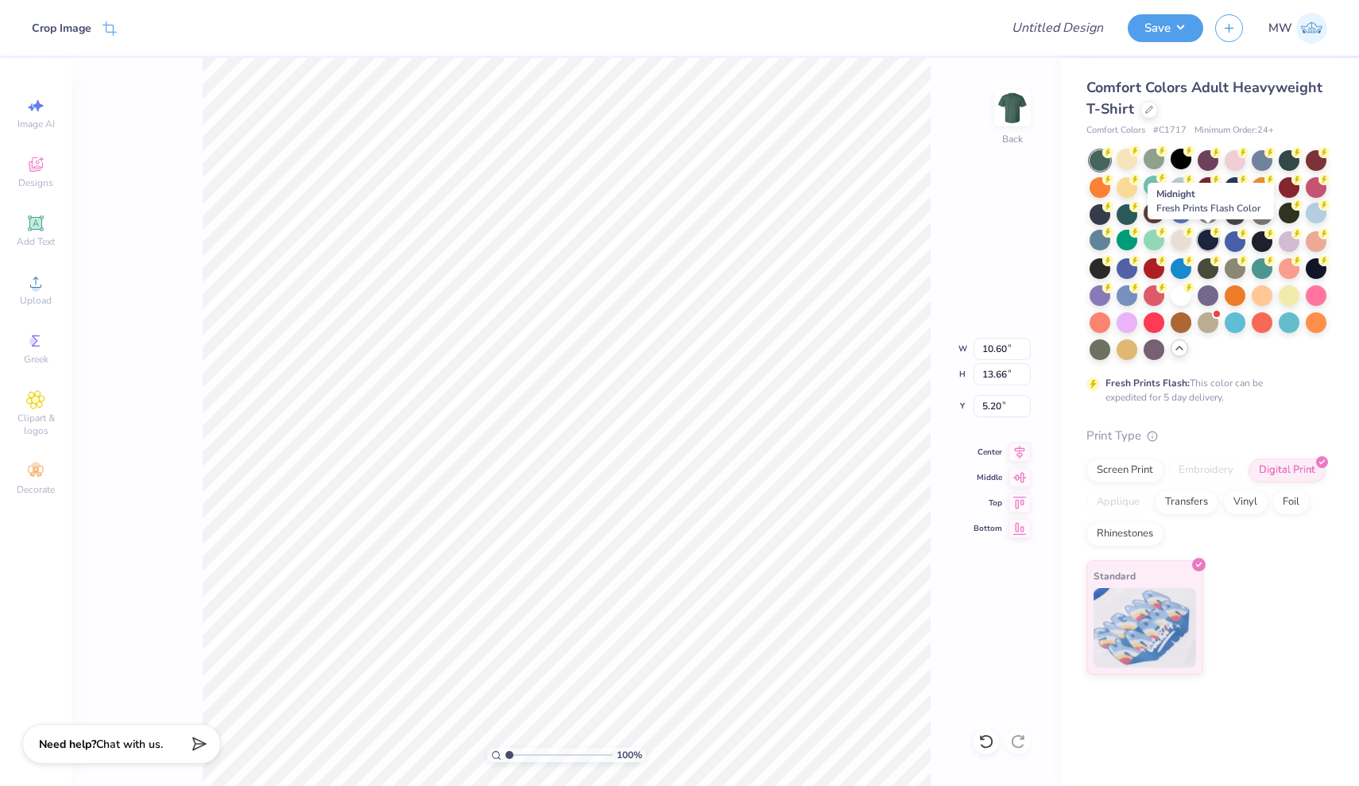
click at [1219, 243] on div at bounding box center [1208, 240] width 21 height 21
click at [1234, 241] on div at bounding box center [1235, 240] width 21 height 21
click at [1269, 238] on div at bounding box center [1262, 240] width 21 height 21
click at [1284, 240] on div at bounding box center [1289, 240] width 21 height 21
click at [1265, 240] on div at bounding box center [1262, 240] width 21 height 21
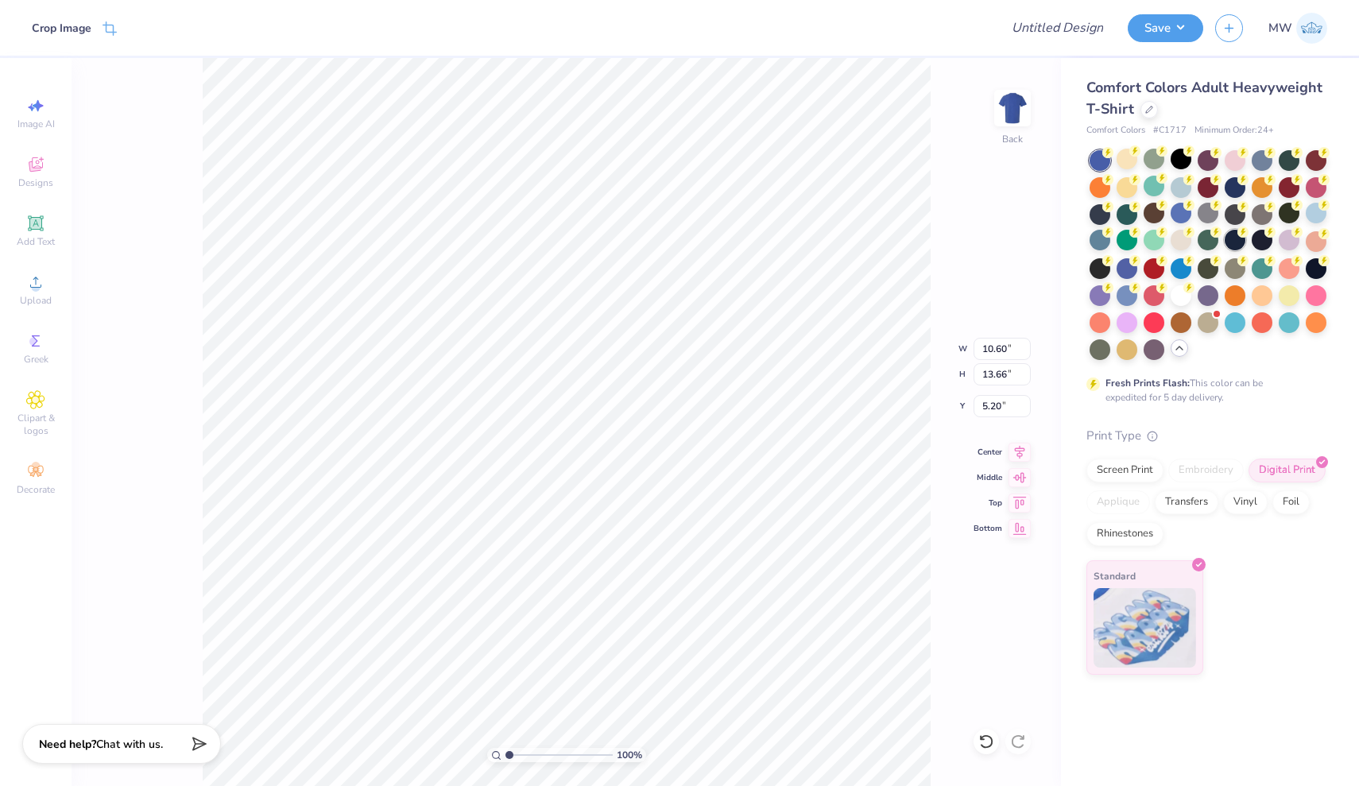
click at [1232, 240] on div at bounding box center [1235, 240] width 21 height 21
type input "11.16"
type input "14.38"
type input "4.37"
click at [32, 113] on icon at bounding box center [35, 105] width 19 height 19
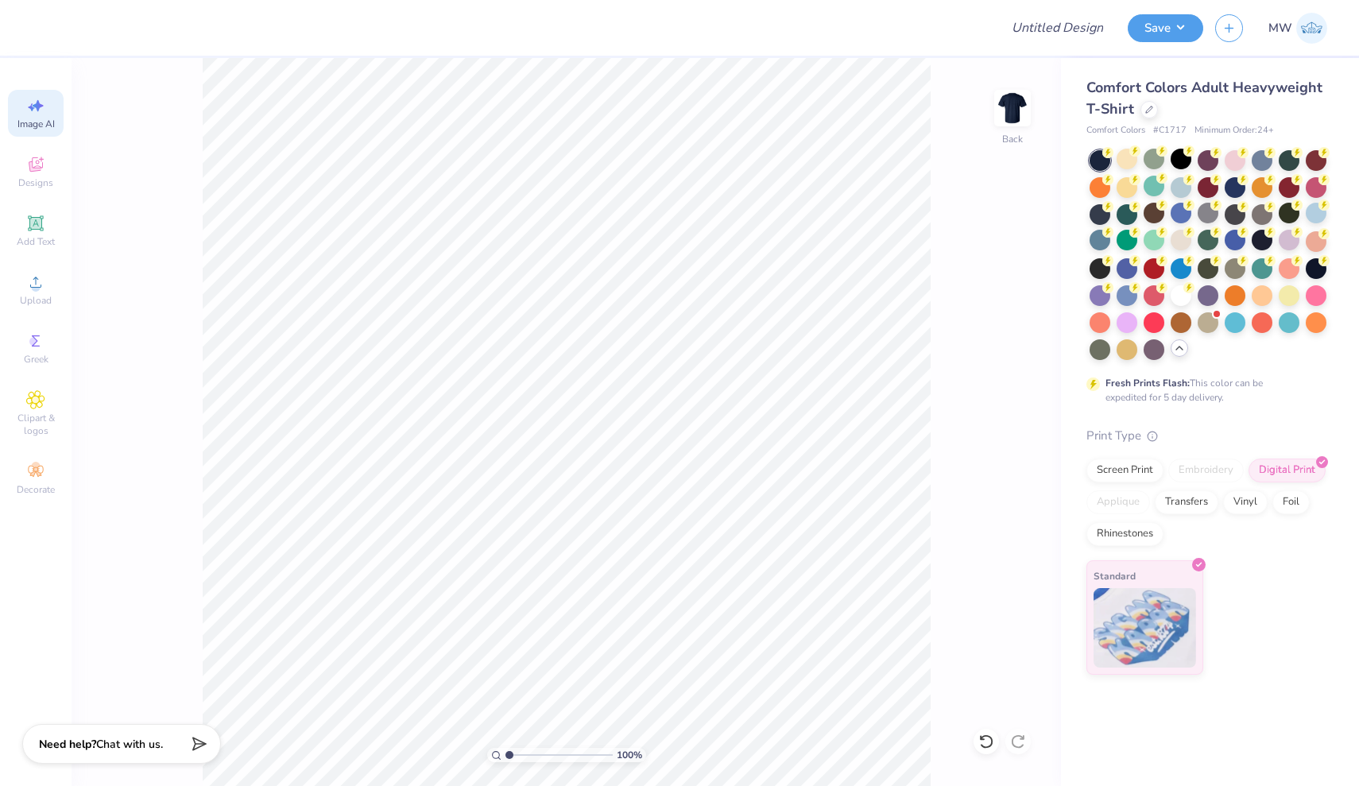
select select "4"
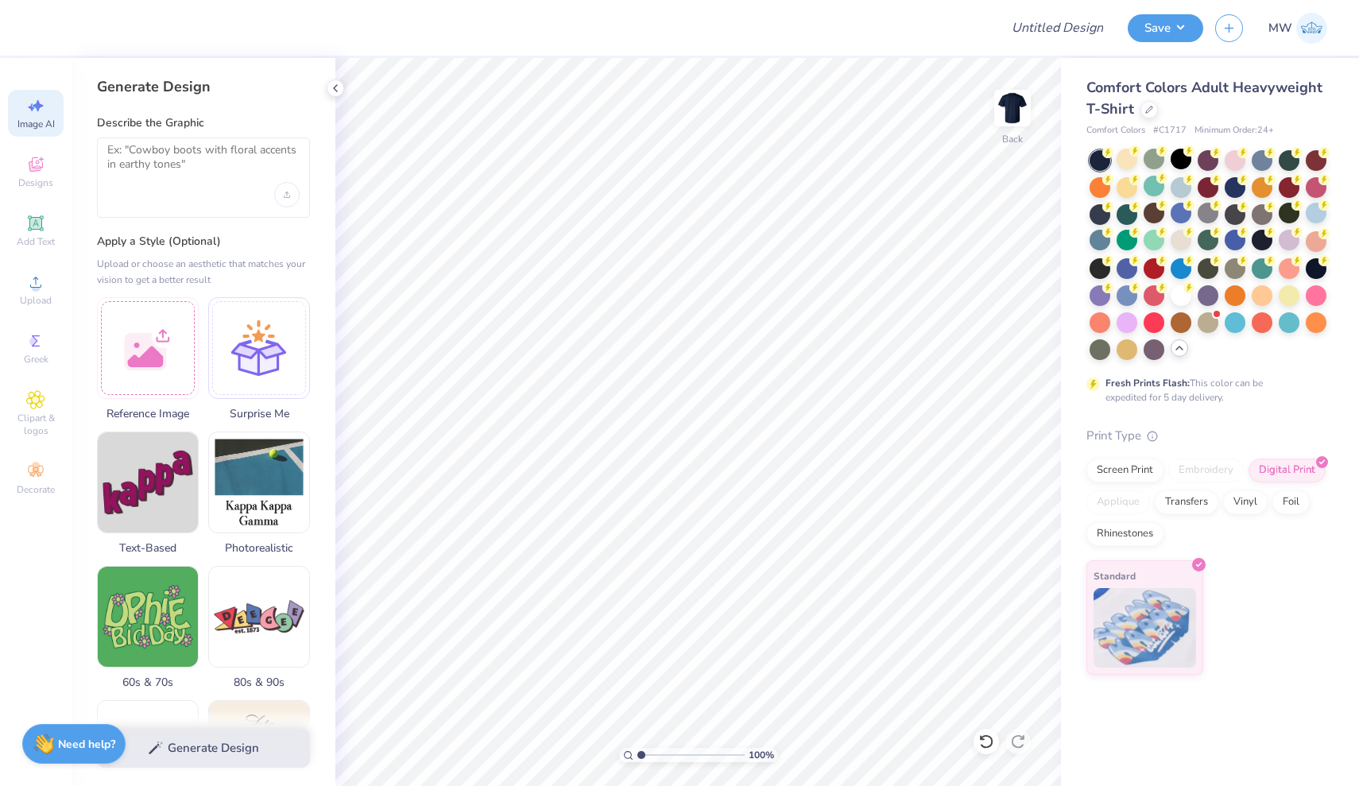
click at [37, 117] on div "Image AI" at bounding box center [36, 113] width 56 height 47
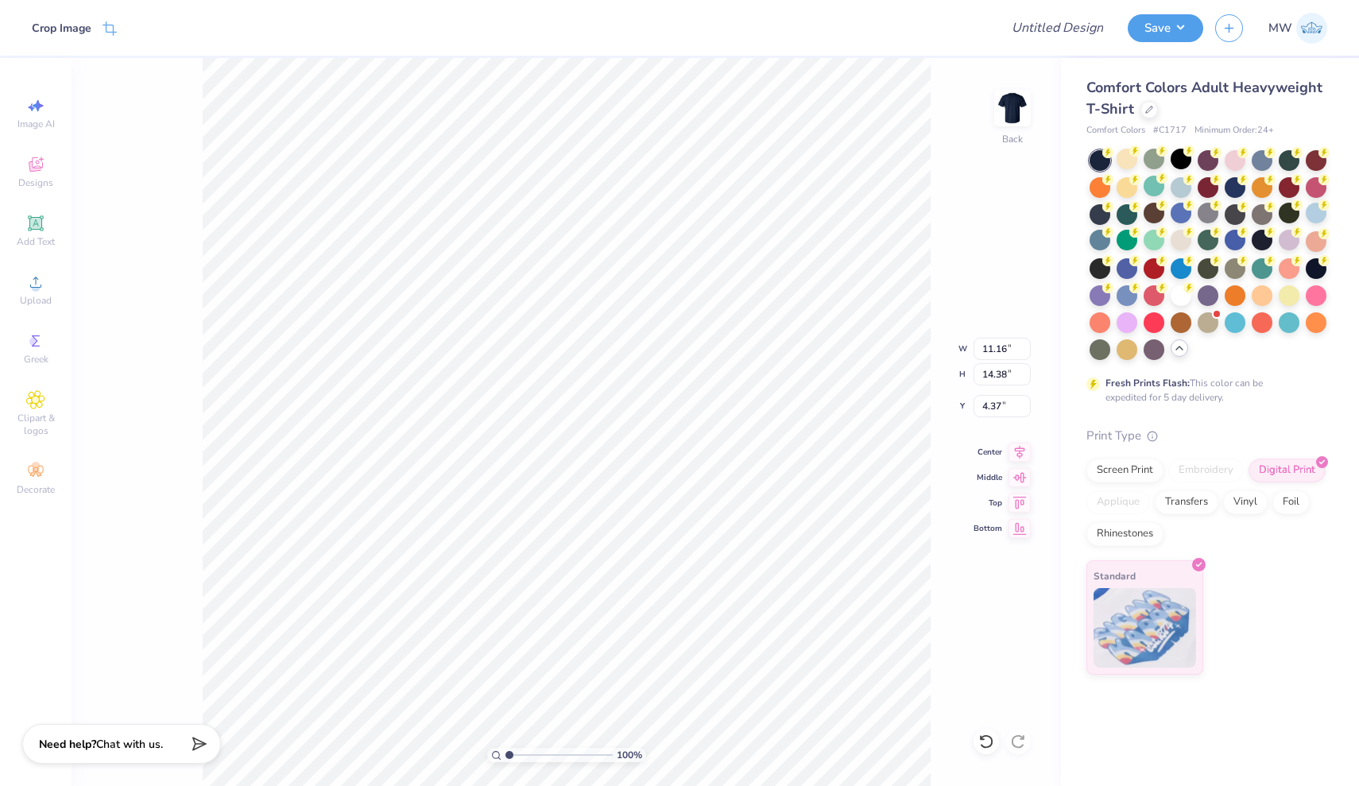
type input "6.69"
